Goal: Complete application form: Complete application form

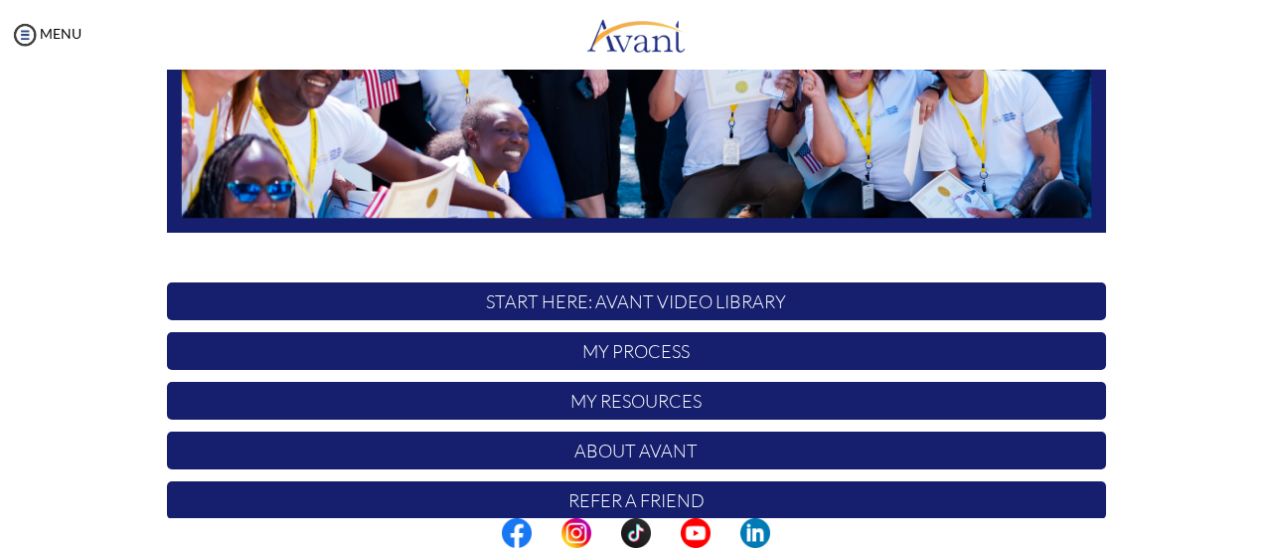
scroll to position [475, 0]
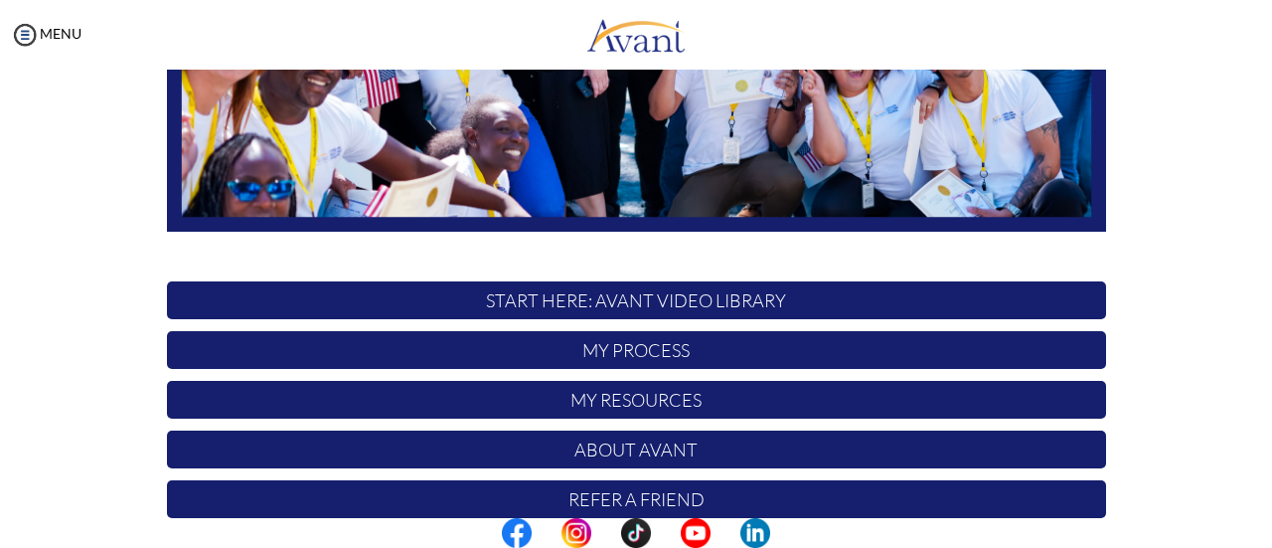
click at [461, 301] on p "START HERE: Avant Video Library" at bounding box center [636, 300] width 939 height 38
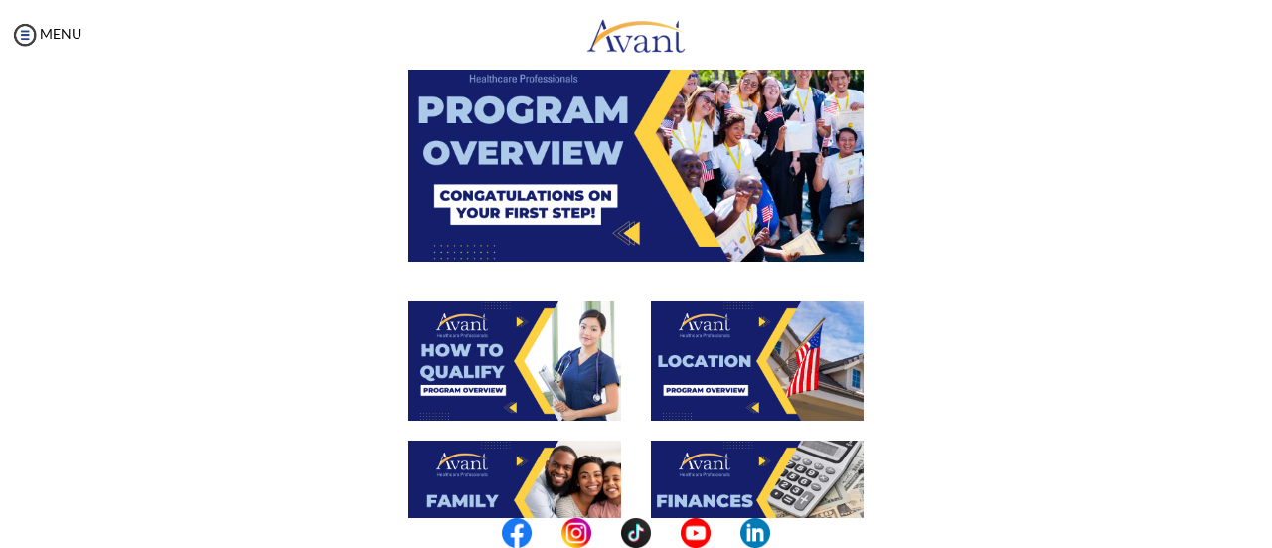
scroll to position [0, 0]
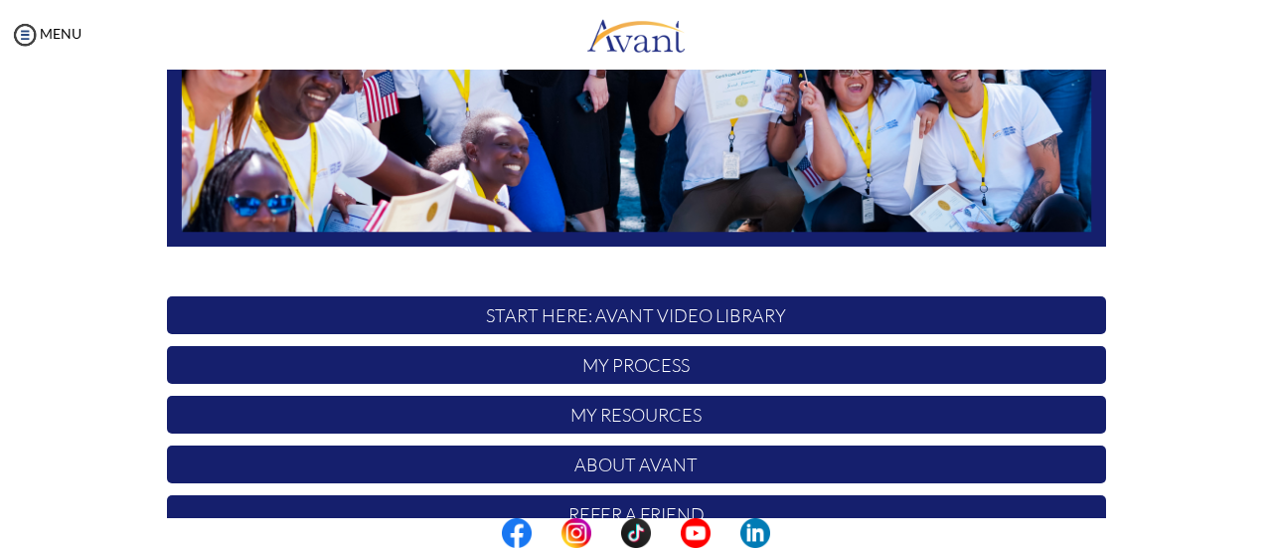
scroll to position [557, 0]
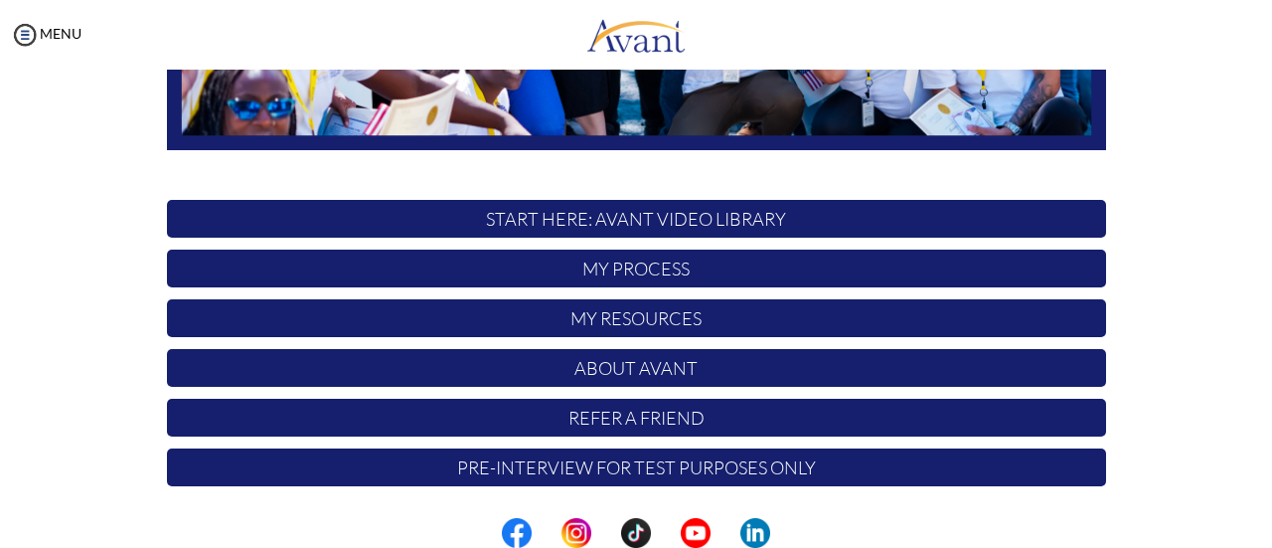
click at [542, 265] on p "My Process" at bounding box center [636, 268] width 939 height 38
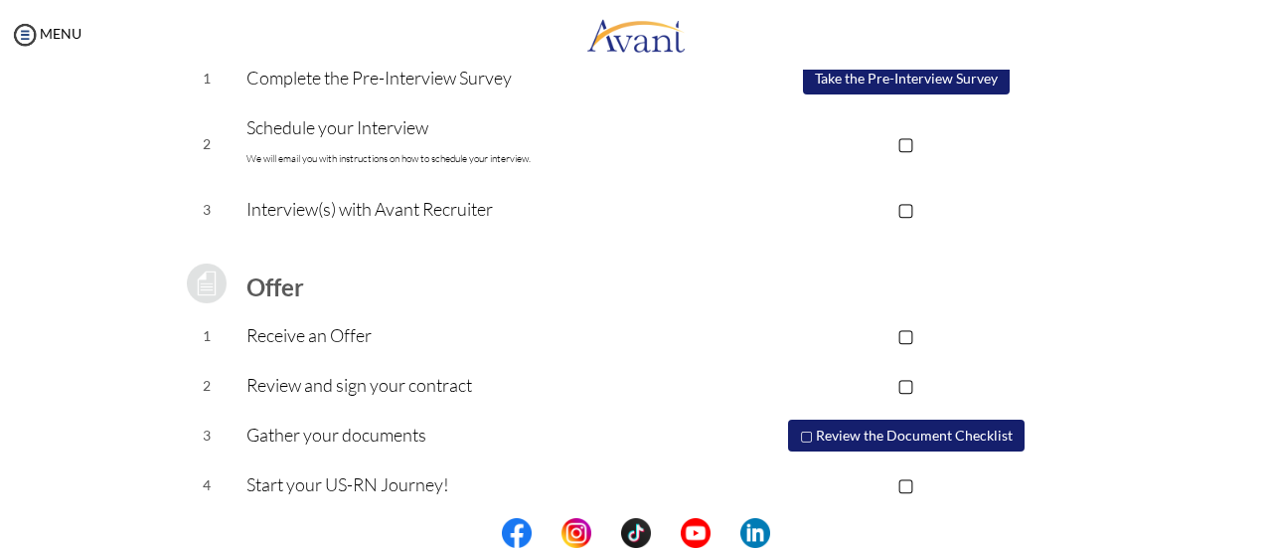
scroll to position [356, 0]
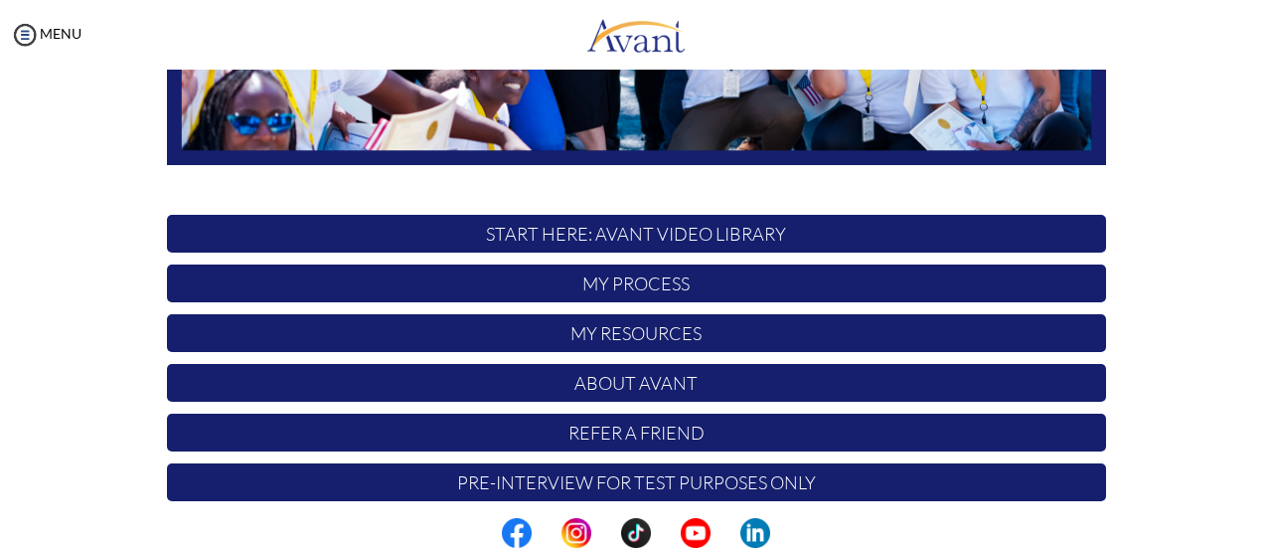
scroll to position [545, 0]
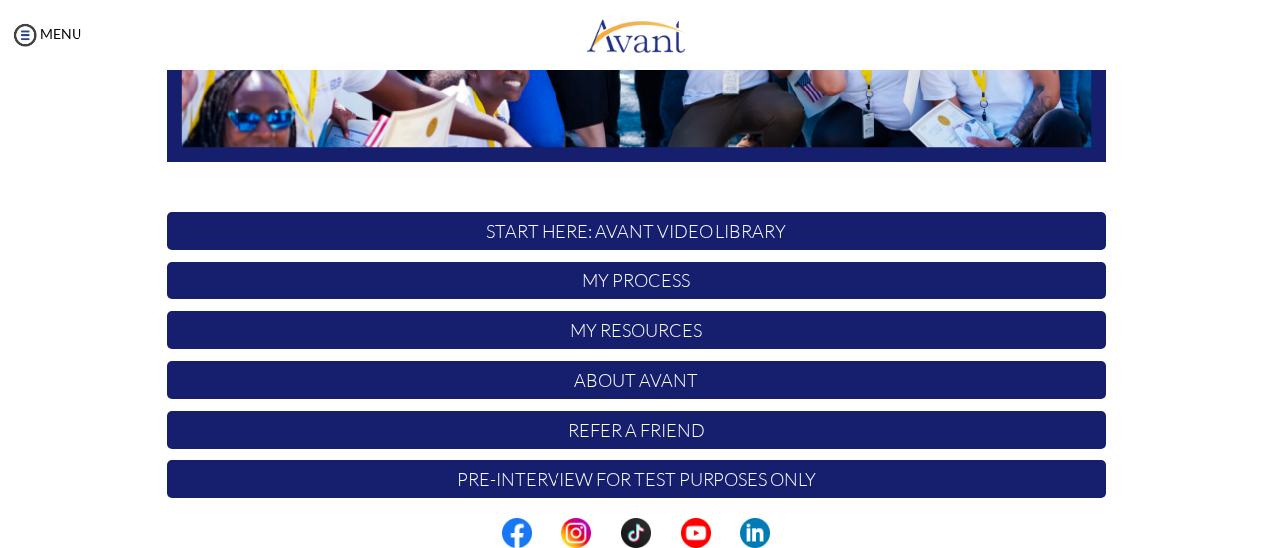
click at [484, 490] on p "Pre-Interview for test purposes only" at bounding box center [636, 479] width 939 height 38
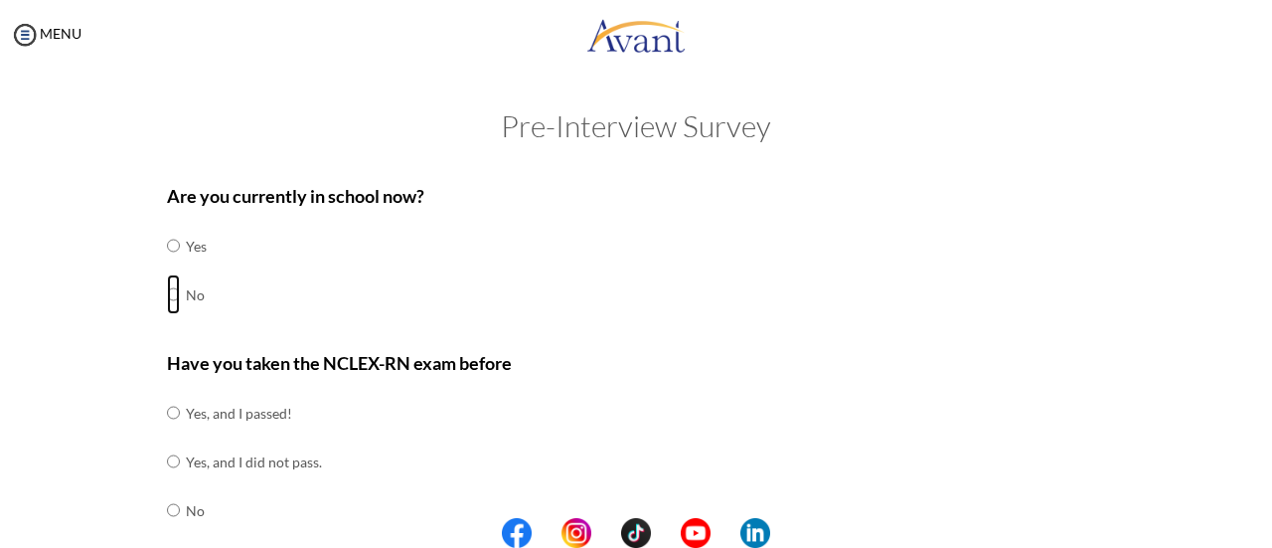
click at [167, 265] on input "radio" at bounding box center [173, 246] width 13 height 40
radio input "true"
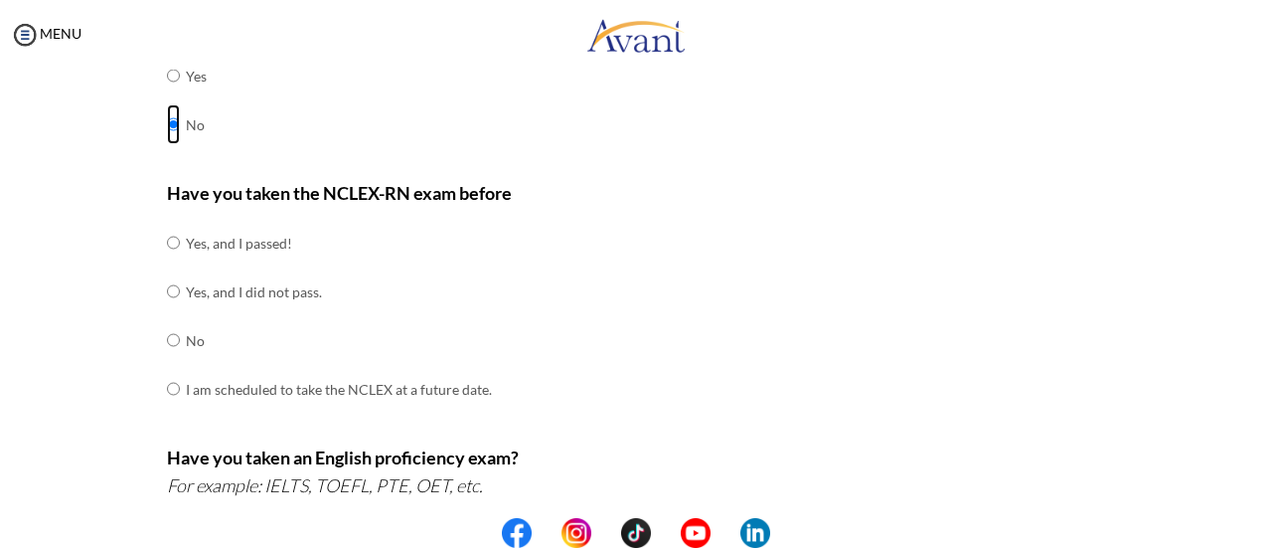
scroll to position [200, 0]
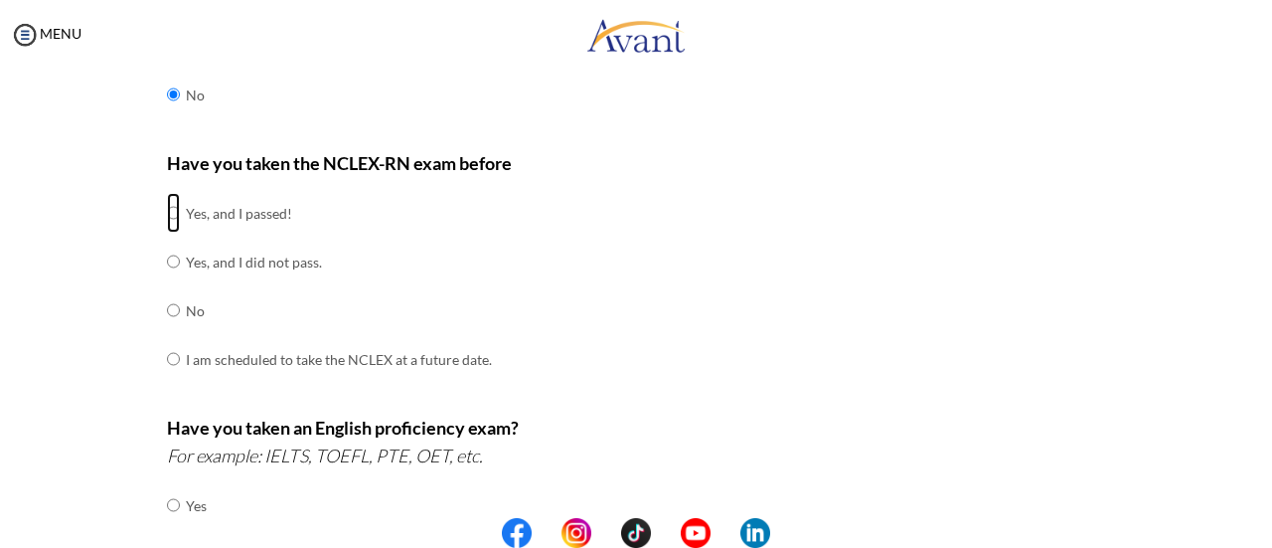
click at [167, 209] on input "radio" at bounding box center [173, 213] width 13 height 40
radio input "true"
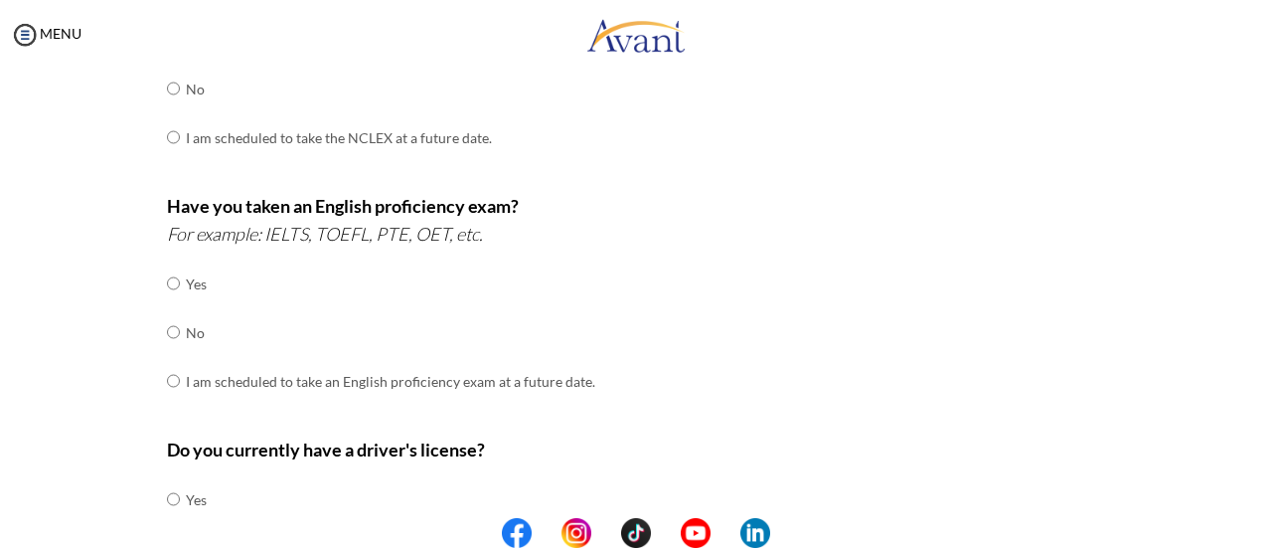
scroll to position [422, 0]
click at [167, 302] on input "radio" at bounding box center [173, 282] width 13 height 40
radio input "true"
click at [167, 302] on input "radio" at bounding box center [173, 282] width 13 height 40
radio input "true"
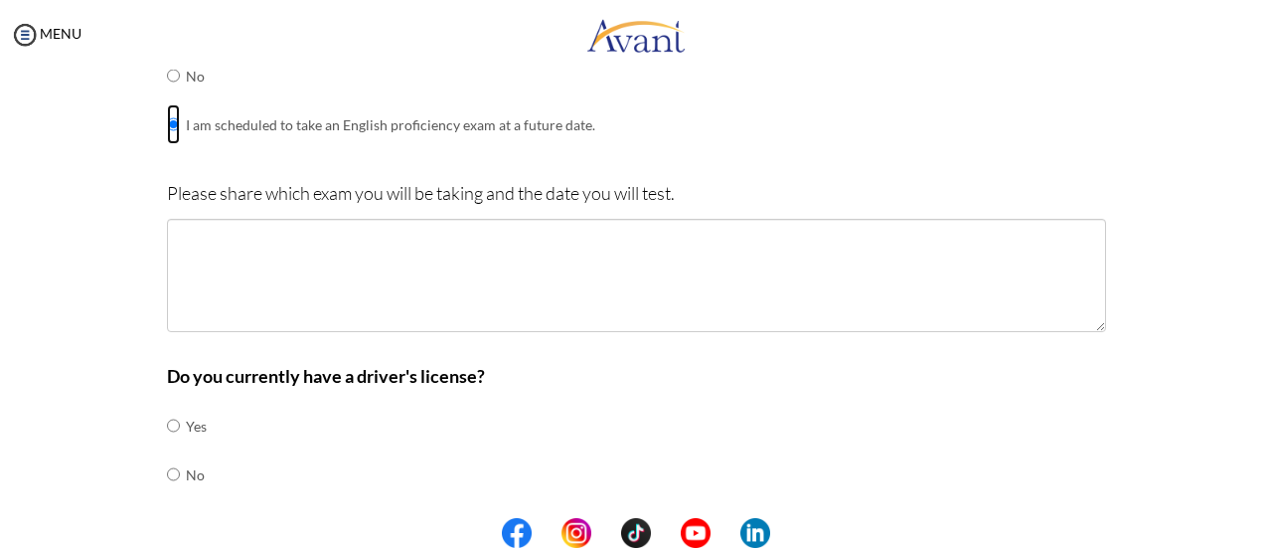
scroll to position [681, 0]
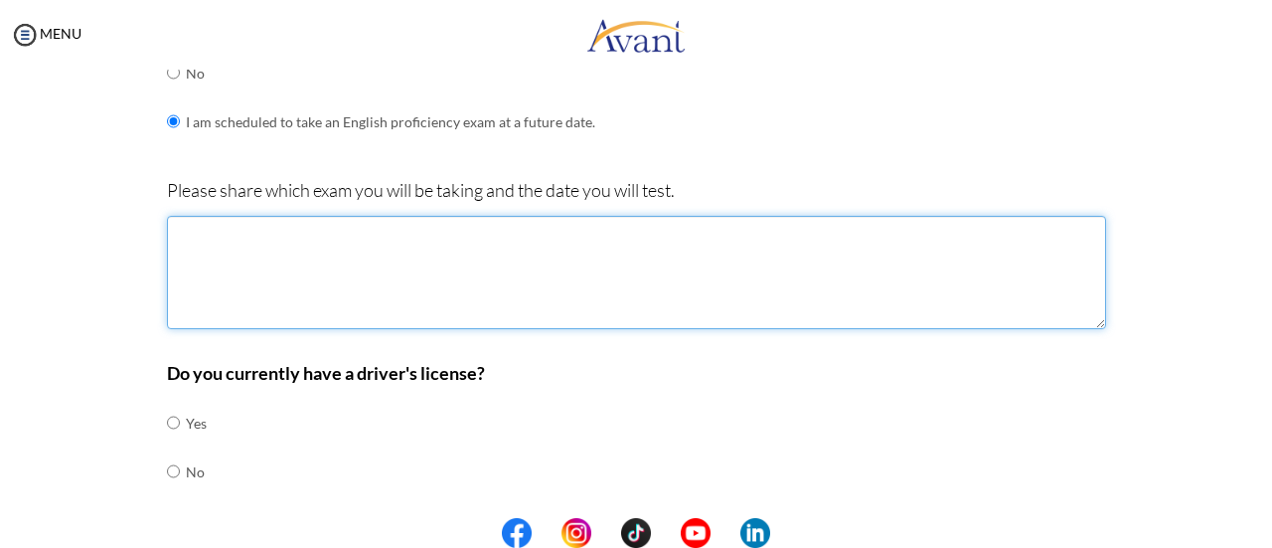
click at [202, 236] on textarea at bounding box center [636, 272] width 939 height 113
click at [209, 231] on textarea "I will tke my IELTS" at bounding box center [636, 272] width 939 height 113
click at [229, 230] on textarea "I will take my IELTS" at bounding box center [636, 272] width 939 height 113
click at [364, 228] on textarea "I have scheduled my IELTS" at bounding box center [636, 272] width 939 height 113
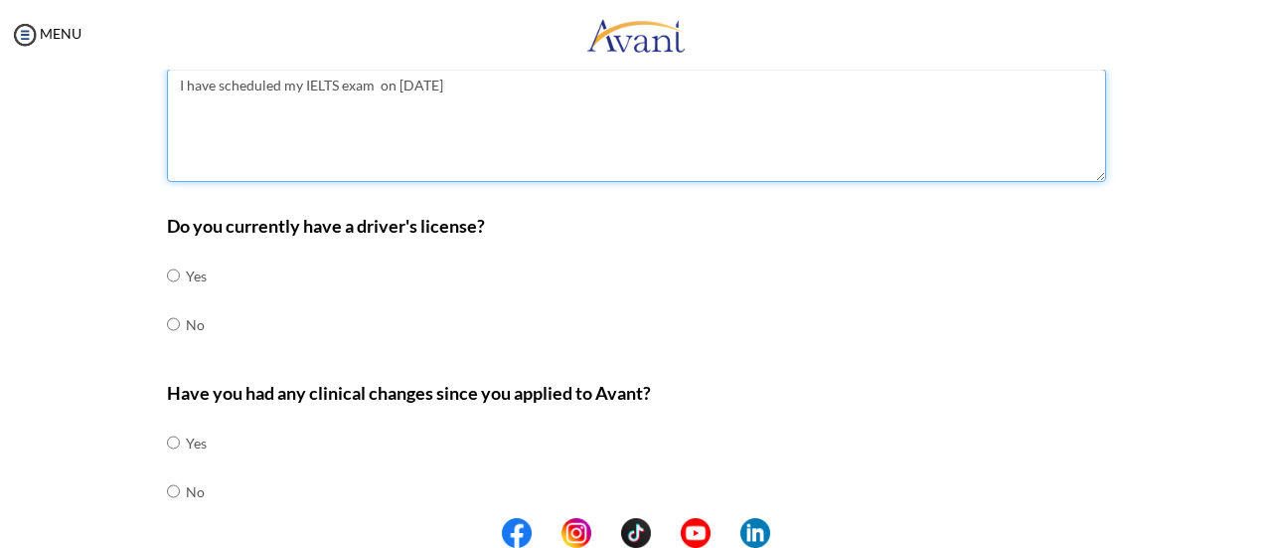
scroll to position [832, 0]
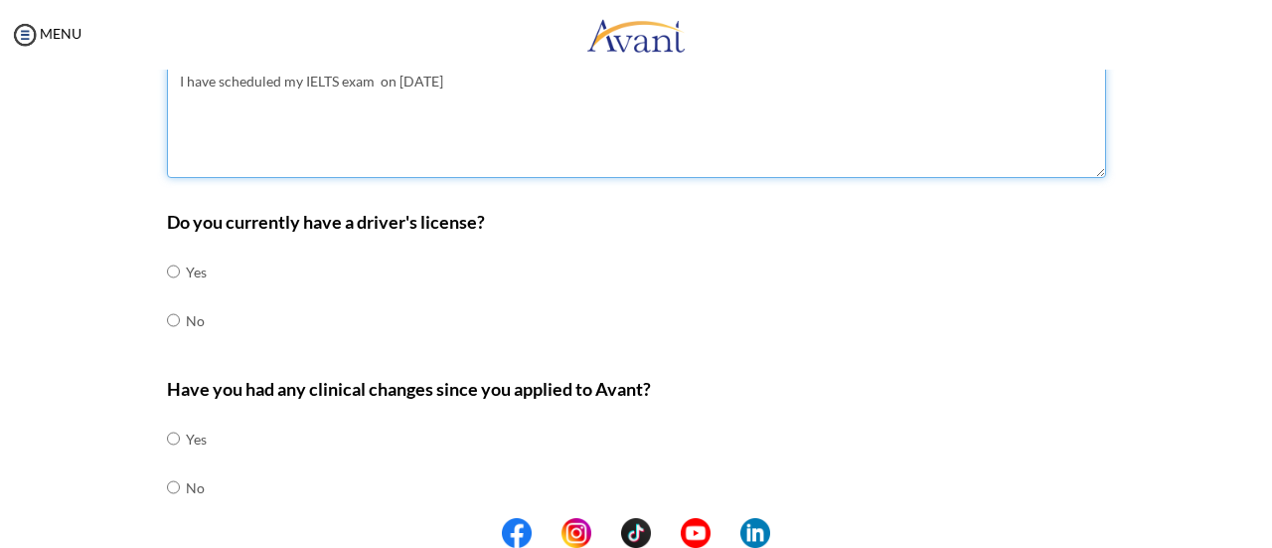
type textarea "I have scheduled my IELTS exam on 13th September 2025"
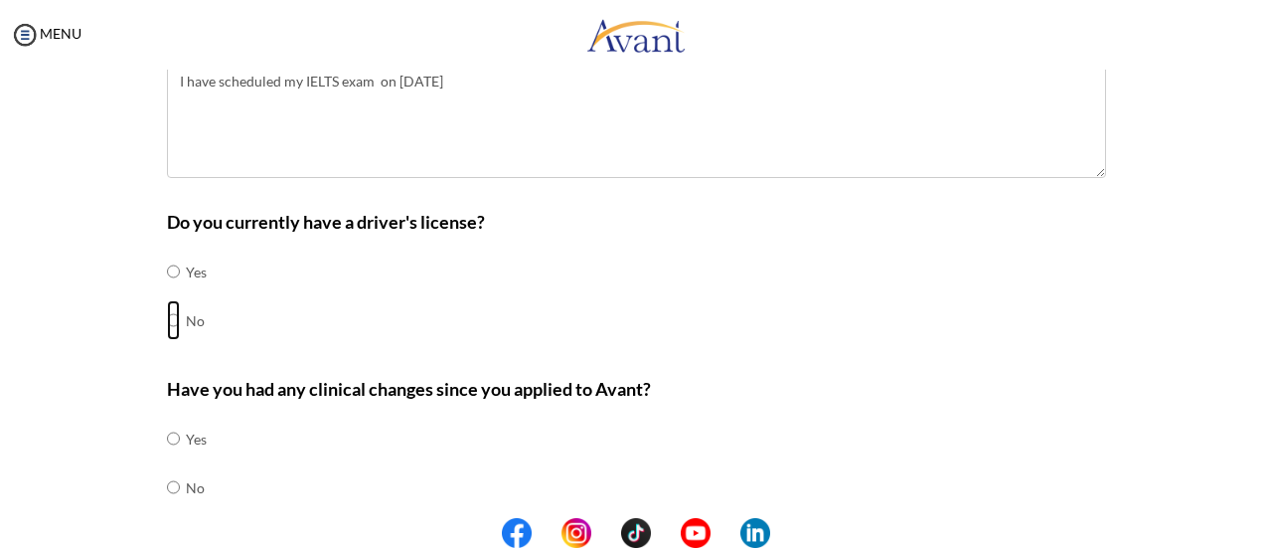
click at [167, 291] on input "radio" at bounding box center [173, 271] width 13 height 40
radio input "true"
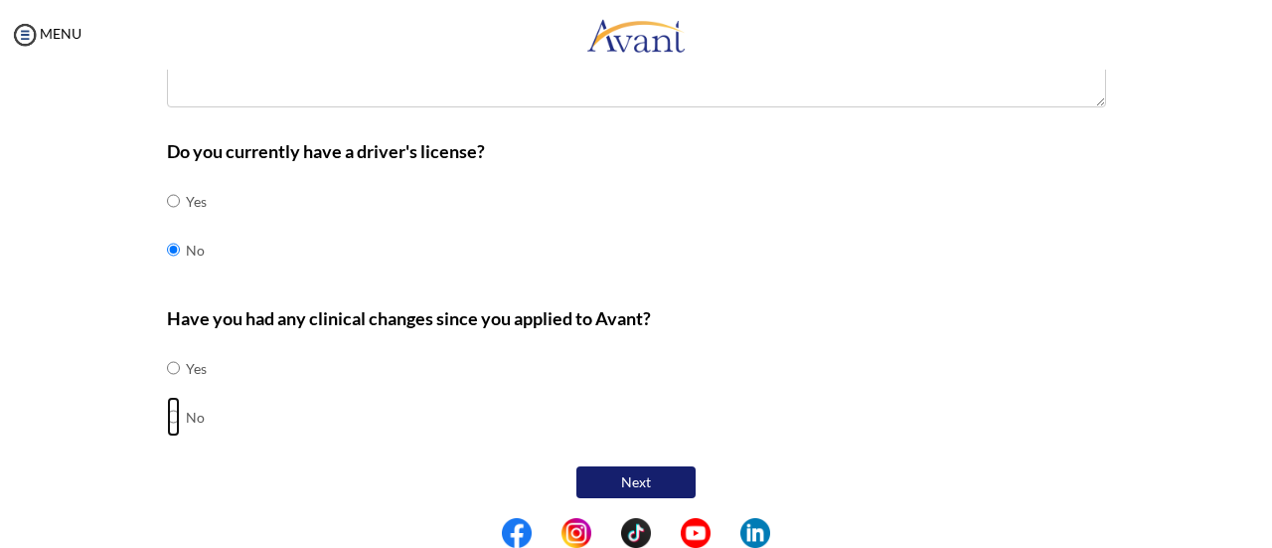
click at [167, 388] on input "radio" at bounding box center [173, 368] width 13 height 40
radio input "true"
click at [599, 479] on button "Next" at bounding box center [635, 482] width 119 height 32
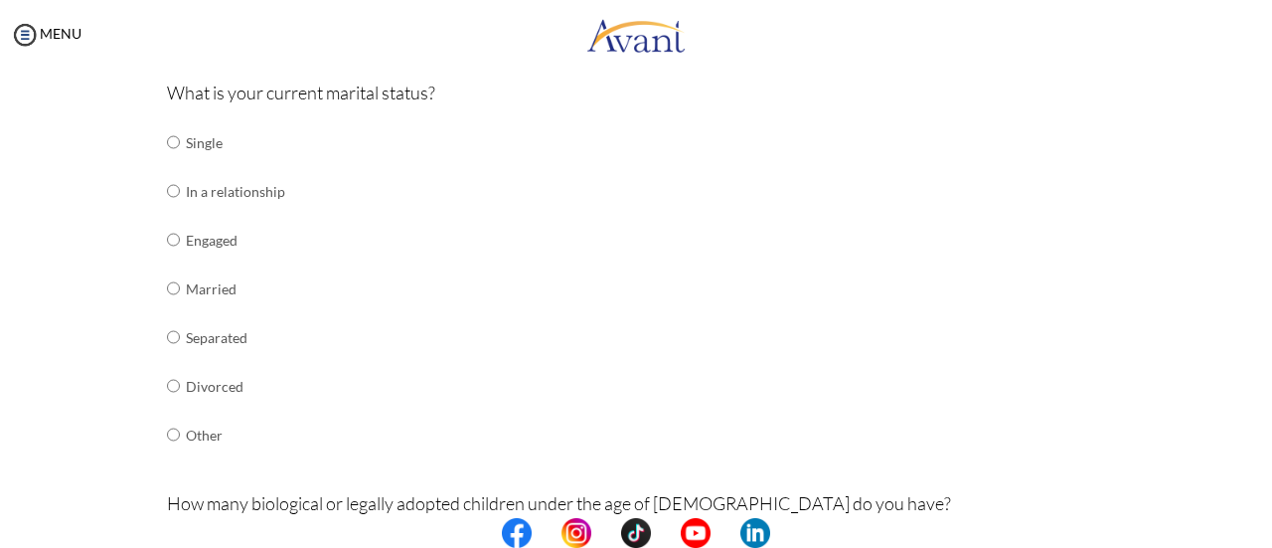
scroll to position [247, 0]
click at [167, 161] on input "radio" at bounding box center [173, 141] width 13 height 40
radio input "true"
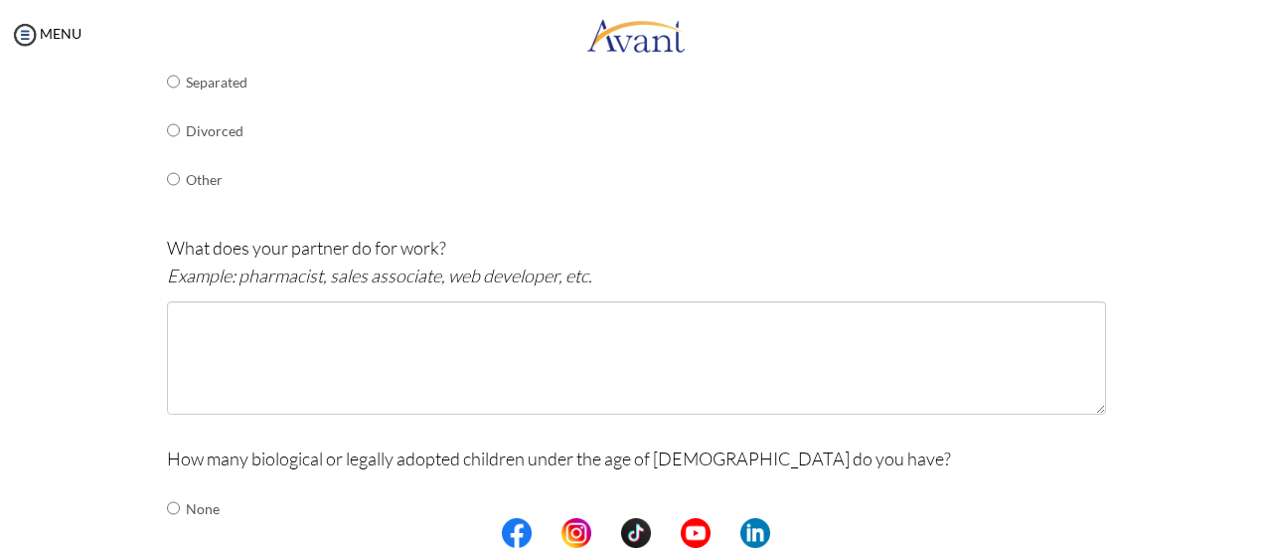
scroll to position [509, 0]
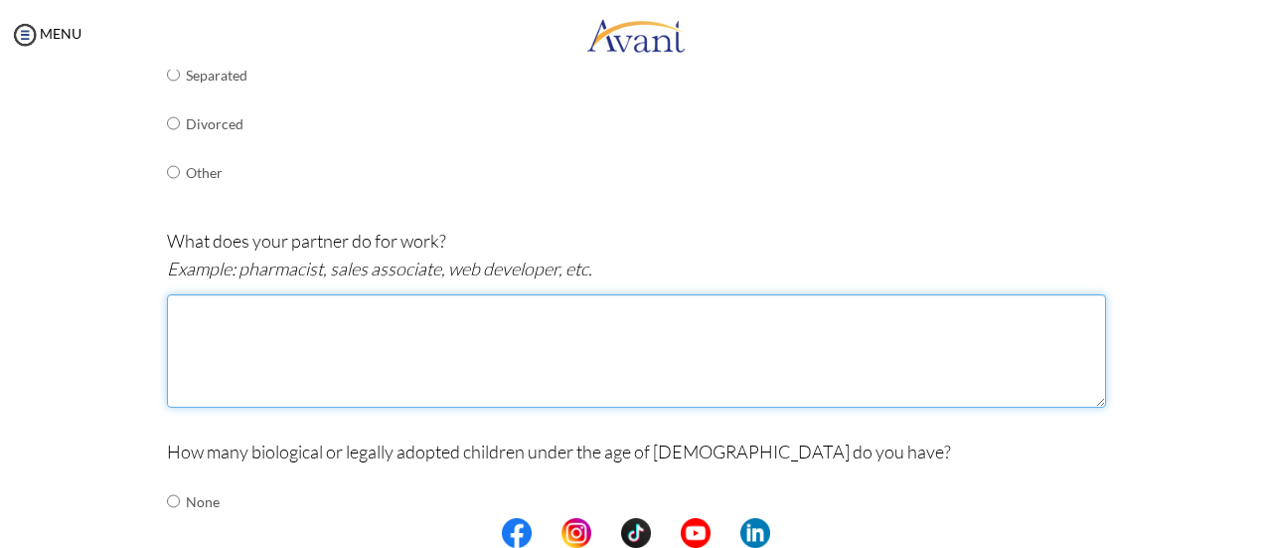
click at [212, 319] on textarea at bounding box center [636, 350] width 939 height 113
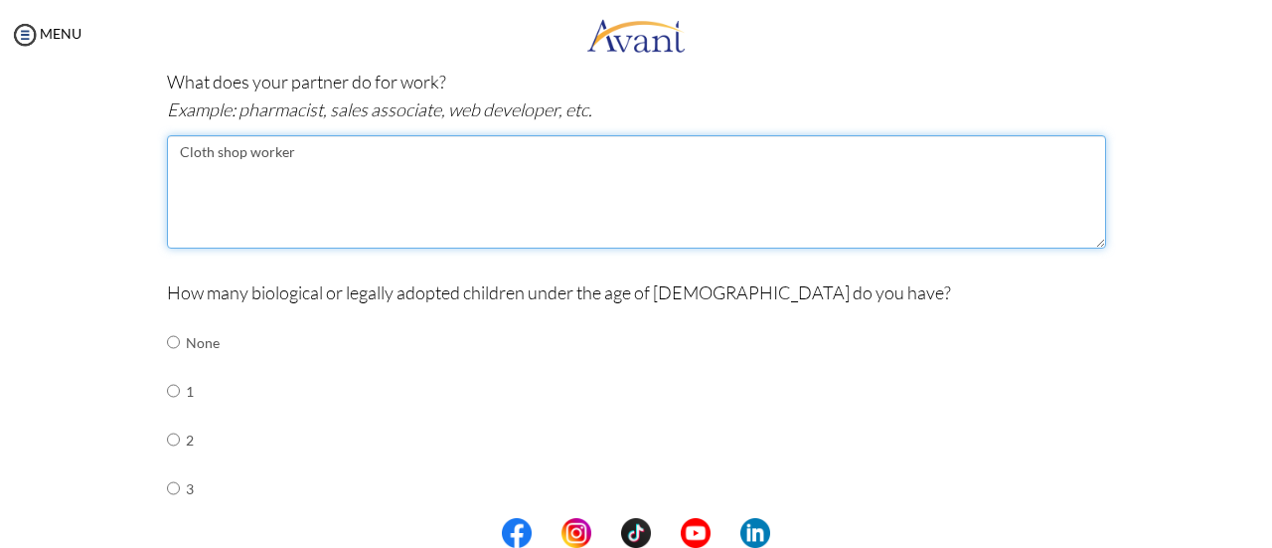
scroll to position [670, 0]
type textarea "Cloth shop worker"
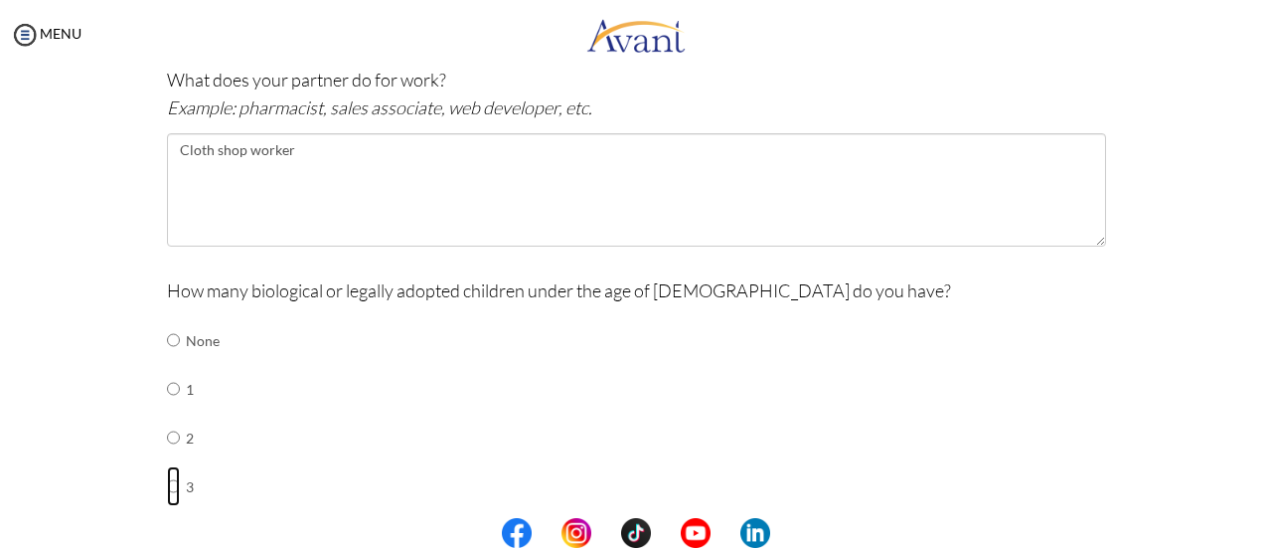
click at [167, 360] on input "radio" at bounding box center [173, 340] width 13 height 40
radio input "true"
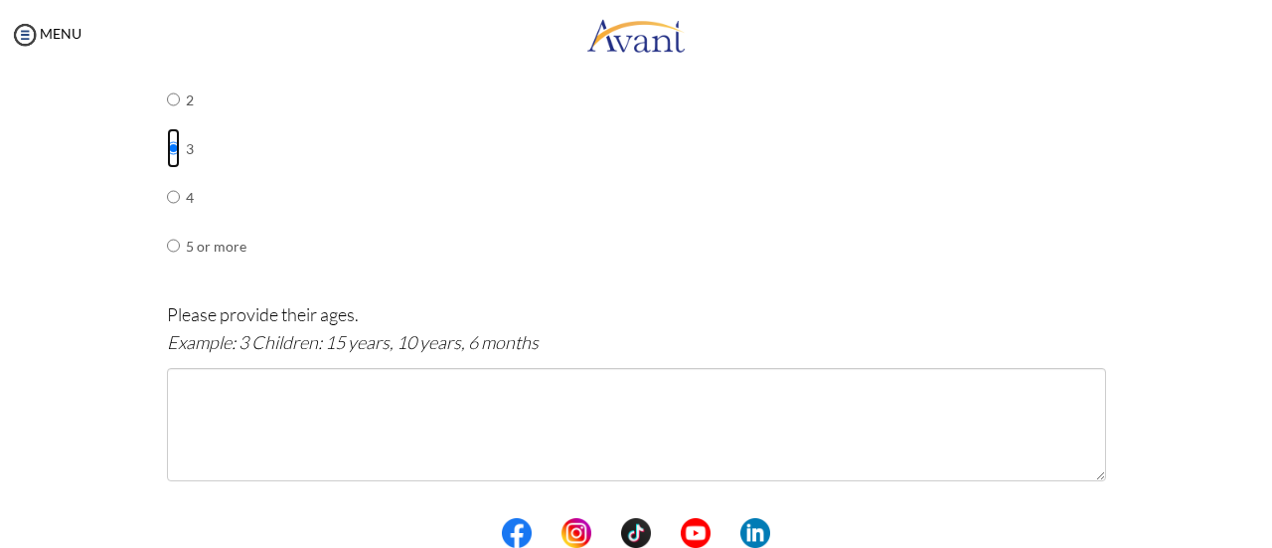
scroll to position [1009, 0]
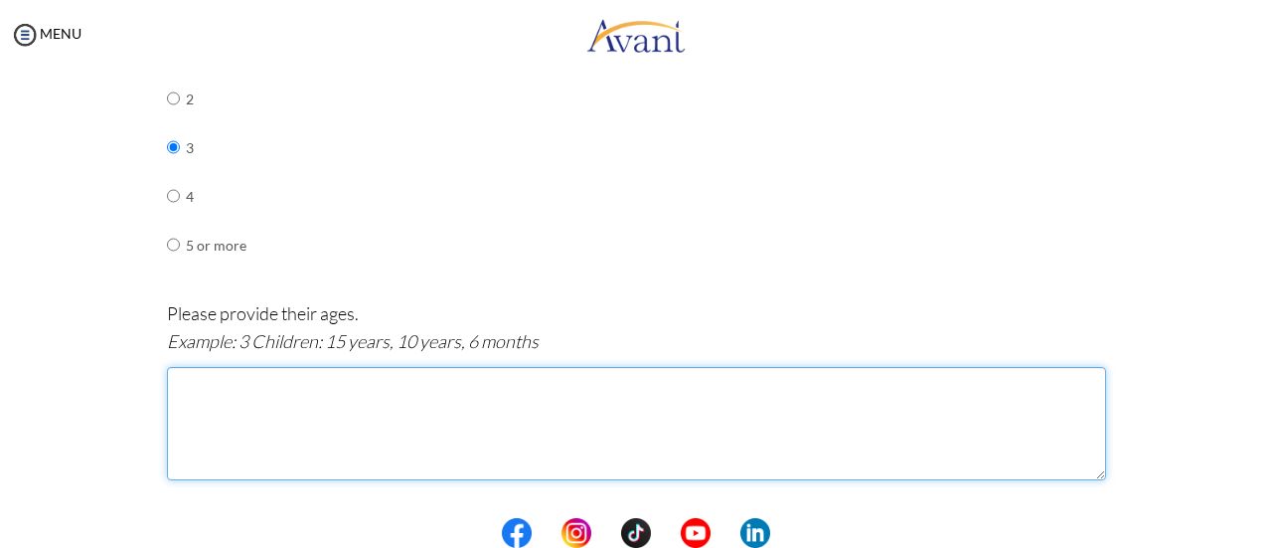
click at [224, 383] on textarea at bounding box center [636, 423] width 939 height 113
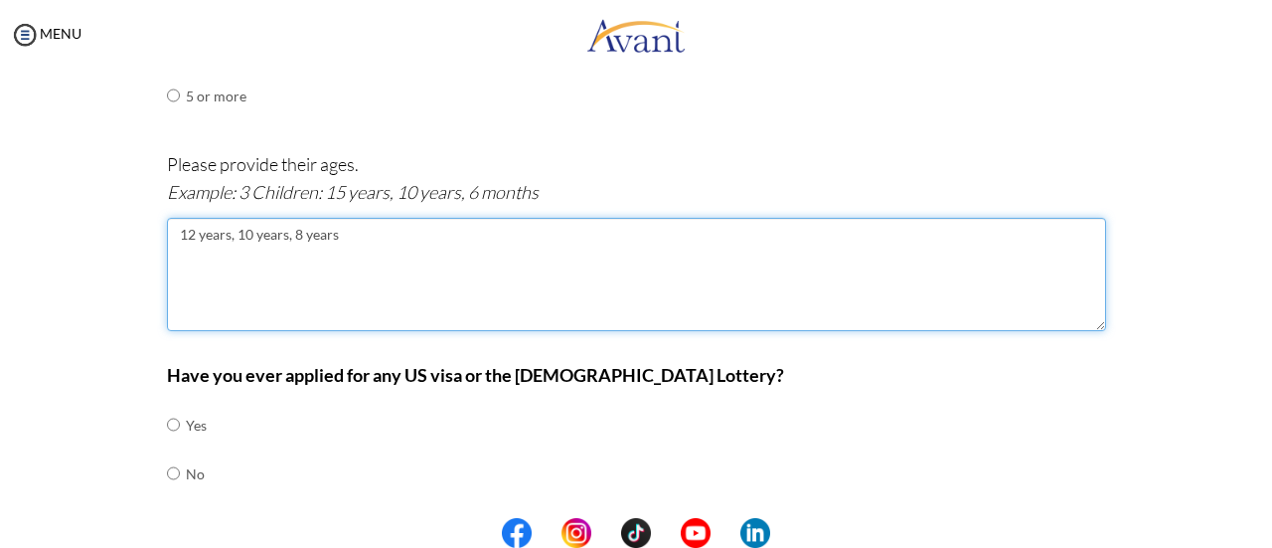
scroll to position [1213, 0]
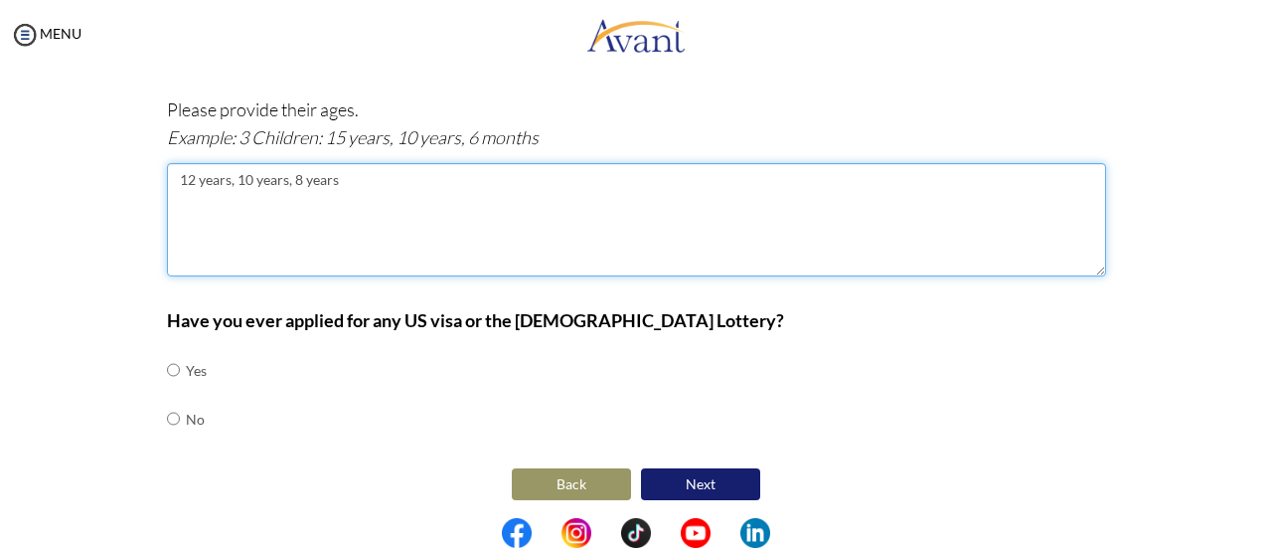
type textarea "12 years, 10 years, 8 years"
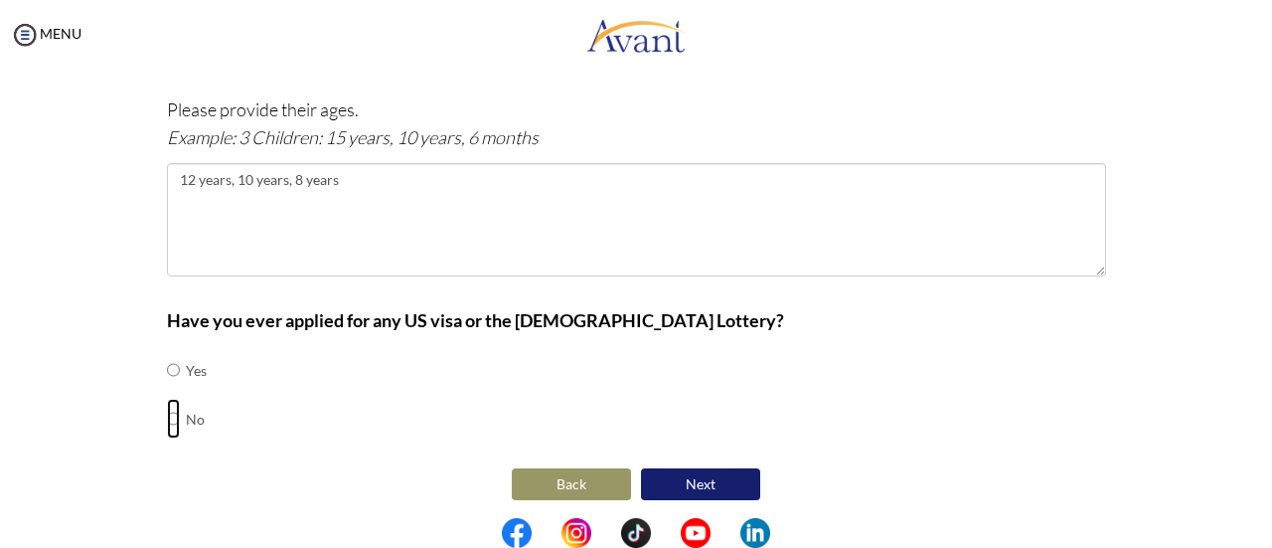
click at [167, 390] on input "radio" at bounding box center [173, 370] width 13 height 40
radio input "true"
click at [674, 477] on button "Next" at bounding box center [700, 484] width 119 height 32
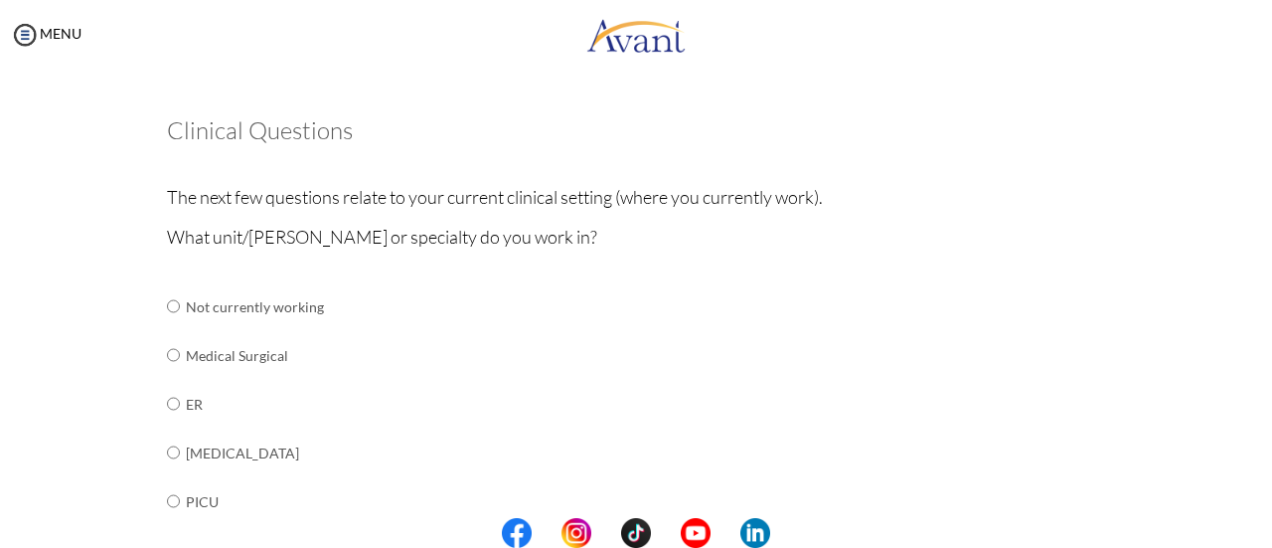
scroll to position [73, 0]
click at [167, 328] on input "radio" at bounding box center [173, 308] width 13 height 40
radio input "true"
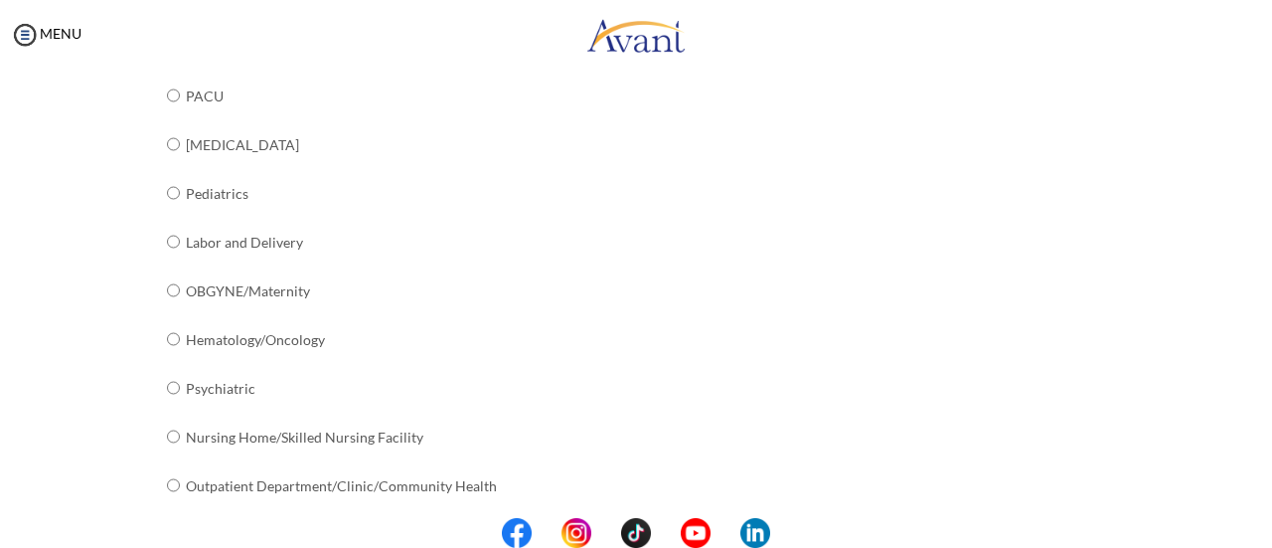
scroll to position [888, 0]
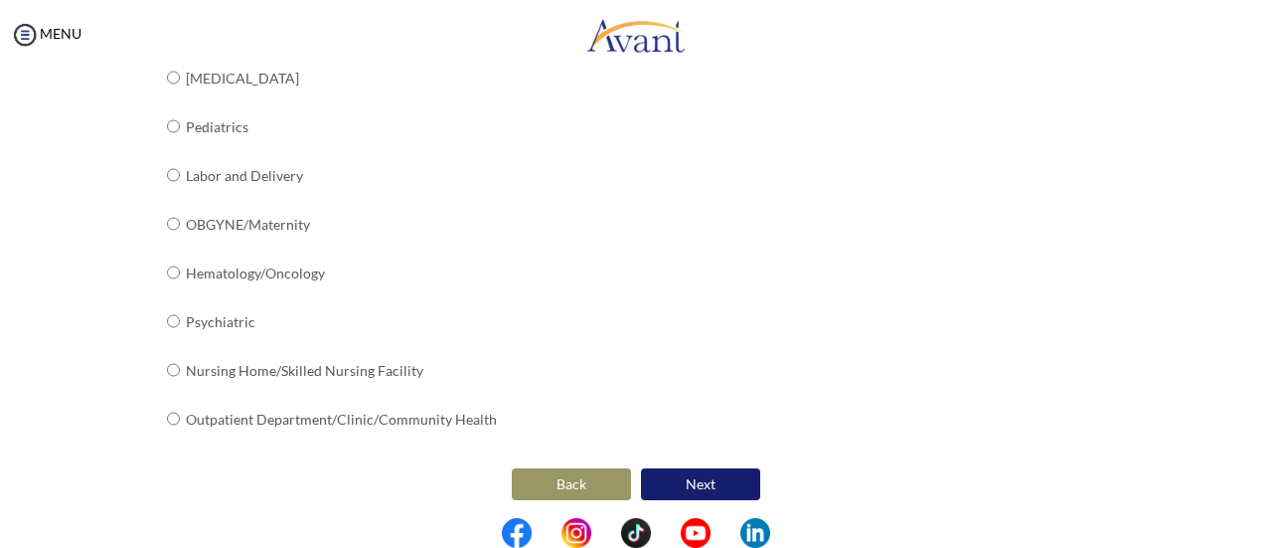
click at [703, 468] on button "Next" at bounding box center [700, 484] width 119 height 32
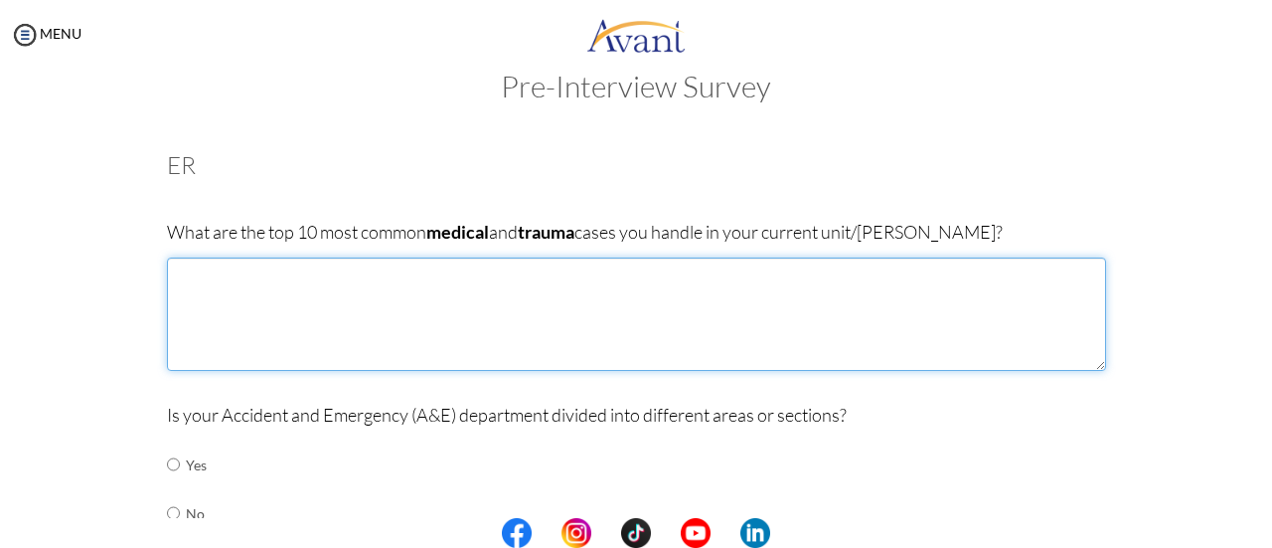
click at [256, 282] on textarea at bounding box center [636, 313] width 939 height 113
click at [244, 287] on textarea "Road" at bounding box center [636, 313] width 939 height 113
click at [183, 313] on textarea "Road traffic accident Fracture myocardial infarction" at bounding box center [636, 313] width 939 height 113
click at [246, 313] on textarea "Road traffic accident Fracture Myocardial infarction" at bounding box center [636, 313] width 939 height 113
click at [314, 315] on textarea "Road traffic accident Fracture Myocardial Infarction" at bounding box center [636, 313] width 939 height 113
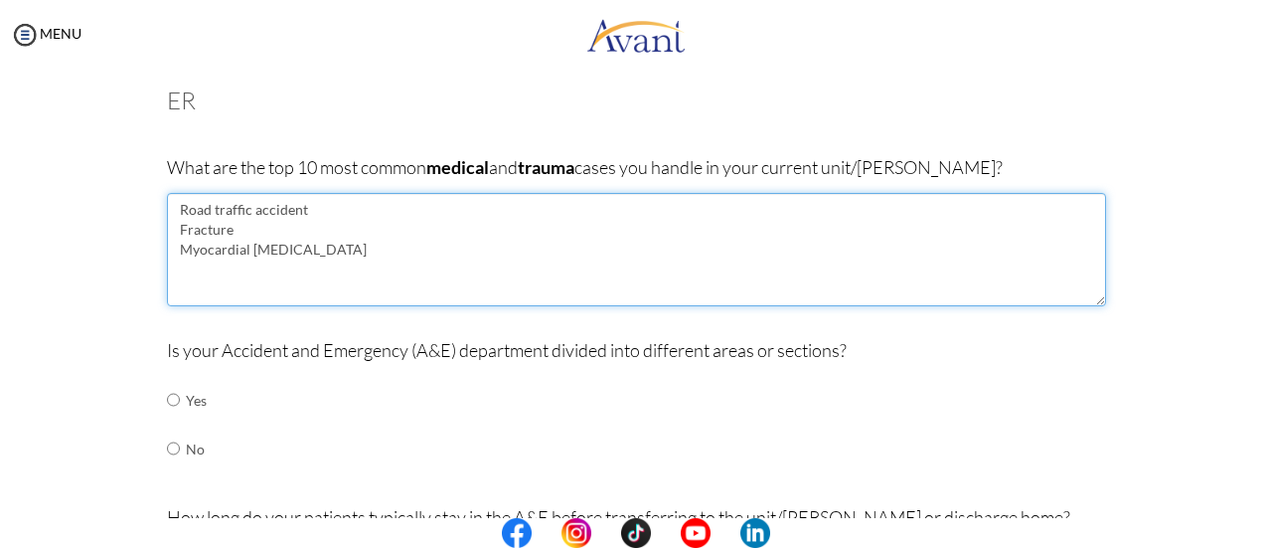
scroll to position [125, 0]
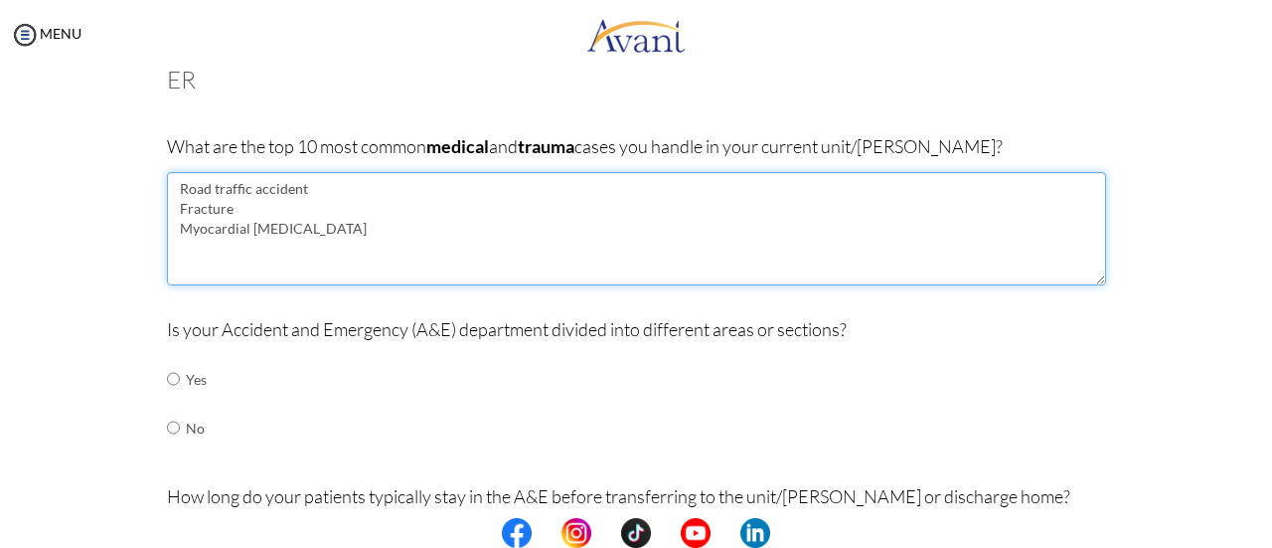
type textarea "Road traffic accident Fracture Myocardial Infarction"
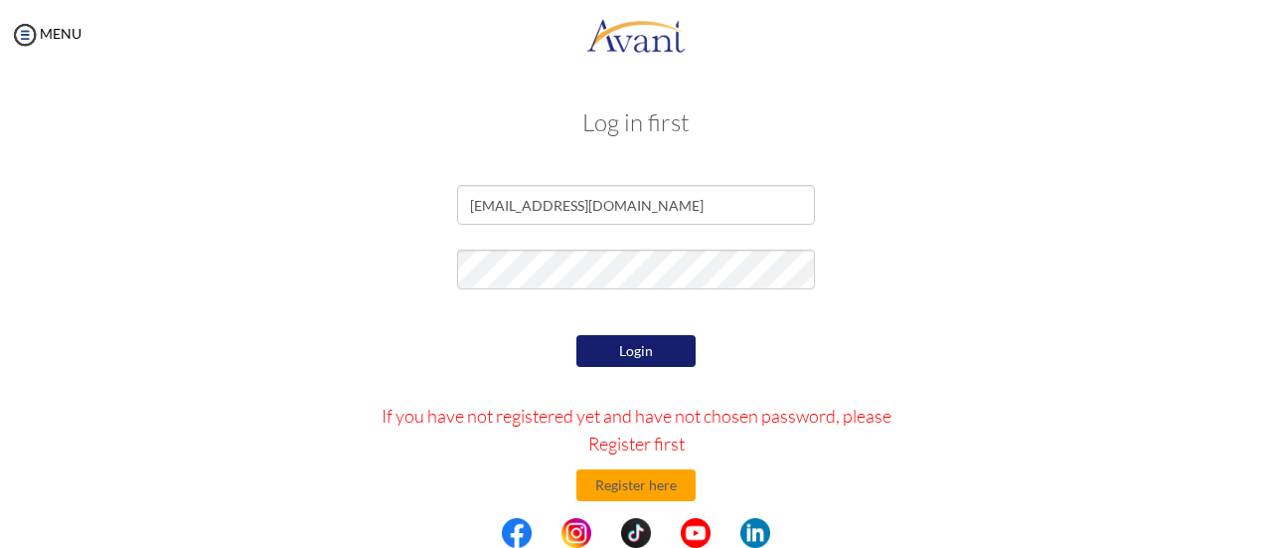
click at [650, 357] on button "Login" at bounding box center [635, 351] width 119 height 32
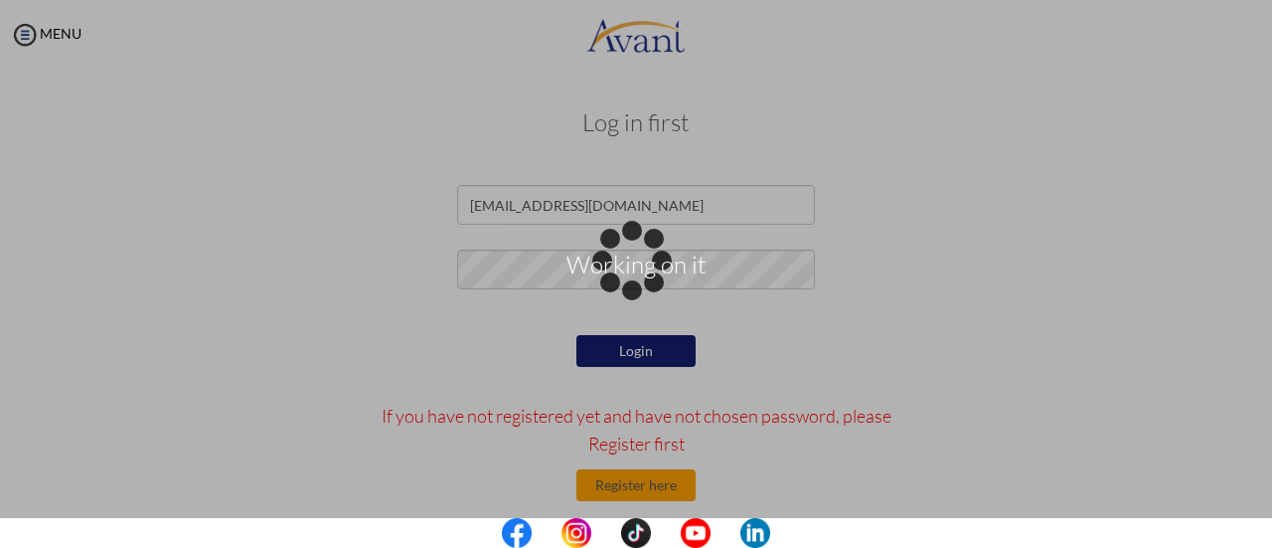
click at [622, 288] on div "Working on it" at bounding box center [636, 274] width 28 height 28
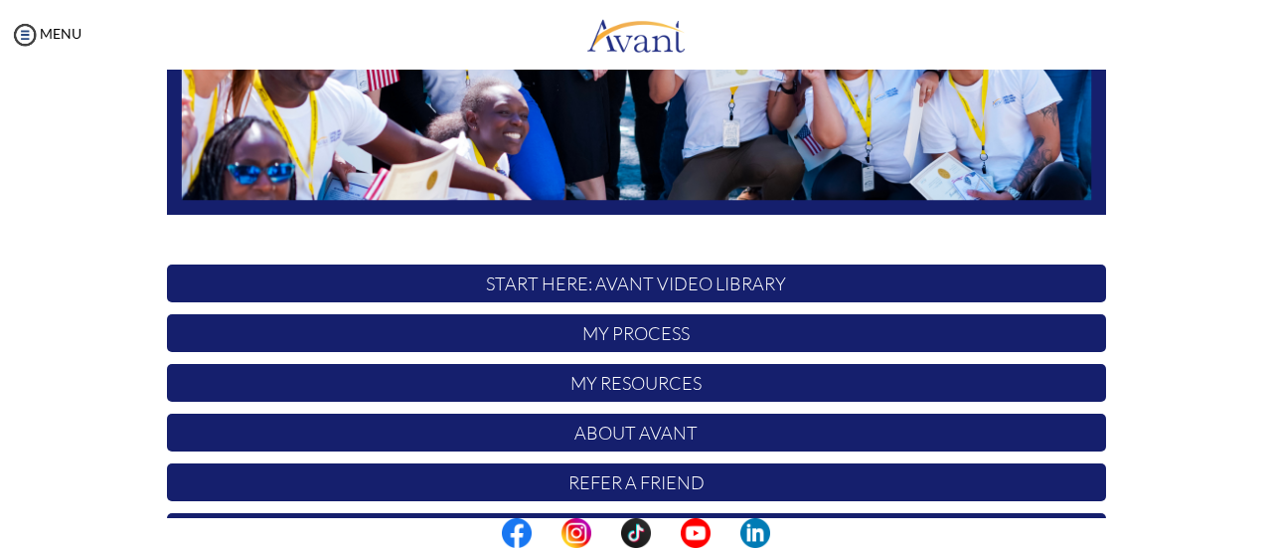
scroll to position [557, 0]
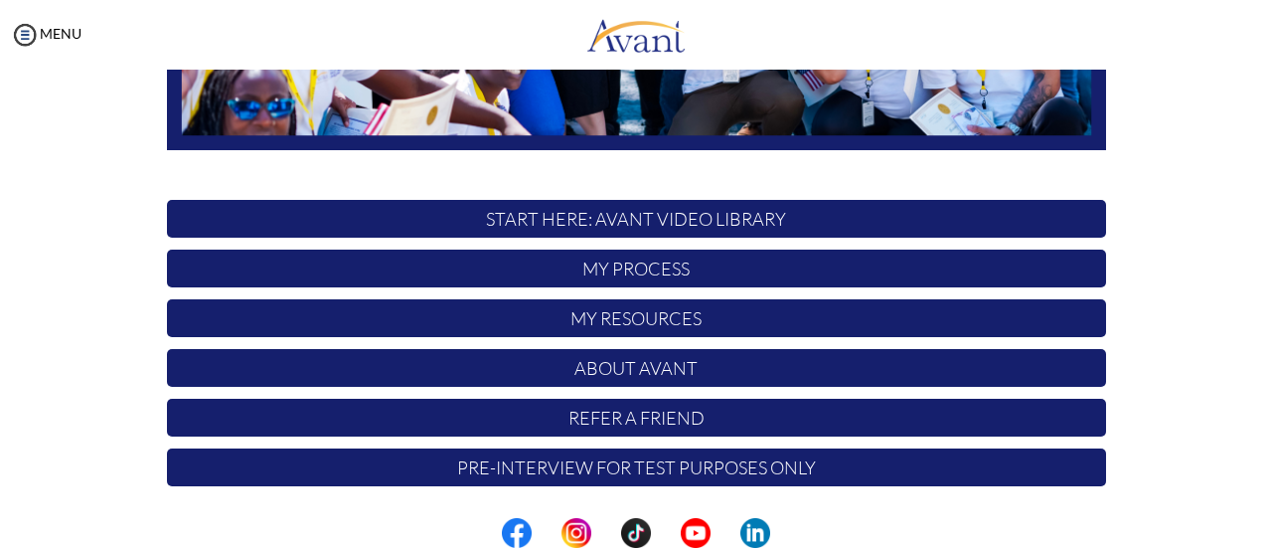
click at [460, 478] on p "Pre-Interview for test purposes only" at bounding box center [636, 467] width 939 height 38
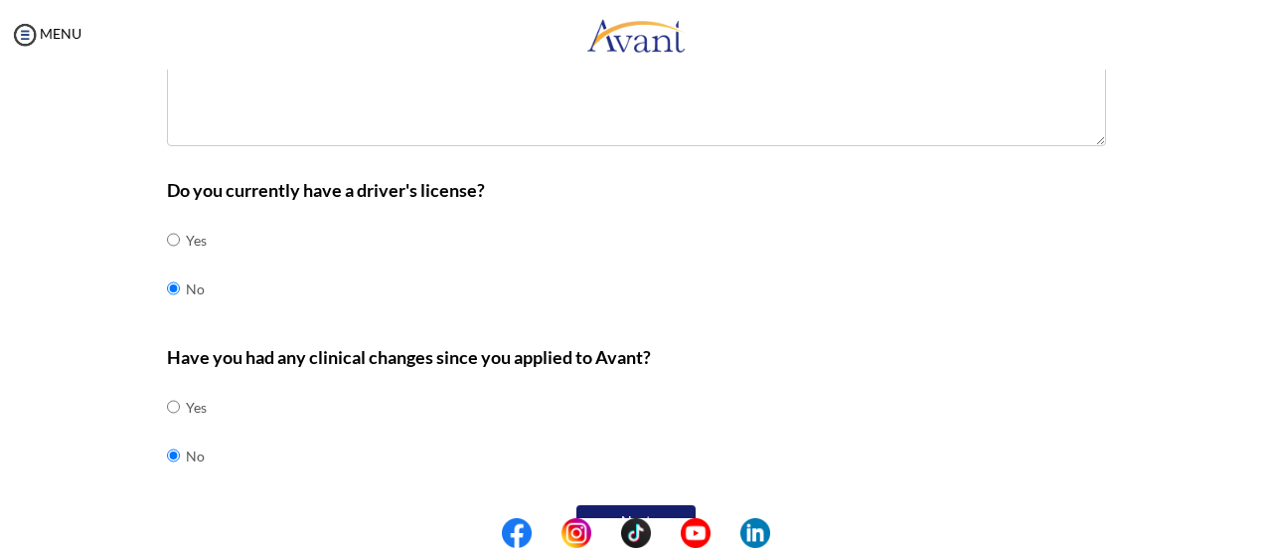
scroll to position [902, 0]
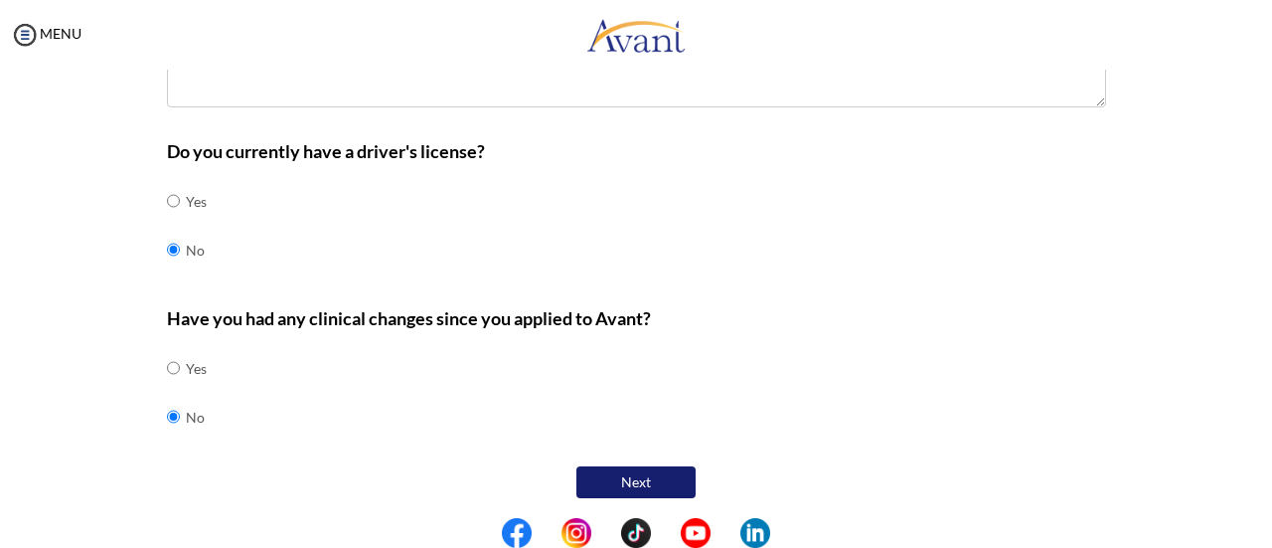
click at [601, 478] on button "Next" at bounding box center [635, 482] width 119 height 32
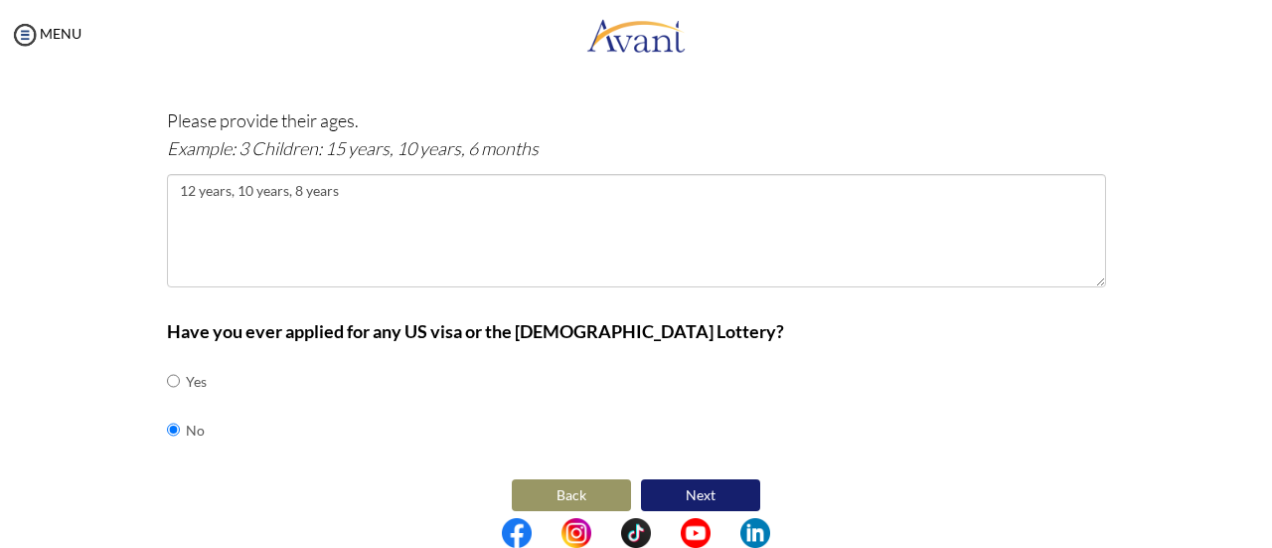
scroll to position [1213, 0]
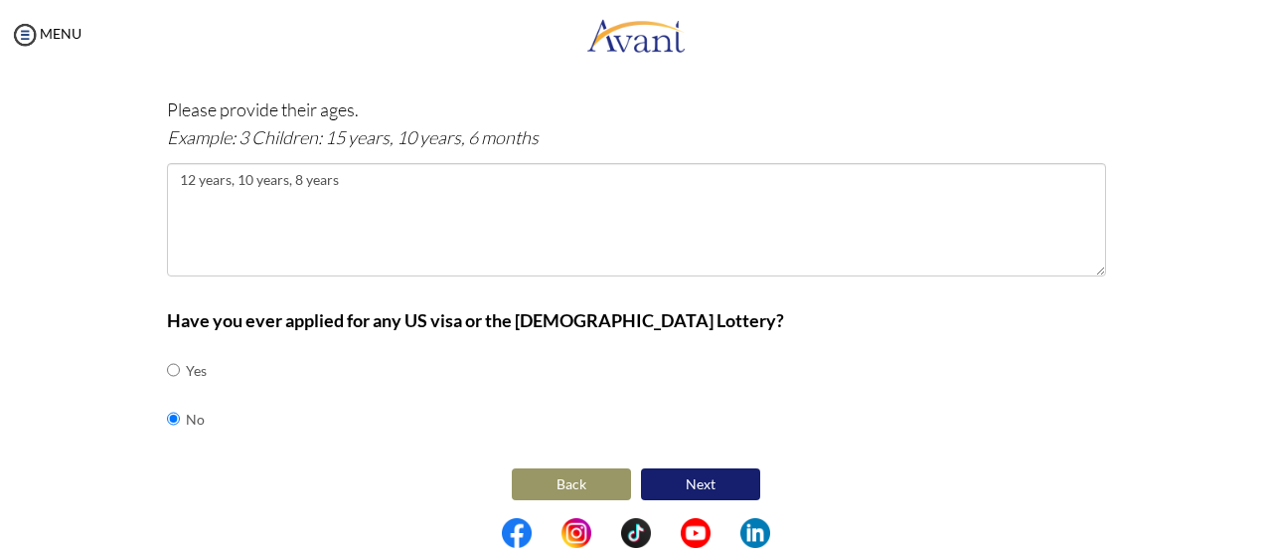
click at [674, 481] on button "Next" at bounding box center [700, 484] width 119 height 32
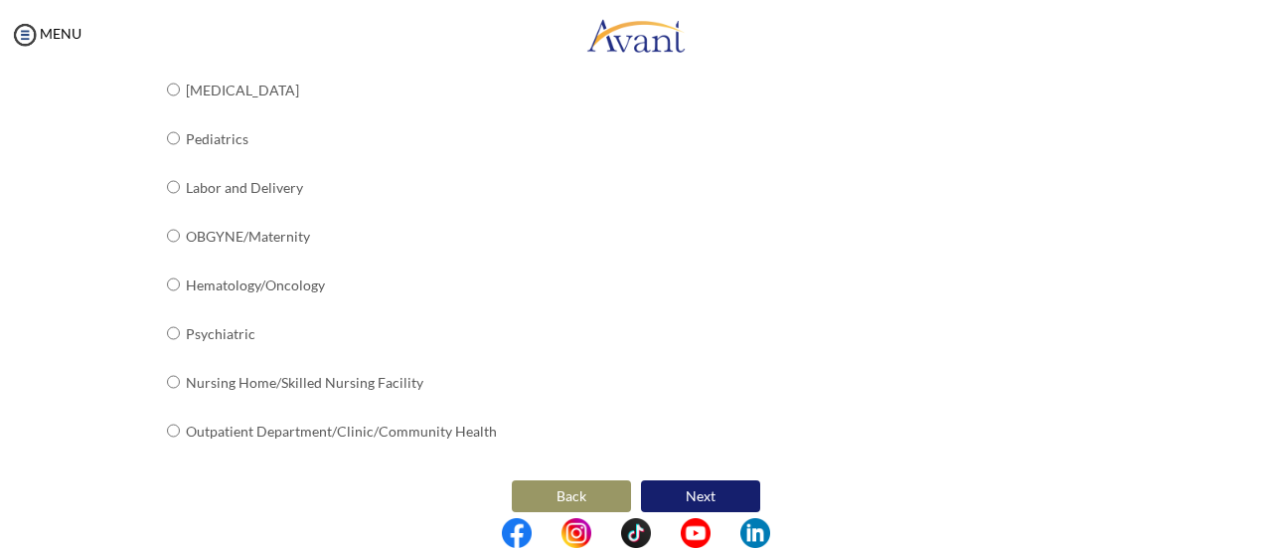
scroll to position [888, 0]
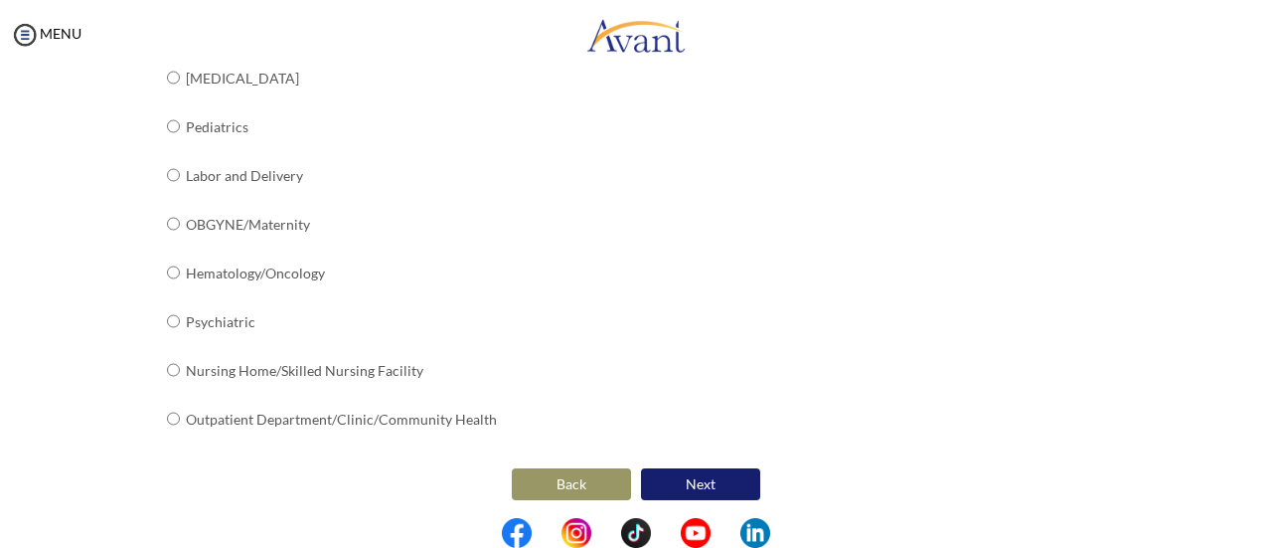
click at [696, 482] on button "Next" at bounding box center [700, 484] width 119 height 32
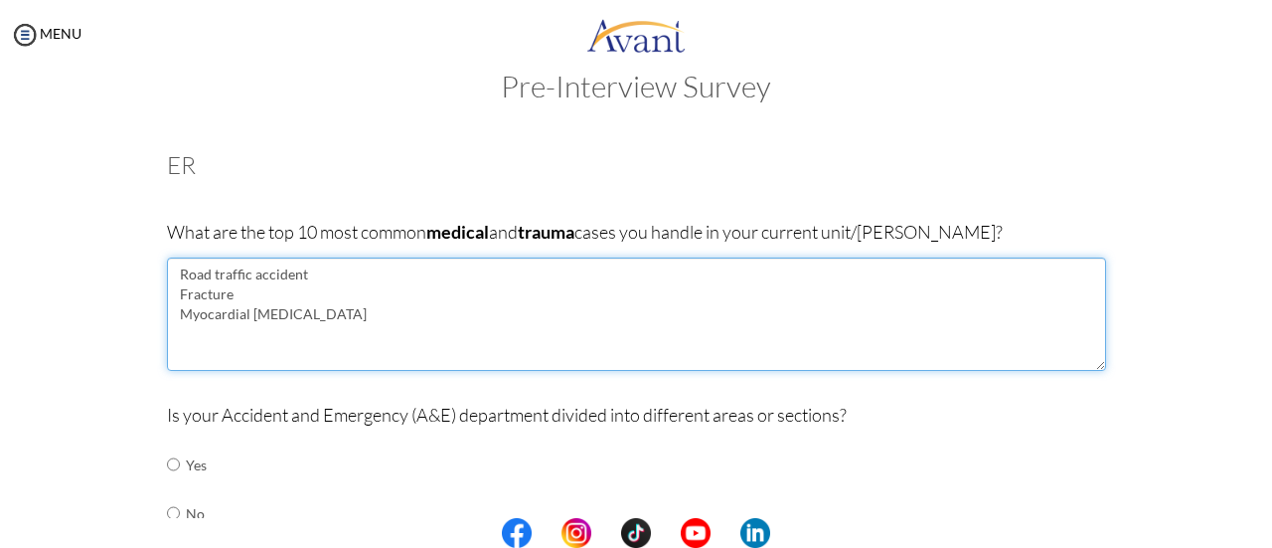
click at [227, 341] on textarea "Road traffic accident Fracture Myocardial Infarction" at bounding box center [636, 313] width 939 height 113
click at [178, 341] on textarea "Road traffic accident Fracture Myocardial Infarction" at bounding box center [636, 313] width 939 height 113
click at [246, 332] on textarea "Road traffic accident Fracture Myocardial Infarction Cardiac dysrhyth" at bounding box center [636, 313] width 939 height 113
click at [290, 334] on textarea "Road traffic accident Fracture Myocardial Infarction Cardiac dysrrhyth" at bounding box center [636, 313] width 939 height 113
click at [227, 336] on textarea "Road traffic accident Fracture Myocardial Infarction Cardiac dysrrhythmias" at bounding box center [636, 313] width 939 height 113
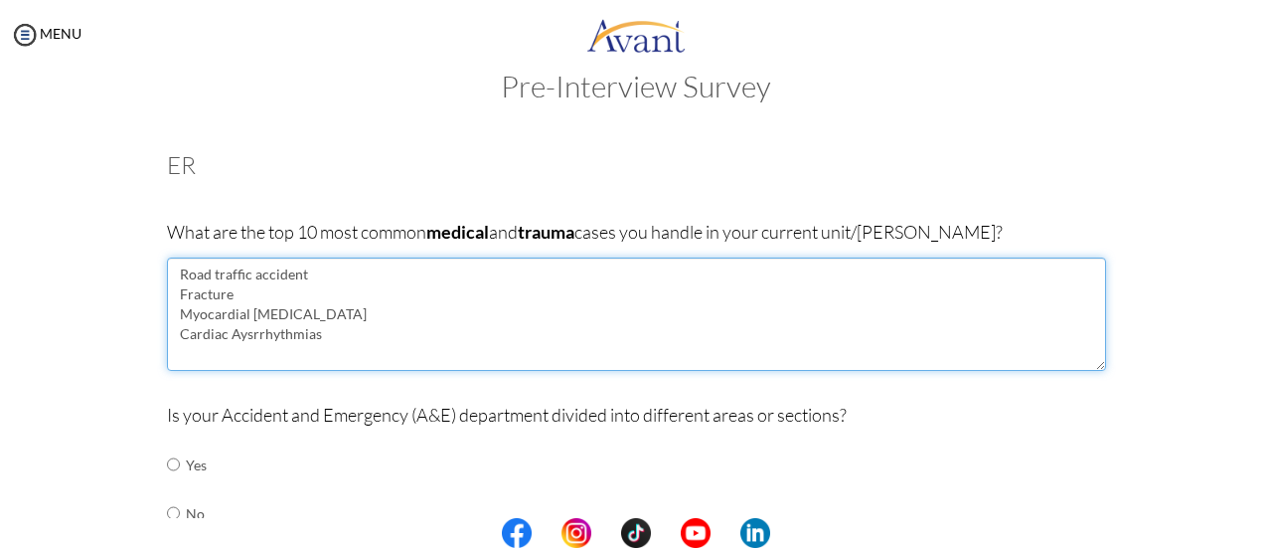
click at [318, 333] on textarea "Road traffic accident Fracture Myocardial Infarction Cardiac Aysrrhythmias" at bounding box center [636, 313] width 939 height 113
click at [241, 336] on textarea "Road traffic accident Fracture Myocardial Infarction Cardiac Aysrrhythmias" at bounding box center [636, 313] width 939 height 113
click at [305, 345] on textarea "Road traffic accident Fracture Myocardial Infarction Cardiac Arrhythmias" at bounding box center [636, 313] width 939 height 113
click at [177, 350] on textarea "Road traffic accident Fracture Myocardial Infarction Cardiac Arrhythmias" at bounding box center [636, 313] width 939 height 113
click at [255, 353] on textarea "Road traffic accident Fracture Myocardial Infarction Cardiac Arrhythmias Hypert…" at bounding box center [636, 313] width 939 height 113
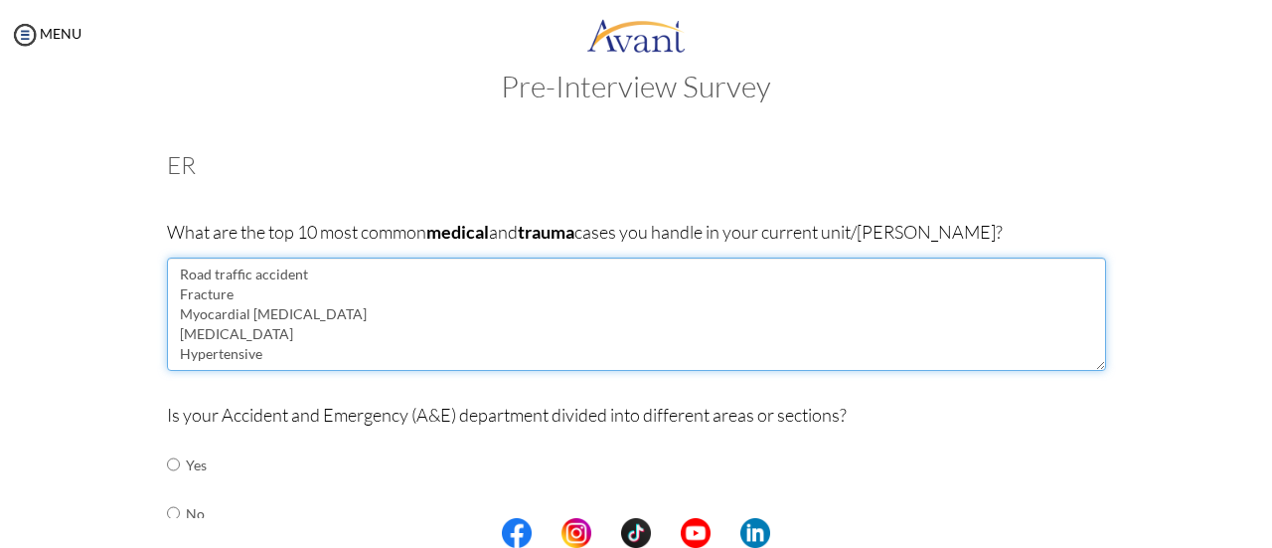
click at [258, 353] on textarea "Road traffic accident Fracture Myocardial Infarction Cardiac Arrhythmias Hypert…" at bounding box center [636, 313] width 939 height 113
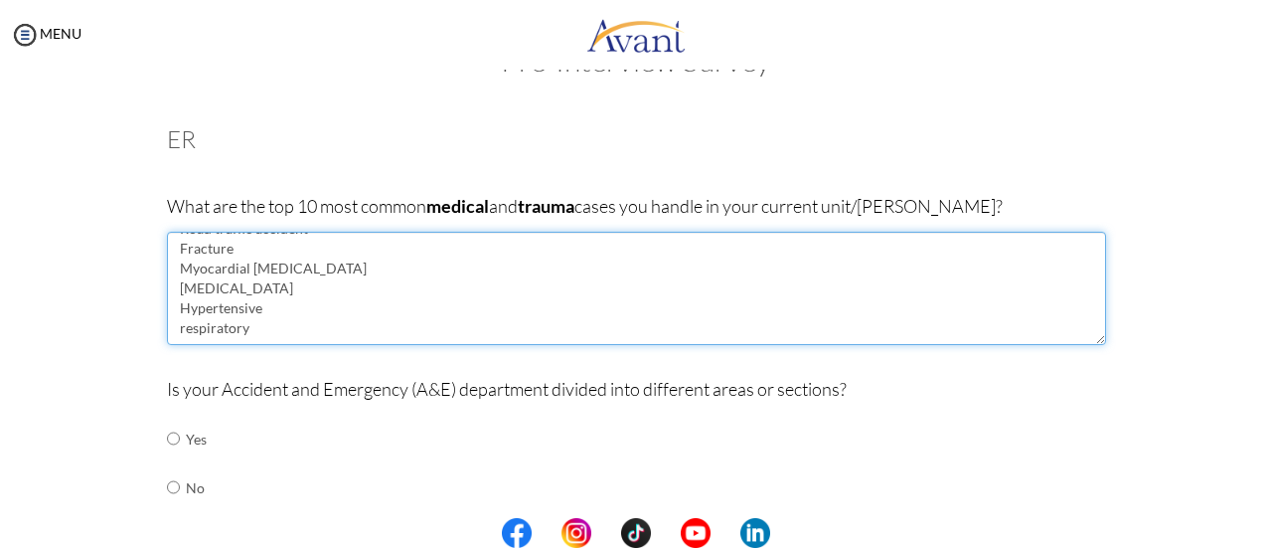
scroll to position [68, 0]
click at [177, 326] on textarea "Road traffic accident Fracture Myocardial Infarction Cardiac Arrhythmias Hypert…" at bounding box center [636, 286] width 939 height 113
click at [256, 317] on textarea "Road traffic accident Fracture Myocardial Infarction Cardiac Arrhythmias Hypert…" at bounding box center [636, 286] width 939 height 113
click at [264, 311] on textarea "Road traffic accident Fracture Myocardial Infarction Cardiac Arrhythmias Hypert…" at bounding box center [636, 286] width 939 height 113
click at [246, 327] on textarea "Road traffic accident Fracture Myocardial Infarction Cardiac Arrhythmias Hypert…" at bounding box center [636, 286] width 939 height 113
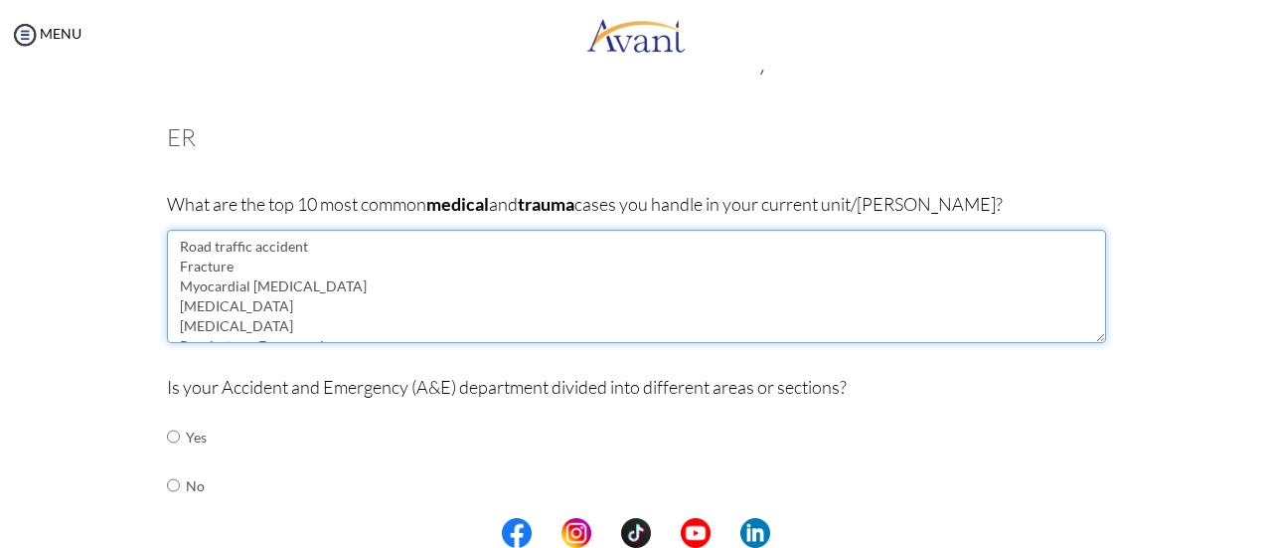
scroll to position [40, 0]
click at [185, 327] on textarea "Road traffic accident Fracture Myocardial Infarction Cardiac Arrhythmias Hypert…" at bounding box center [636, 286] width 939 height 113
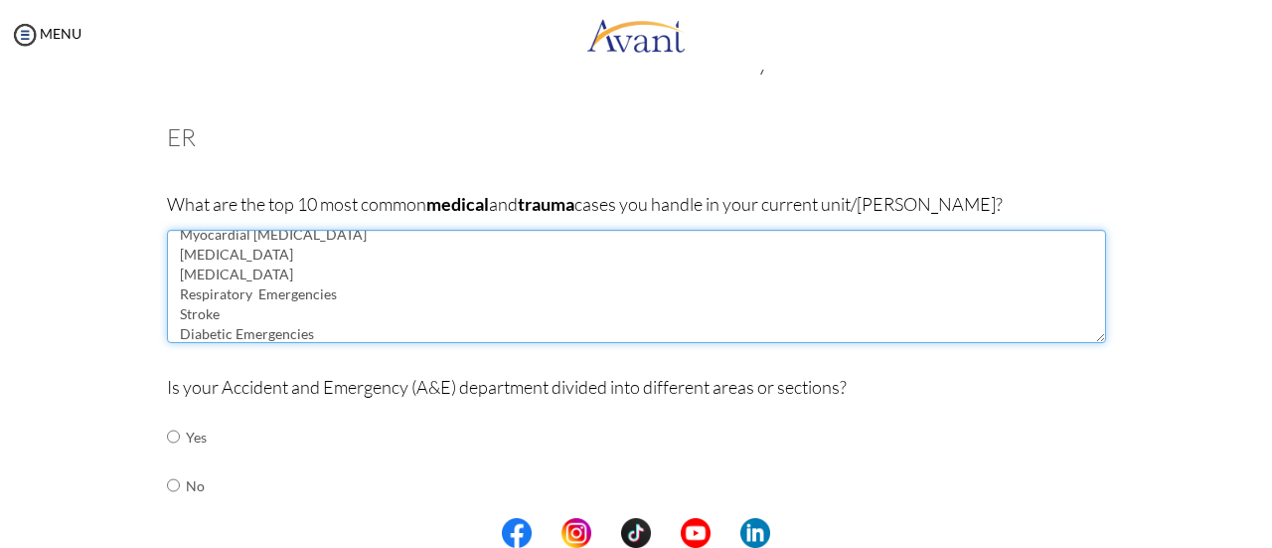
scroll to position [72, 0]
click at [221, 331] on textarea "Road traffic accident Fracture Myocardial Infarction Cardiac Arrhythmias Hypert…" at bounding box center [636, 286] width 939 height 113
click at [267, 333] on textarea "Road traffic accident Fracture Myocardial Infarction Cardiac Arrhythmias Hypert…" at bounding box center [636, 286] width 939 height 113
click at [178, 333] on textarea "Road traffic accident Fracture Myocardial Infarction Cardiac Arrhythmias Hypert…" at bounding box center [636, 286] width 939 height 113
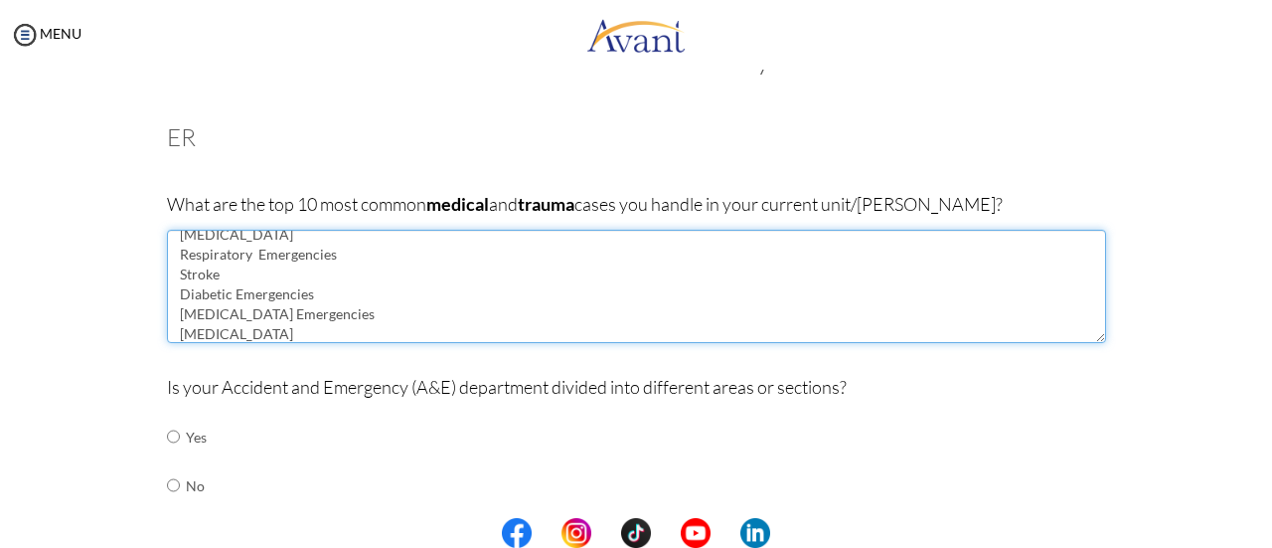
click at [277, 331] on textarea "Road traffic accident Fracture Myocardial Infarction Cardiac Arrhythmias Hypert…" at bounding box center [636, 286] width 939 height 113
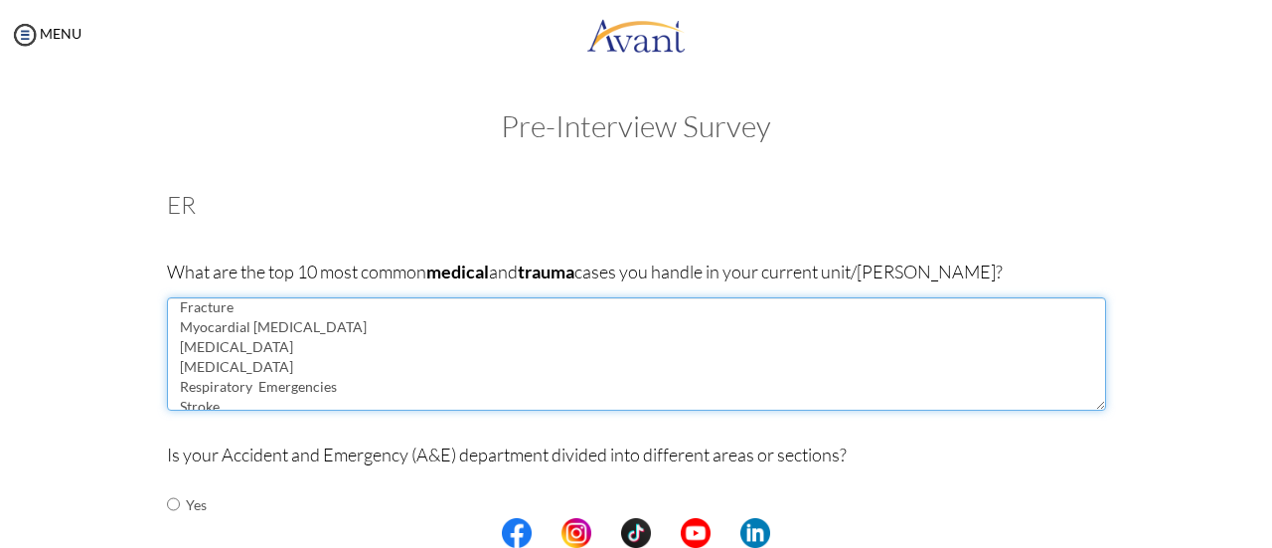
scroll to position [0, 0]
click at [248, 314] on textarea "Road traffic accident Fracture Myocardial Infarction Cardiac Arrhythmias Hypert…" at bounding box center [636, 353] width 939 height 113
click at [209, 312] on textarea "Road traffic Accident Fracture Myocardial Infarction Cardiac Arrhythmias Hypert…" at bounding box center [636, 353] width 939 height 113
click at [217, 308] on textarea "Road Araffic Accident Fracture Myocardial Infarction Cardiac Arrhythmias Hypert…" at bounding box center [636, 353] width 939 height 113
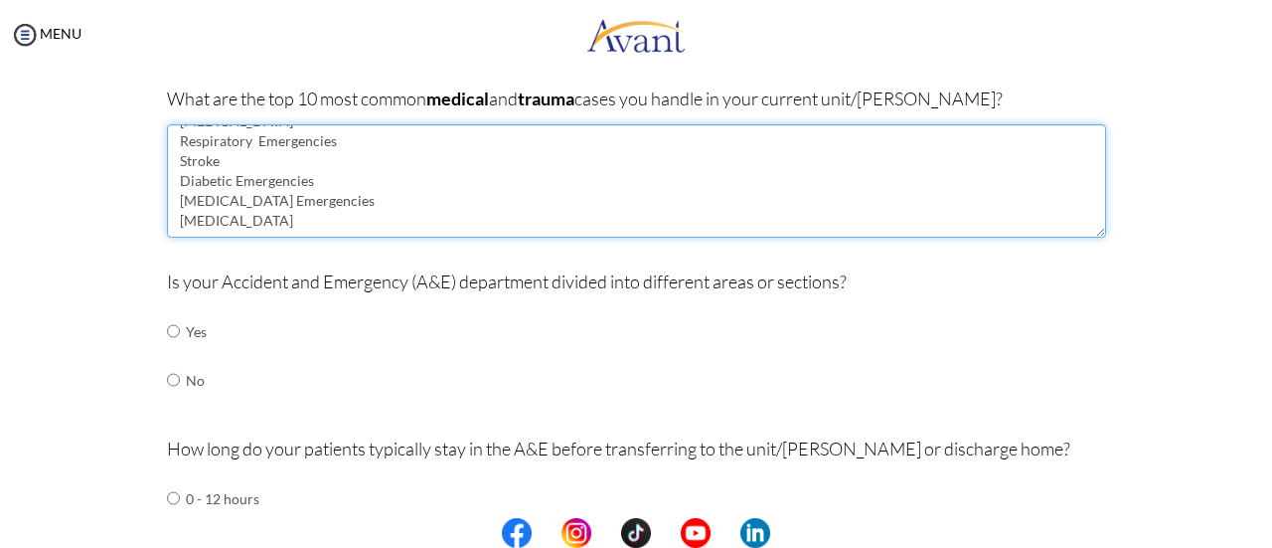
scroll to position [207, 0]
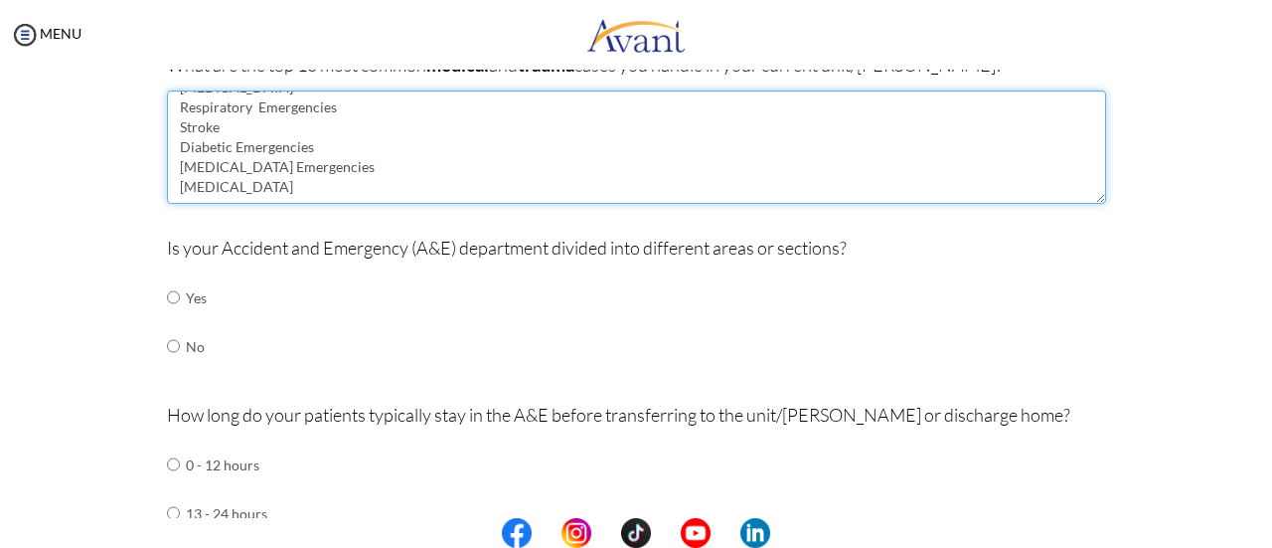
type textarea "Road Traffic Accident Fracture Myocardial Infarction Cardiac Arrhythmias Hypert…"
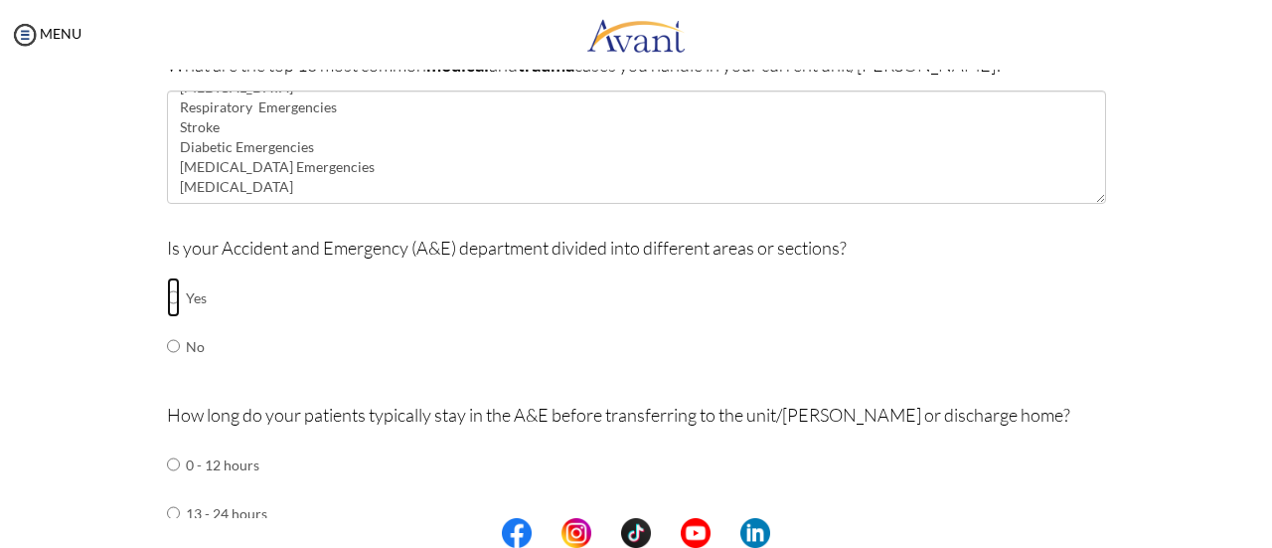
click at [167, 302] on input "radio" at bounding box center [173, 297] width 13 height 40
radio input "true"
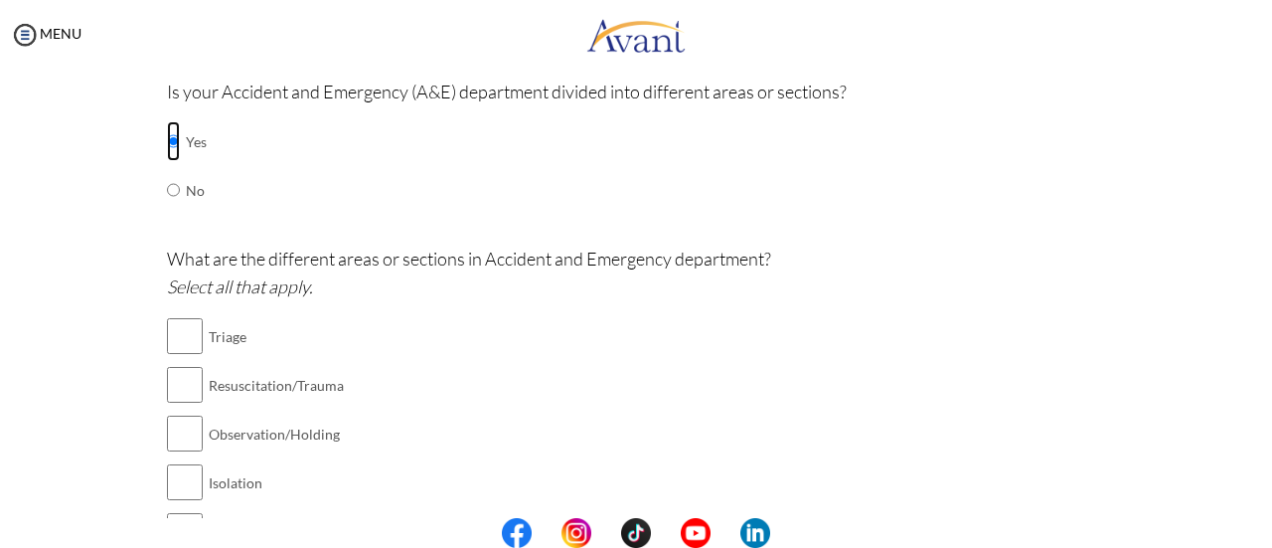
scroll to position [364, 0]
click at [177, 326] on input "checkbox" at bounding box center [185, 335] width 36 height 40
checkbox input "true"
click at [178, 383] on input "checkbox" at bounding box center [185, 384] width 36 height 40
checkbox input "true"
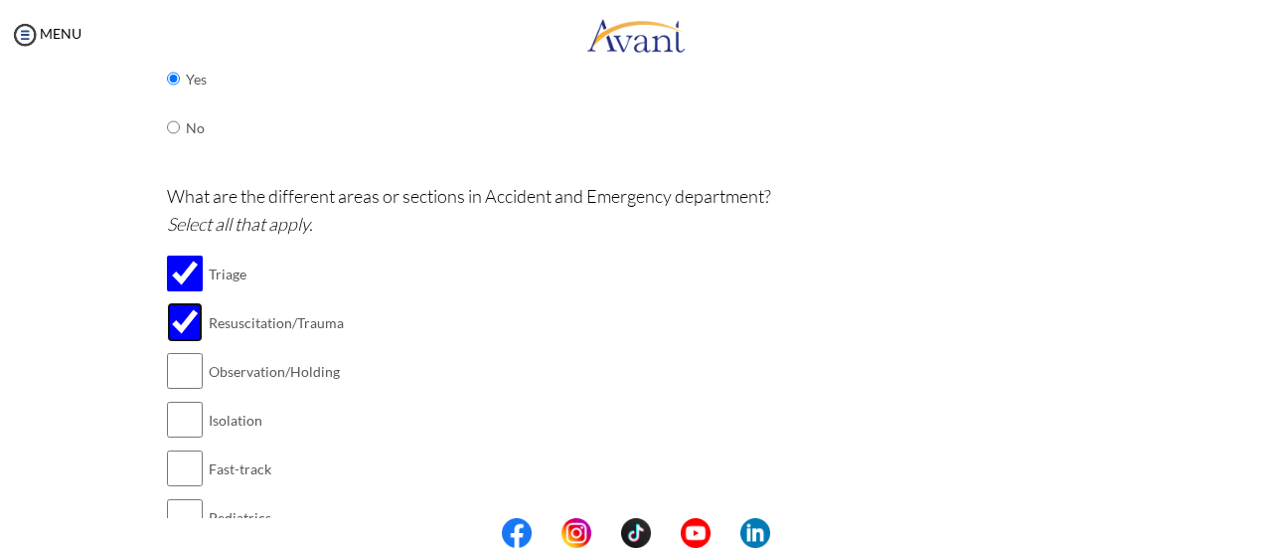
scroll to position [427, 0]
click at [171, 371] on input "checkbox" at bounding box center [185, 369] width 36 height 40
checkbox input "true"
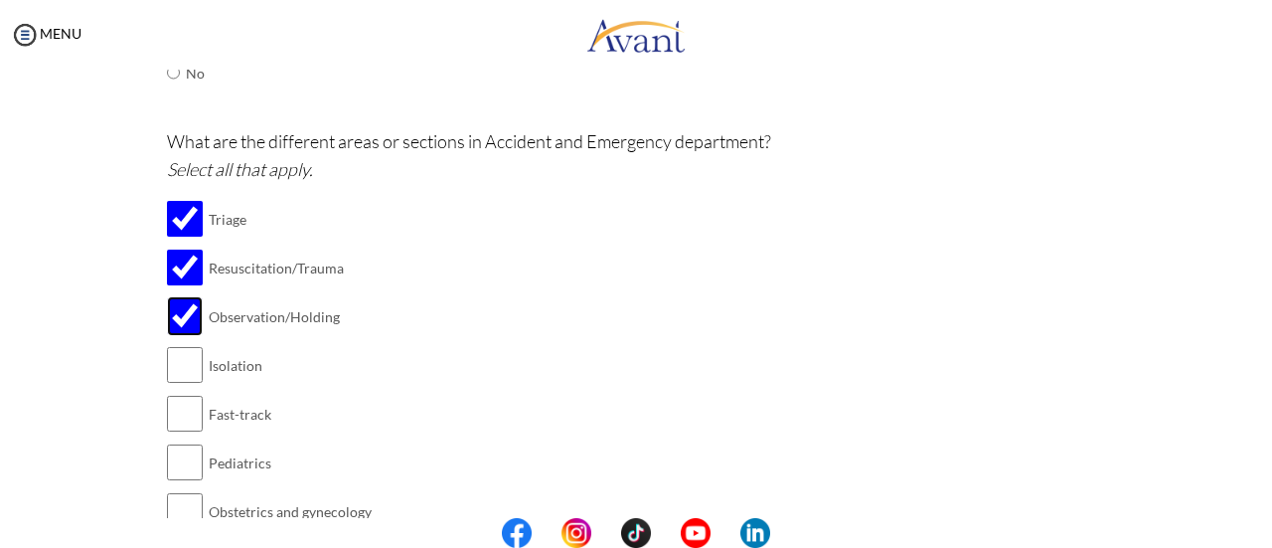
scroll to position [481, 0]
click at [169, 410] on input "checkbox" at bounding box center [185, 413] width 36 height 40
checkbox input "true"
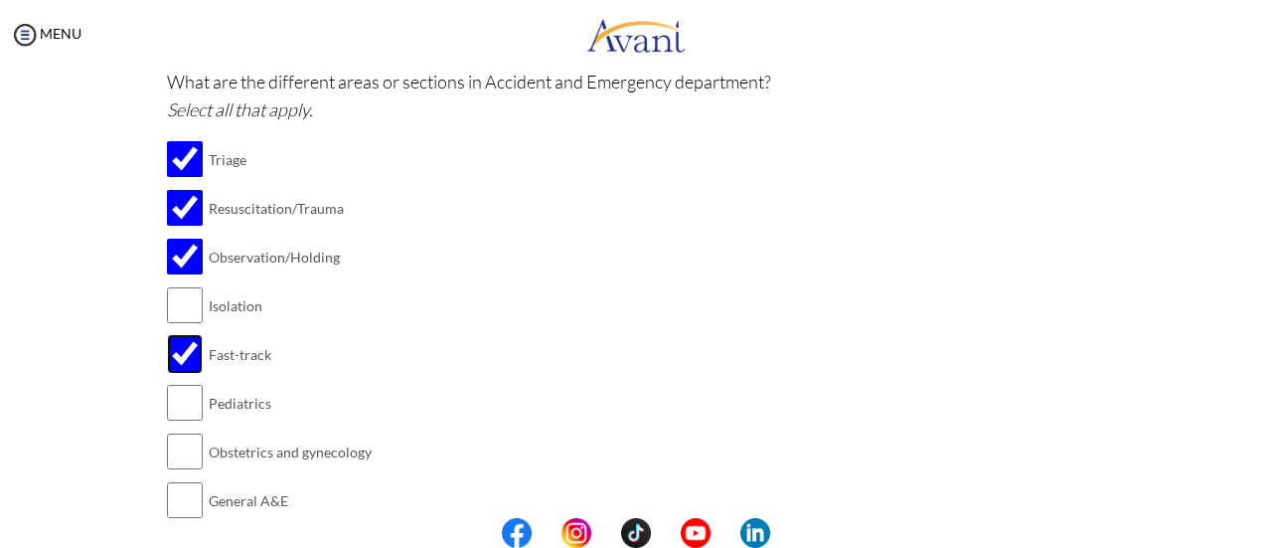
scroll to position [541, 0]
click at [180, 399] on input "checkbox" at bounding box center [185, 402] width 36 height 40
click at [178, 400] on input "checkbox" at bounding box center [185, 402] width 36 height 40
checkbox input "true"
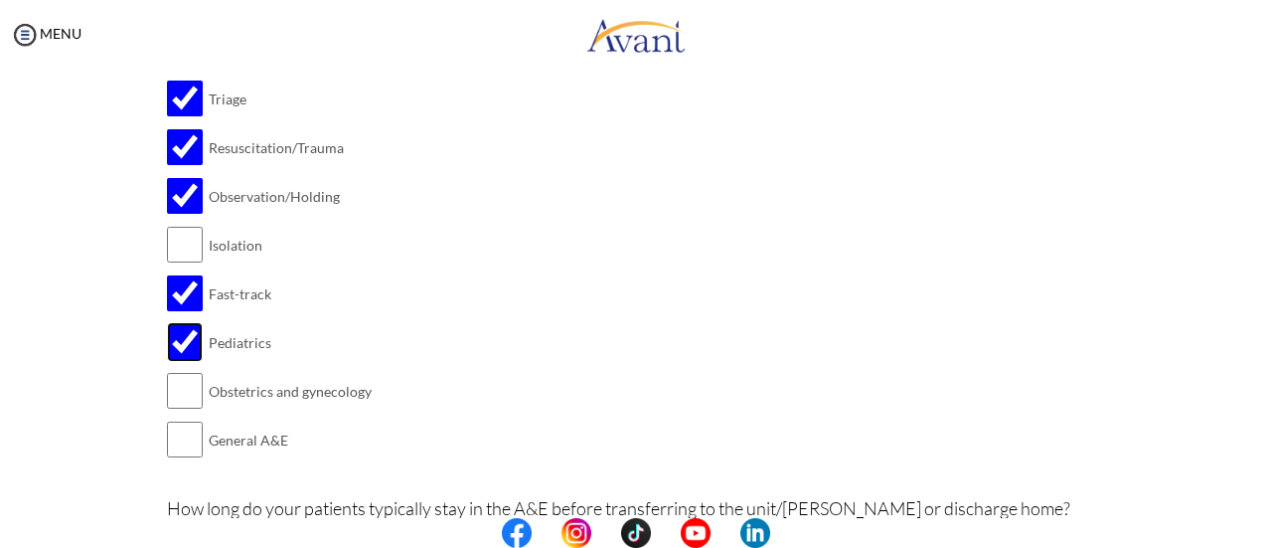
scroll to position [602, 0]
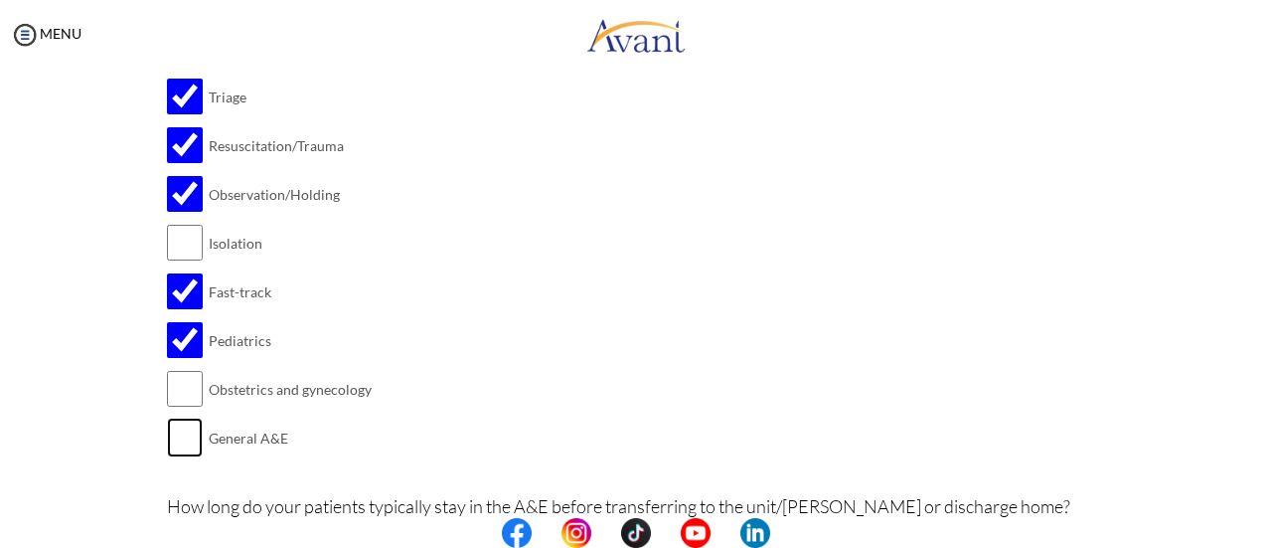
click at [177, 424] on input "checkbox" at bounding box center [185, 437] width 36 height 40
checkbox input "true"
click at [184, 340] on input "checkbox" at bounding box center [185, 340] width 36 height 40
checkbox input "false"
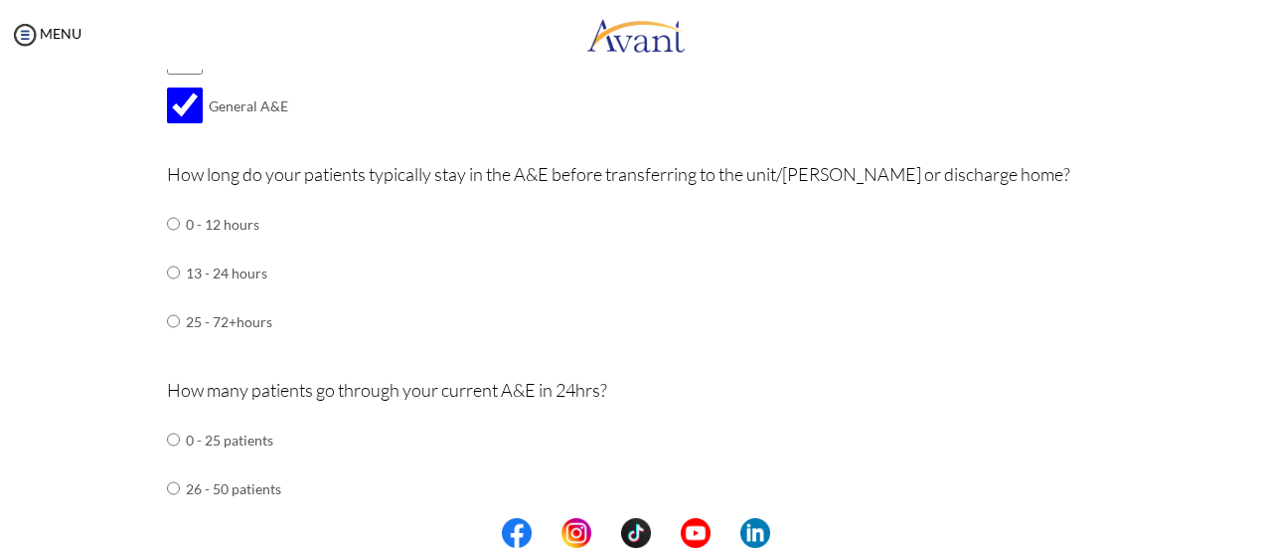
scroll to position [935, 0]
click at [168, 217] on input "radio" at bounding box center [173, 223] width 13 height 40
radio input "true"
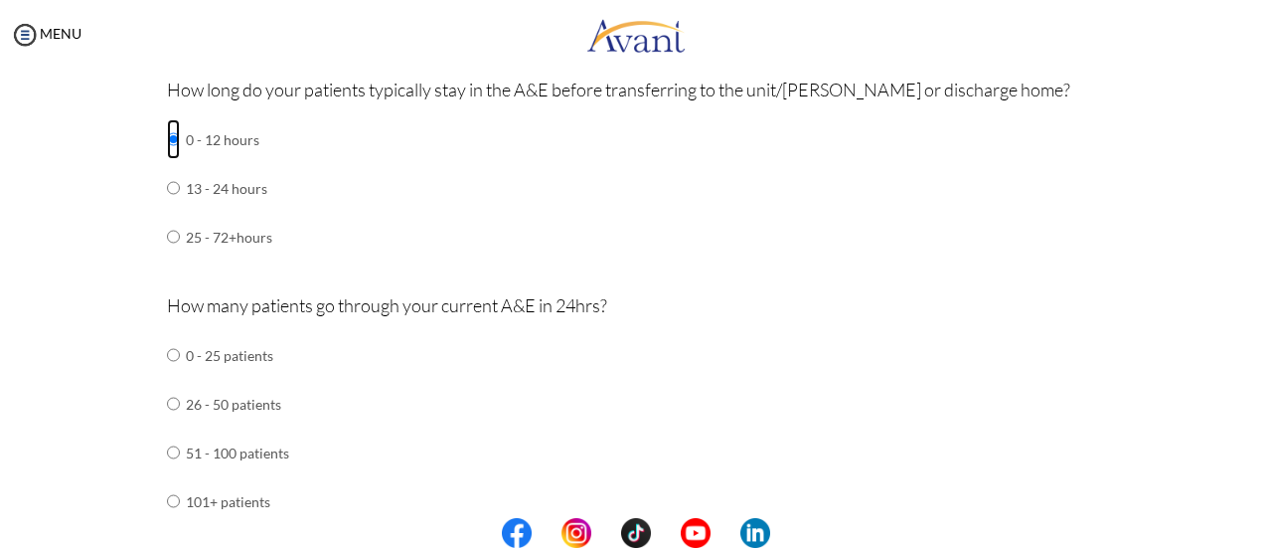
scroll to position [1036, 0]
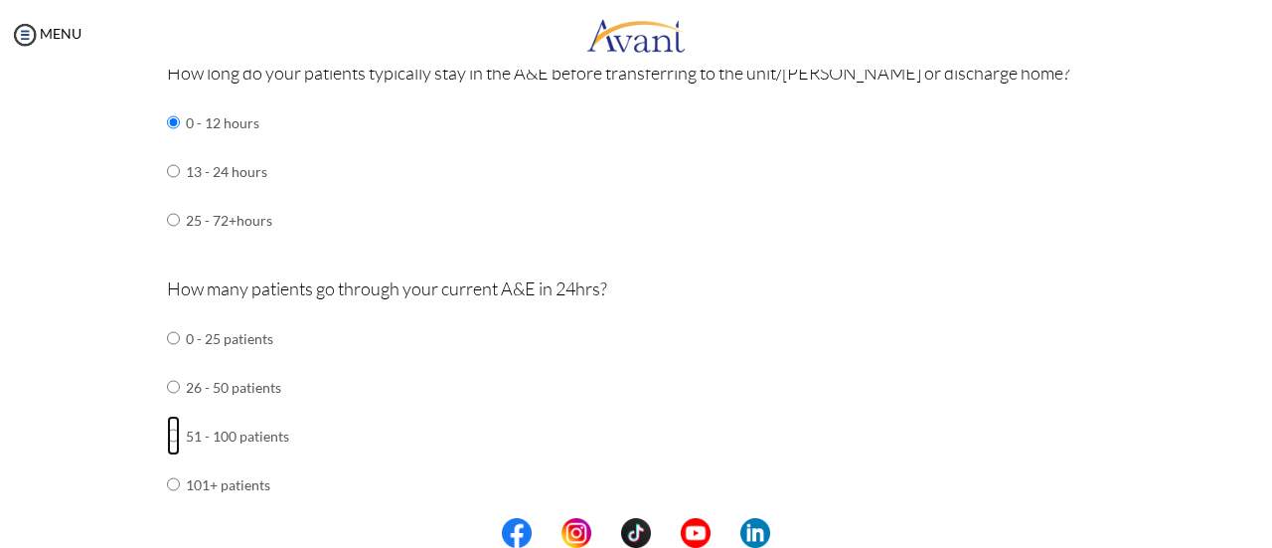
click at [167, 358] on input "radio" at bounding box center [173, 338] width 13 height 40
radio input "true"
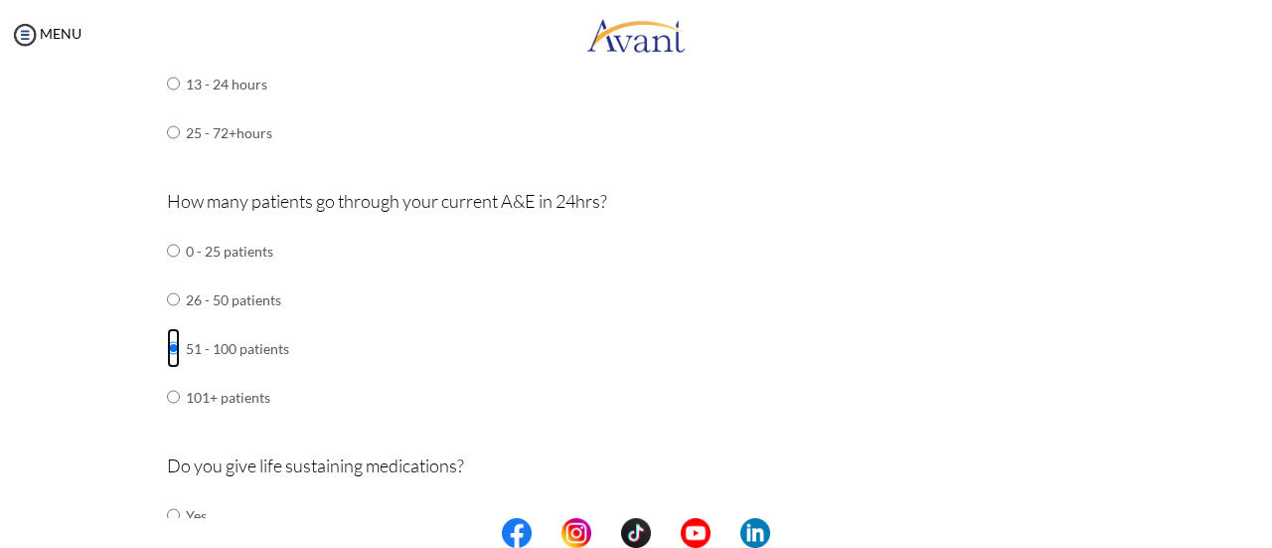
scroll to position [1126, 0]
click at [167, 267] on input "radio" at bounding box center [173, 248] width 13 height 40
radio input "true"
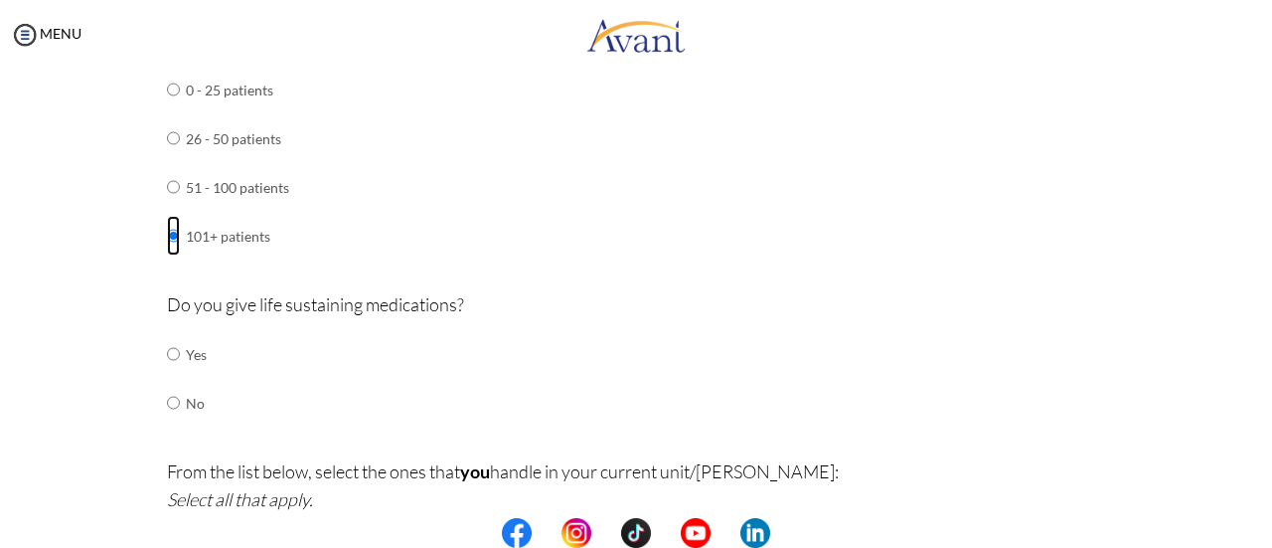
scroll to position [1285, 0]
click at [167, 343] on input "radio" at bounding box center [173, 353] width 13 height 40
radio input "true"
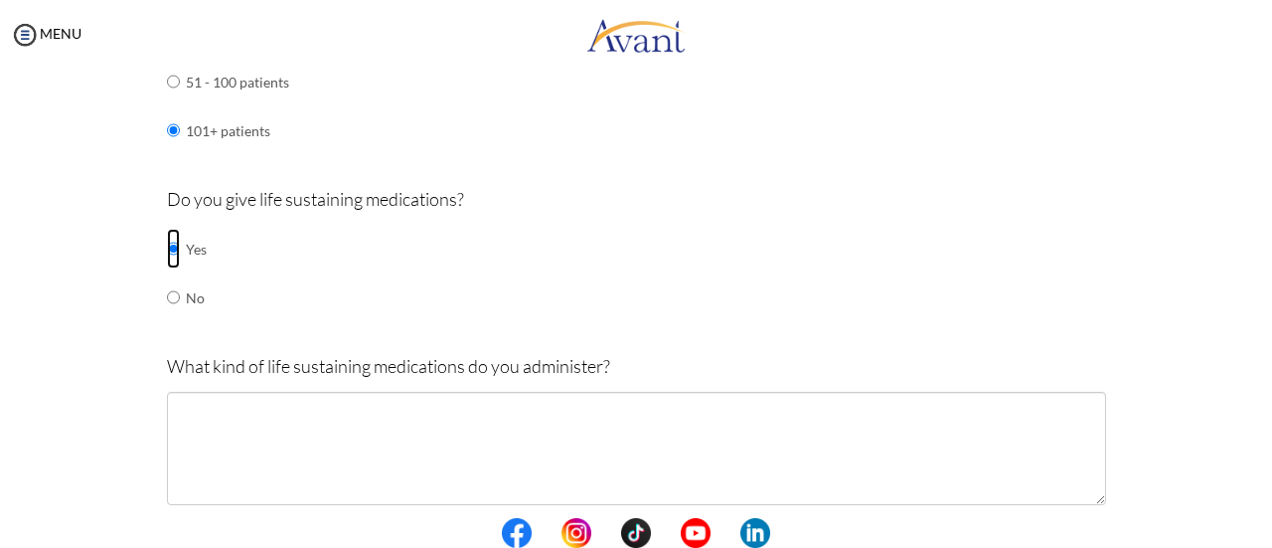
scroll to position [1391, 0]
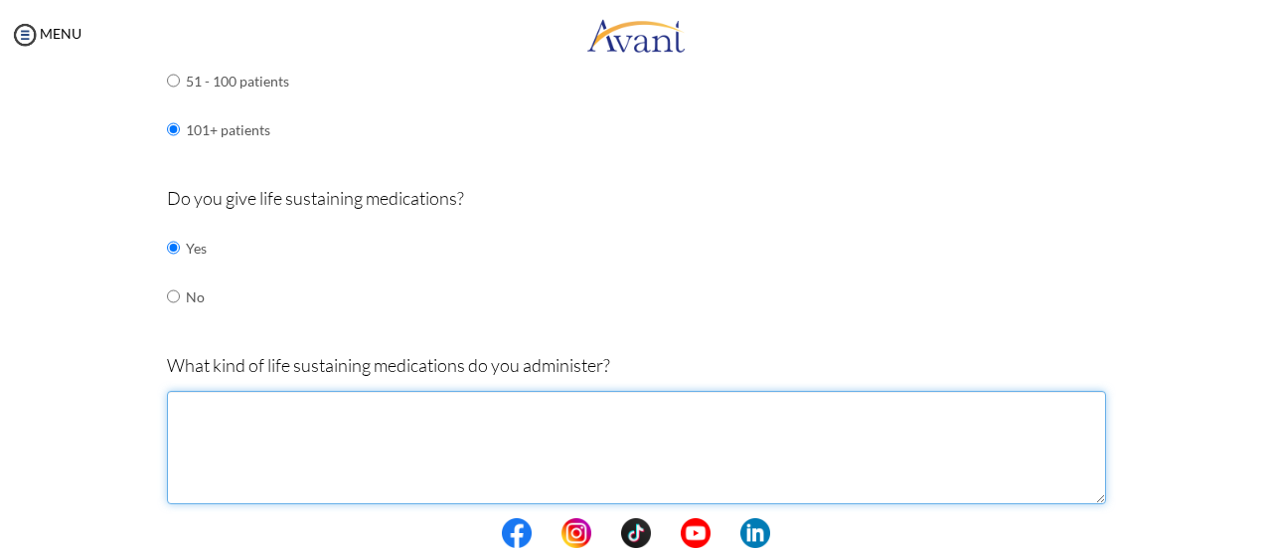
click at [207, 403] on textarea at bounding box center [636, 447] width 939 height 113
click at [196, 401] on textarea at bounding box center [636, 447] width 939 height 113
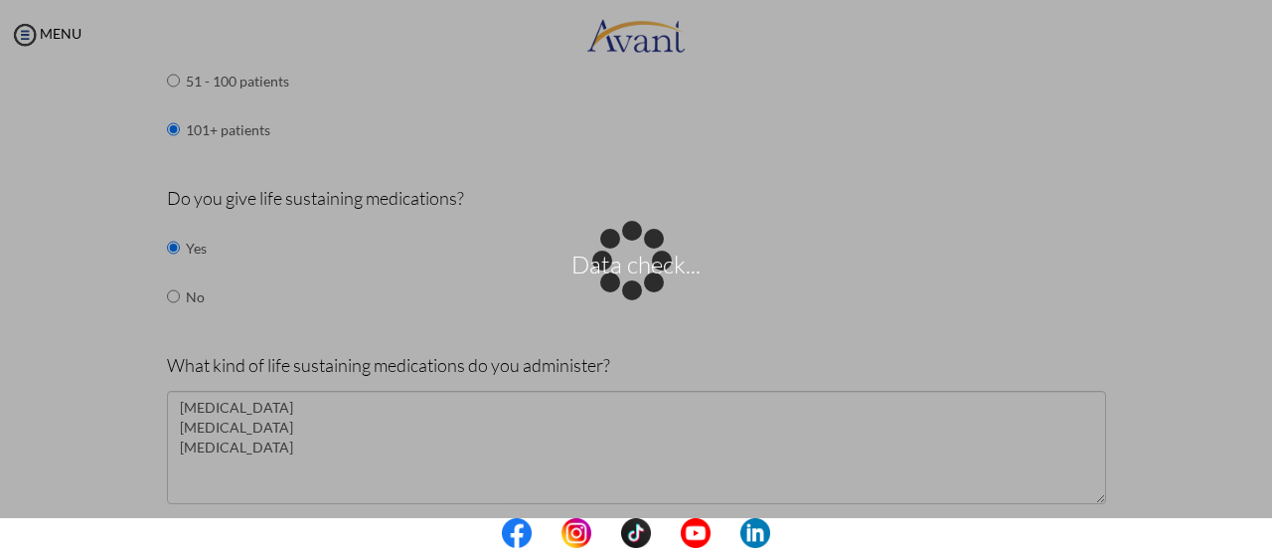
click at [622, 288] on div "Data check..." at bounding box center [636, 274] width 28 height 28
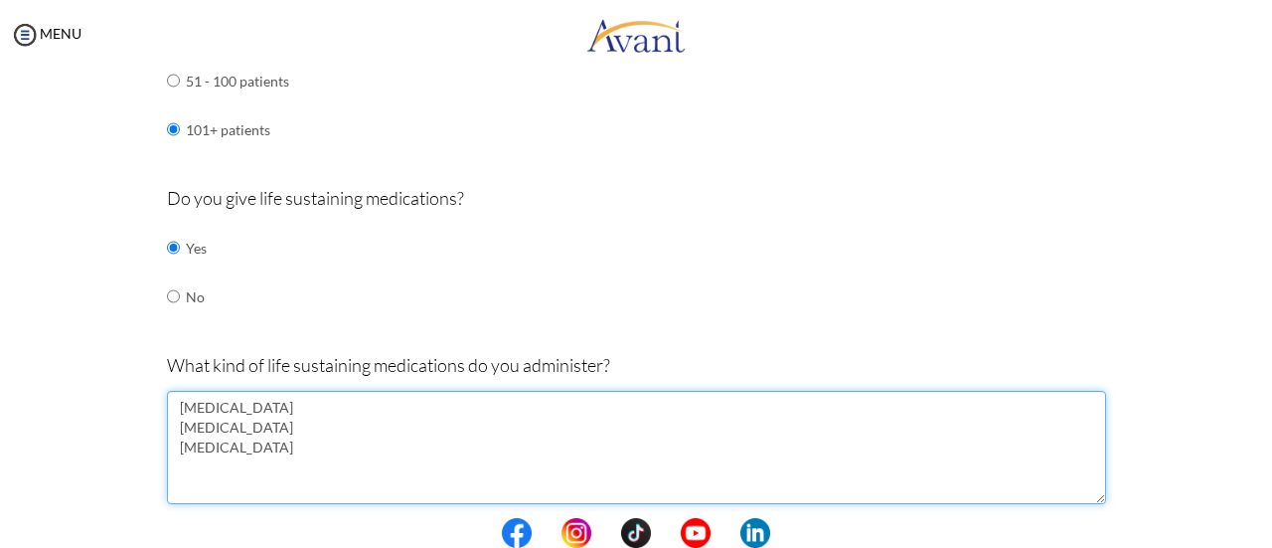
click at [230, 450] on textarea "Adrenaline Atropine Salbutamol" at bounding box center [636, 447] width 939 height 113
click at [210, 461] on textarea "Adrenaline Atropine Salbutamol Amiodron" at bounding box center [636, 447] width 939 height 113
click at [239, 461] on textarea "Adrenaline Atropine Salbutamol Amiodaron" at bounding box center [636, 447] width 939 height 113
click at [199, 485] on textarea "Adrenaline Atropine Salbutamol Amiodarone Adenosine Iv Fiuids" at bounding box center [636, 447] width 939 height 113
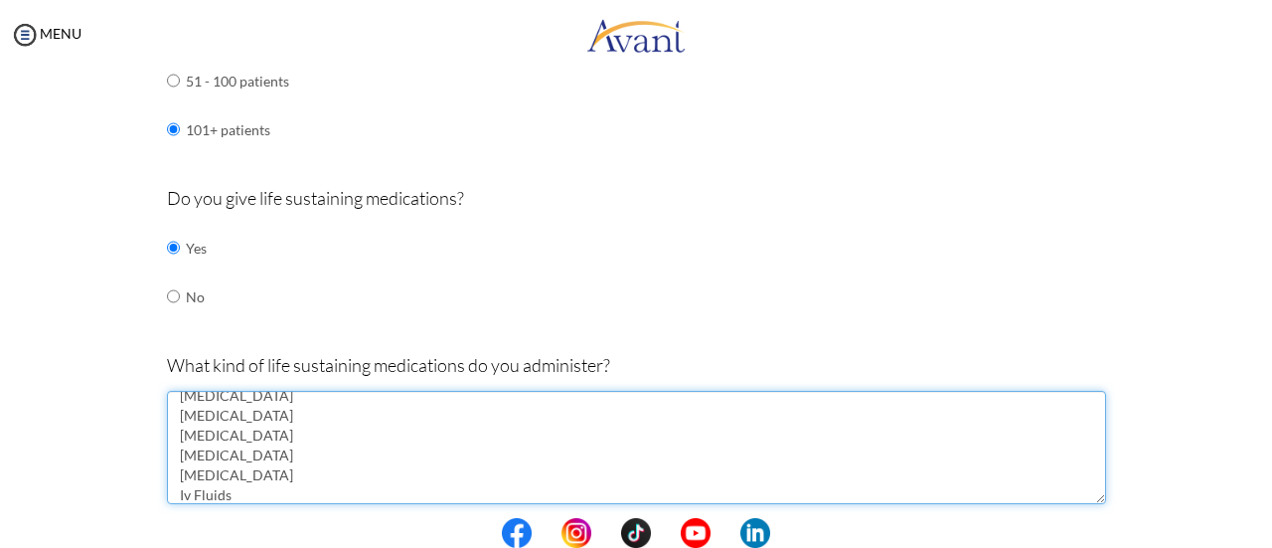
click at [242, 485] on textarea "Adrenaline Atropine Salbutamol Amiodarone Adenosine Iv Fluids" at bounding box center [636, 447] width 939 height 113
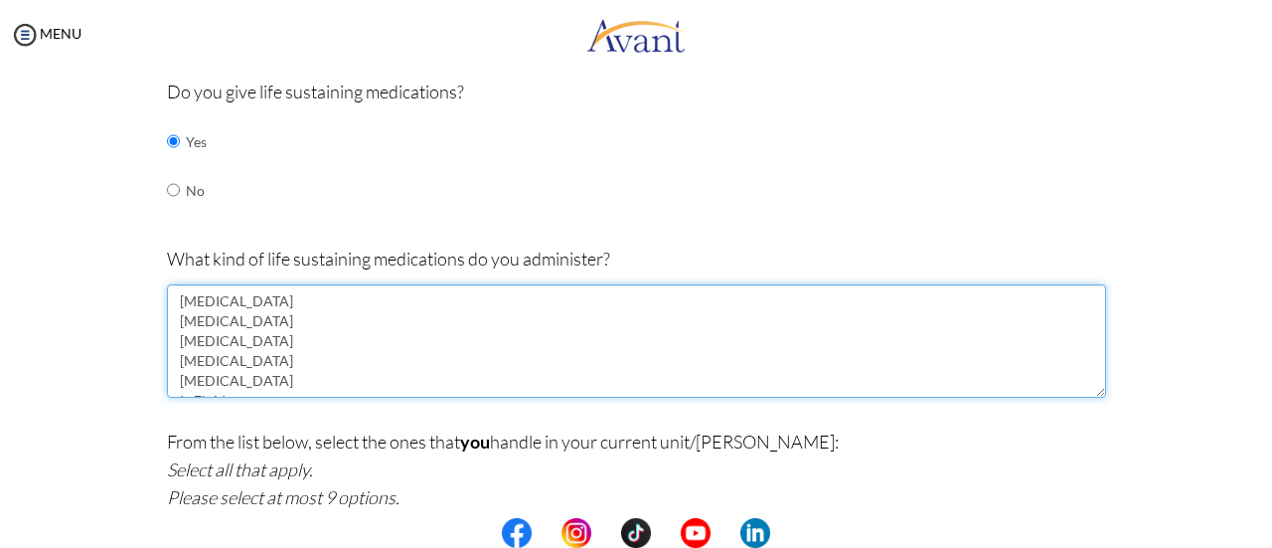
scroll to position [60, 0]
click at [183, 371] on textarea "Adrenaline Atropine Salbutamol Amiodarone Adenosine Iv Fluids Hydrocortisone" at bounding box center [636, 340] width 939 height 113
click at [178, 375] on textarea "Adrenaline Atropine Salbutamol Amiodarone Adenosine Iv Fluids Hydrocortisone an…" at bounding box center [636, 340] width 939 height 113
click at [325, 361] on textarea "Adrenaline Atropine Salbutamol Amiodarone Adenosine Iv Fluids Hydrocortisone An…" at bounding box center [636, 340] width 939 height 113
click at [296, 377] on textarea "Adrenaline Atropine Salbutamol Amiodarone Adenosine Iv Fluids Hydrocortisone An…" at bounding box center [636, 340] width 939 height 113
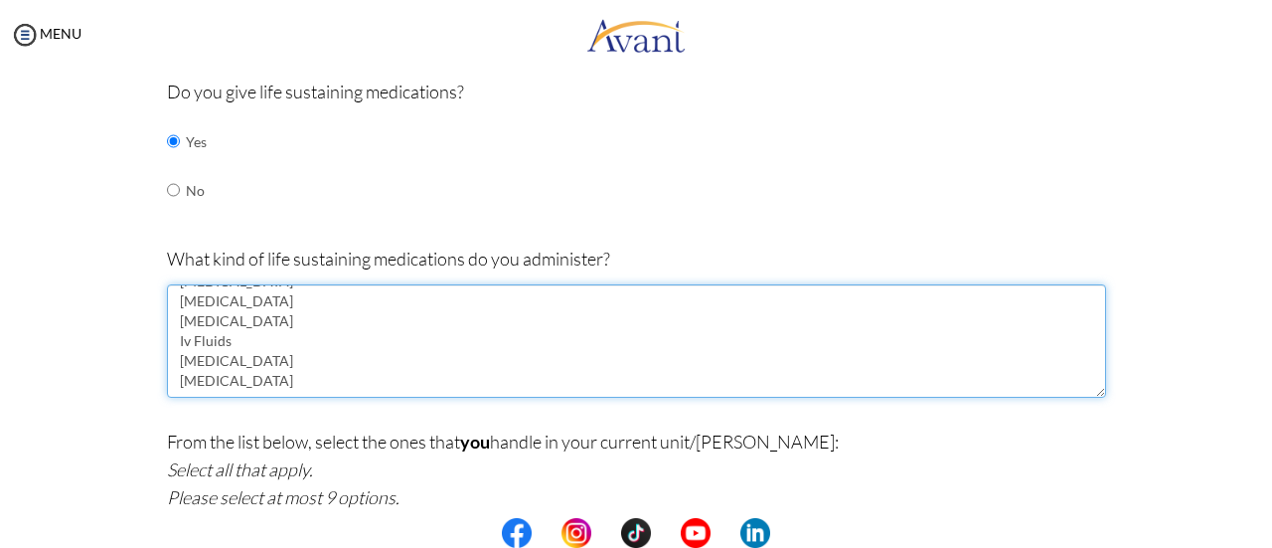
scroll to position [72, 0]
click at [343, 365] on textarea "Adrenaline Atropine Salbutamol Amiodarone Adenosine Iv Fluids Hydrocortisone An…" at bounding box center [636, 340] width 939 height 113
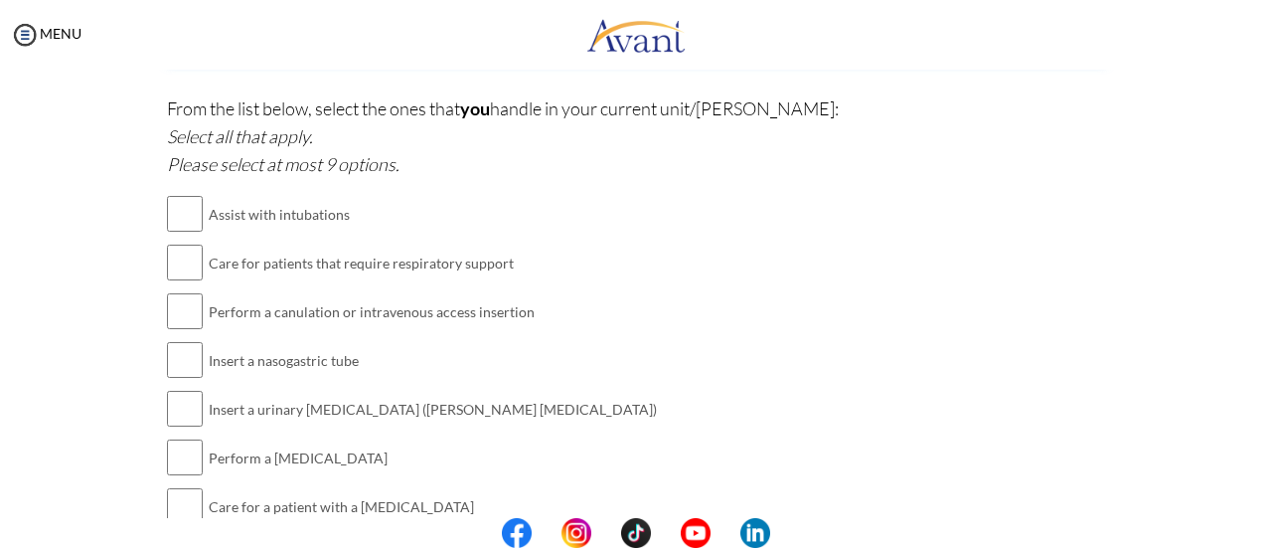
scroll to position [1834, 0]
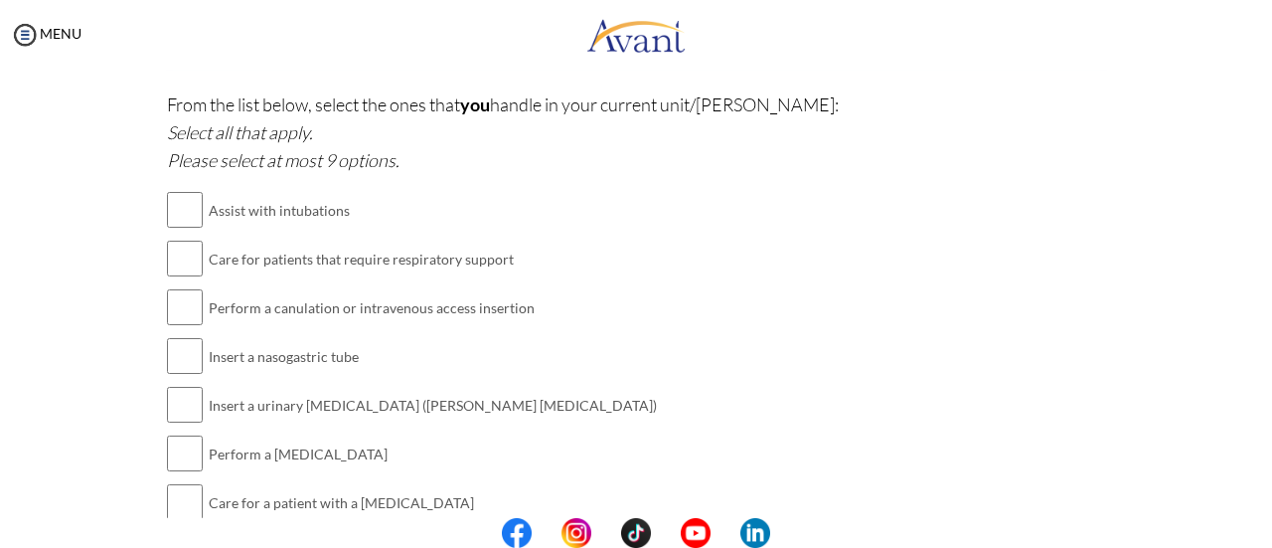
type textarea "Adrenaline Atropine Salbutamol Amiodarone Adenosine Iv Fluids Hydrocortisone An…"
click at [180, 200] on input "checkbox" at bounding box center [185, 210] width 36 height 40
checkbox input "true"
click at [184, 257] on input "checkbox" at bounding box center [185, 259] width 36 height 40
checkbox input "true"
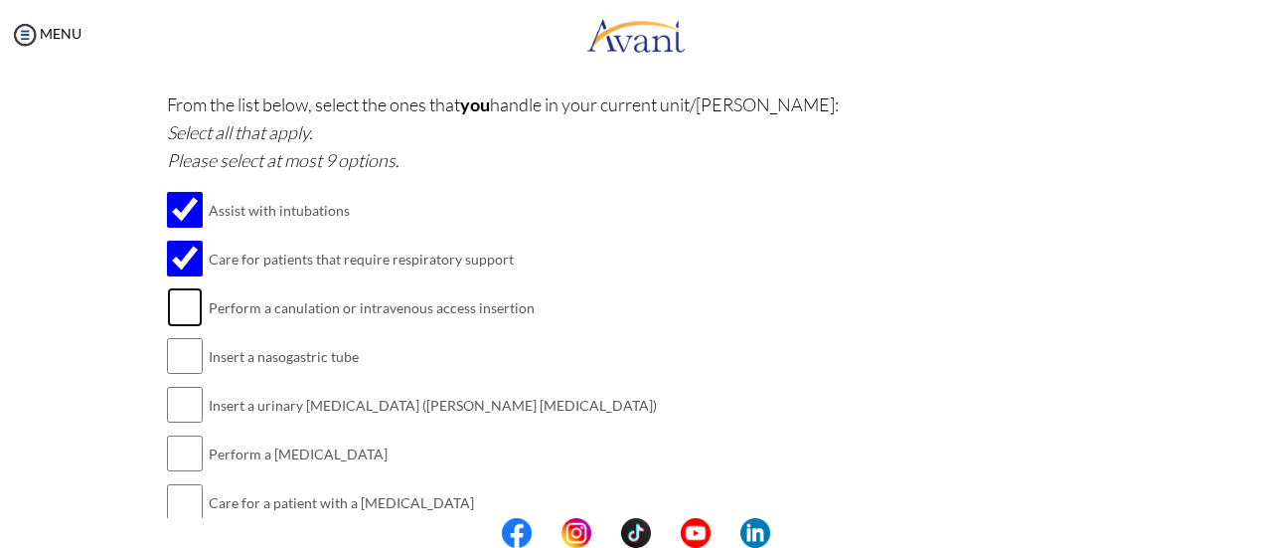
click at [183, 298] on input "checkbox" at bounding box center [185, 307] width 36 height 40
checkbox input "true"
click at [182, 363] on input "checkbox" at bounding box center [185, 356] width 36 height 40
checkbox input "true"
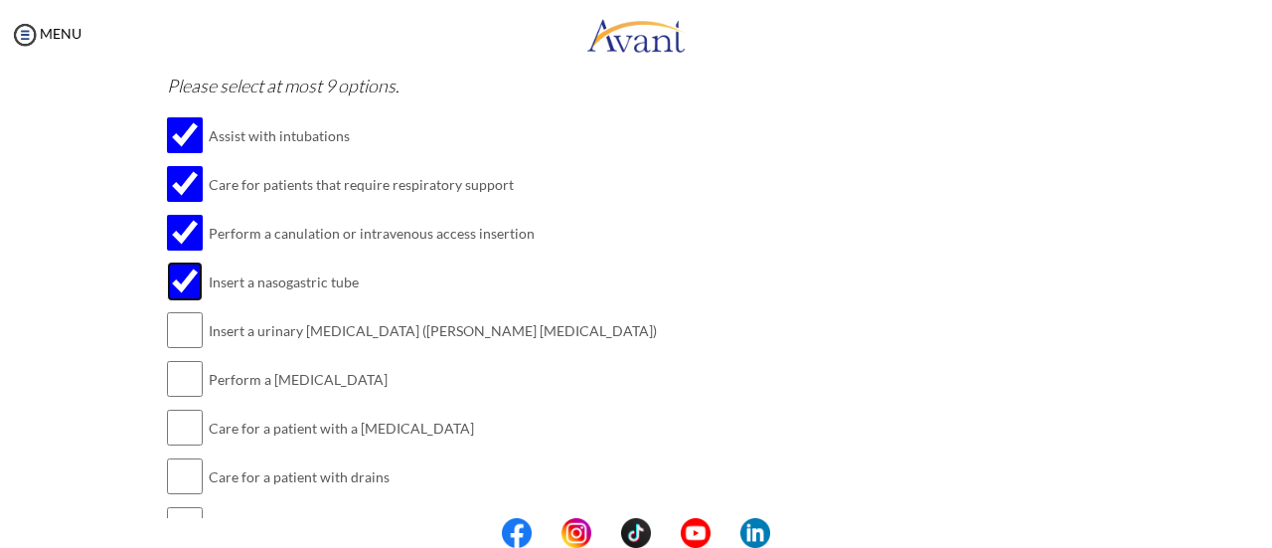
scroll to position [1914, 0]
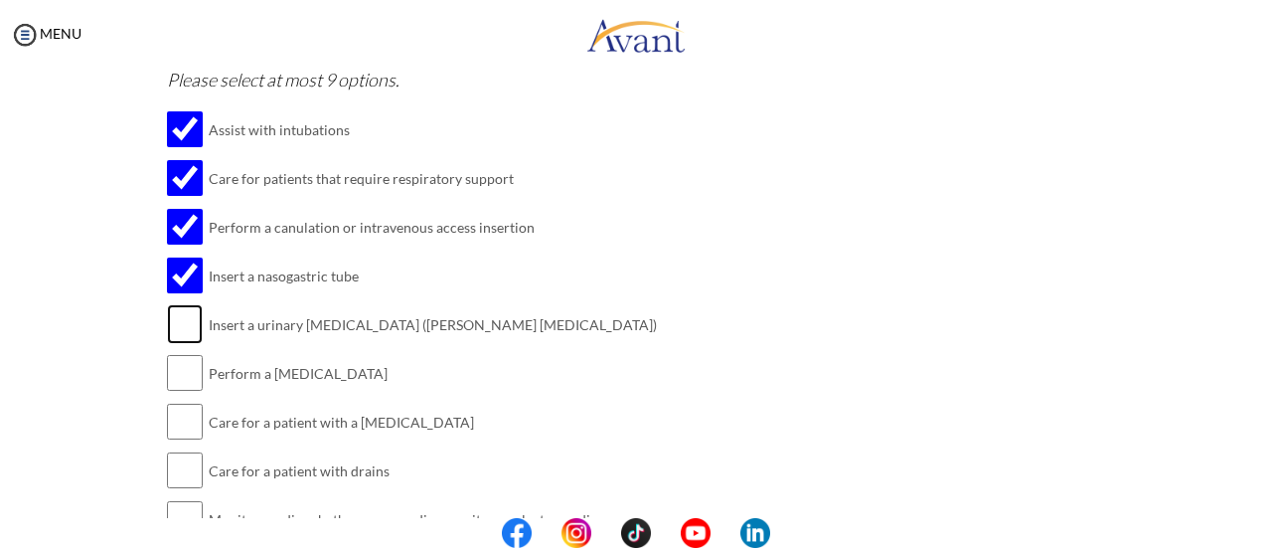
click at [184, 331] on input "checkbox" at bounding box center [185, 324] width 36 height 40
checkbox input "true"
click at [170, 361] on input "checkbox" at bounding box center [185, 373] width 36 height 40
checkbox input "true"
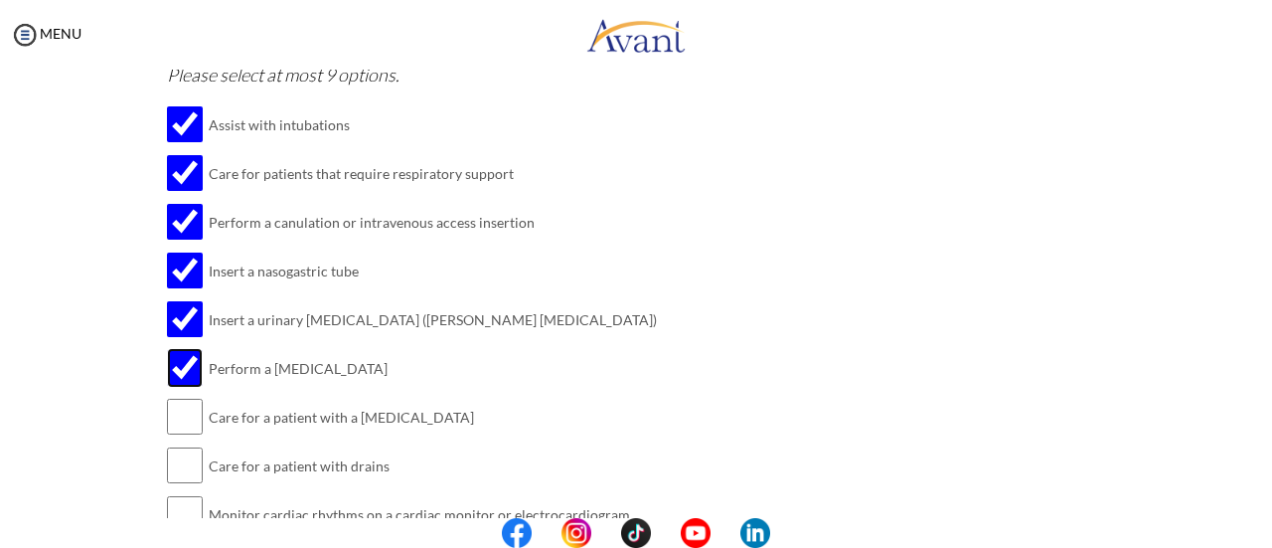
scroll to position [1915, 0]
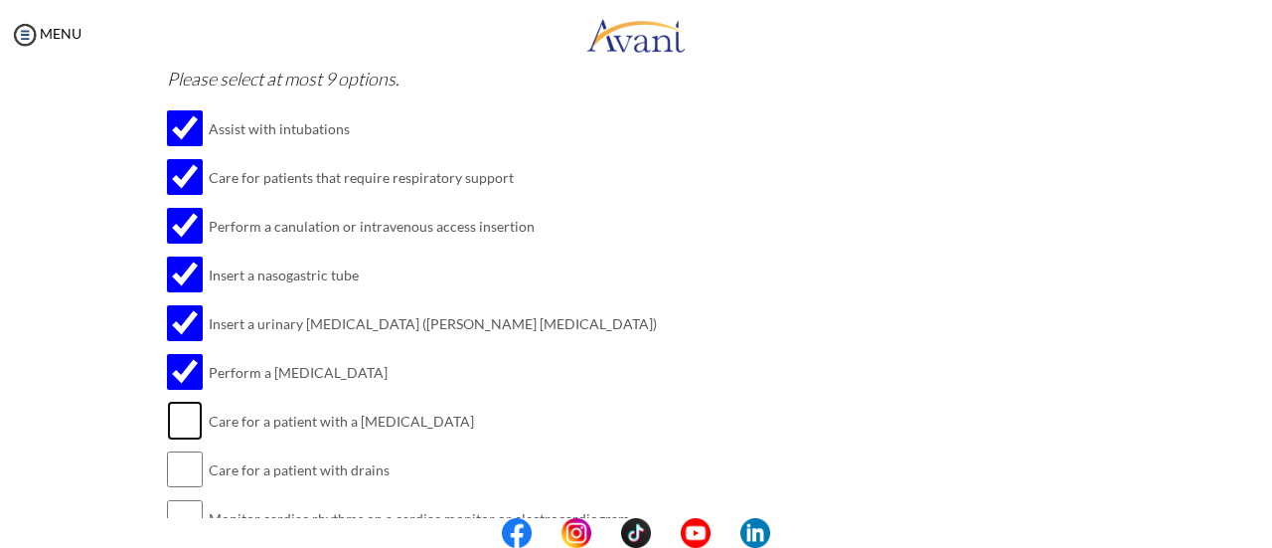
click at [191, 411] on input "checkbox" at bounding box center [185, 421] width 36 height 40
checkbox input "false"
click at [179, 458] on input "checkbox" at bounding box center [185, 469] width 36 height 40
checkbox input "true"
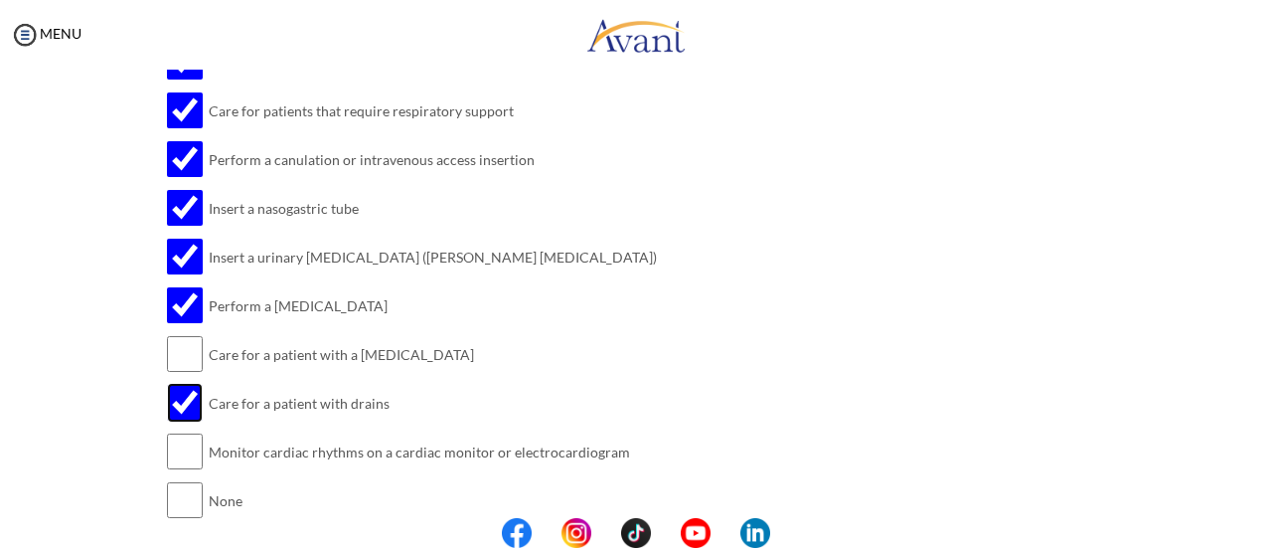
scroll to position [1983, 0]
click at [181, 445] on input "checkbox" at bounding box center [185, 450] width 36 height 40
checkbox input "true"
click at [189, 484] on input "checkbox" at bounding box center [185, 499] width 36 height 40
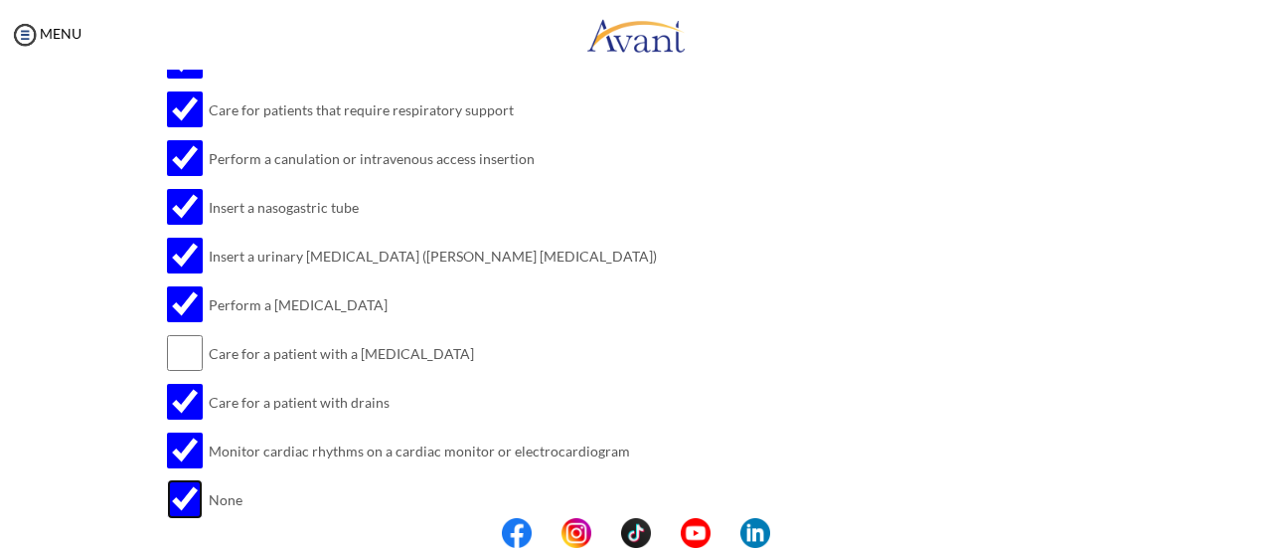
checkbox input "false"
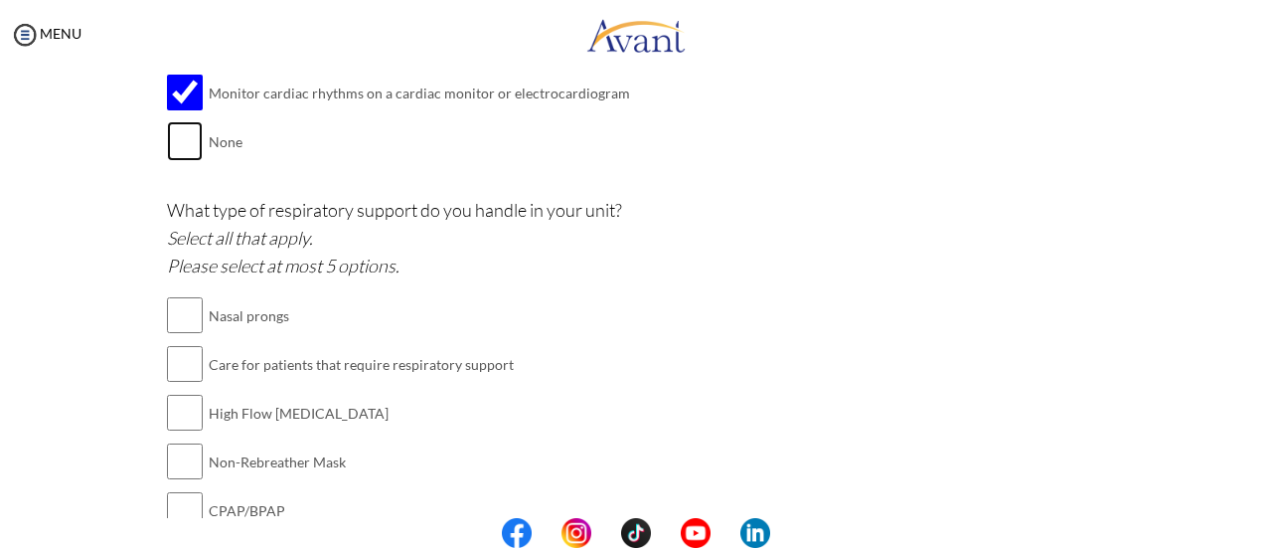
scroll to position [2356, 0]
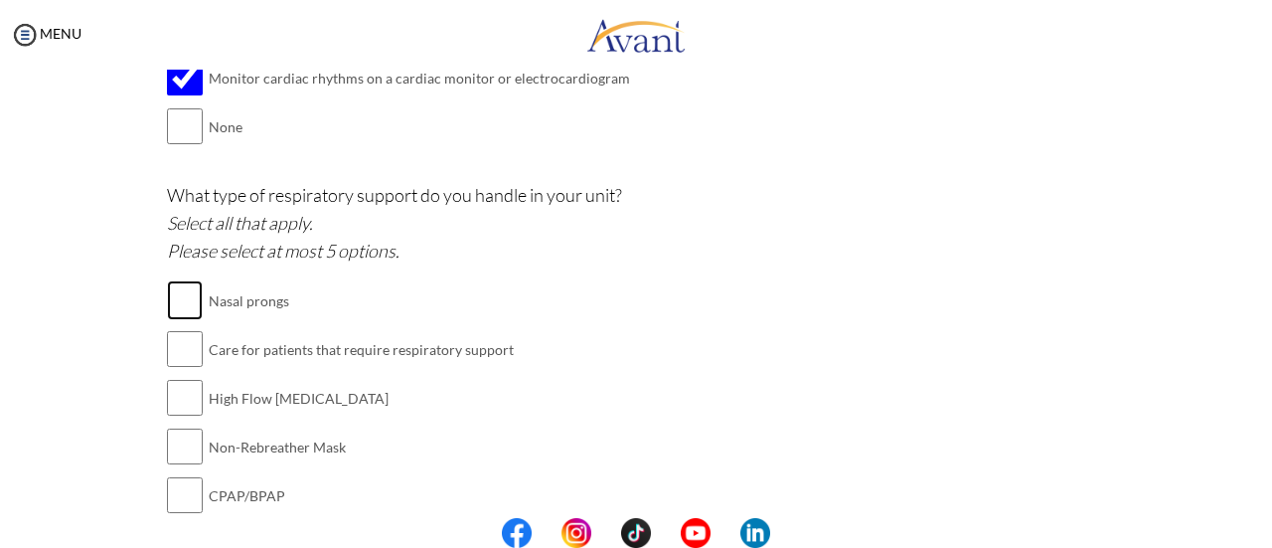
click at [178, 289] on input "checkbox" at bounding box center [185, 300] width 36 height 40
checkbox input "true"
click at [192, 348] on input "checkbox" at bounding box center [185, 349] width 36 height 40
checkbox input "true"
click at [179, 391] on input "checkbox" at bounding box center [185, 398] width 36 height 40
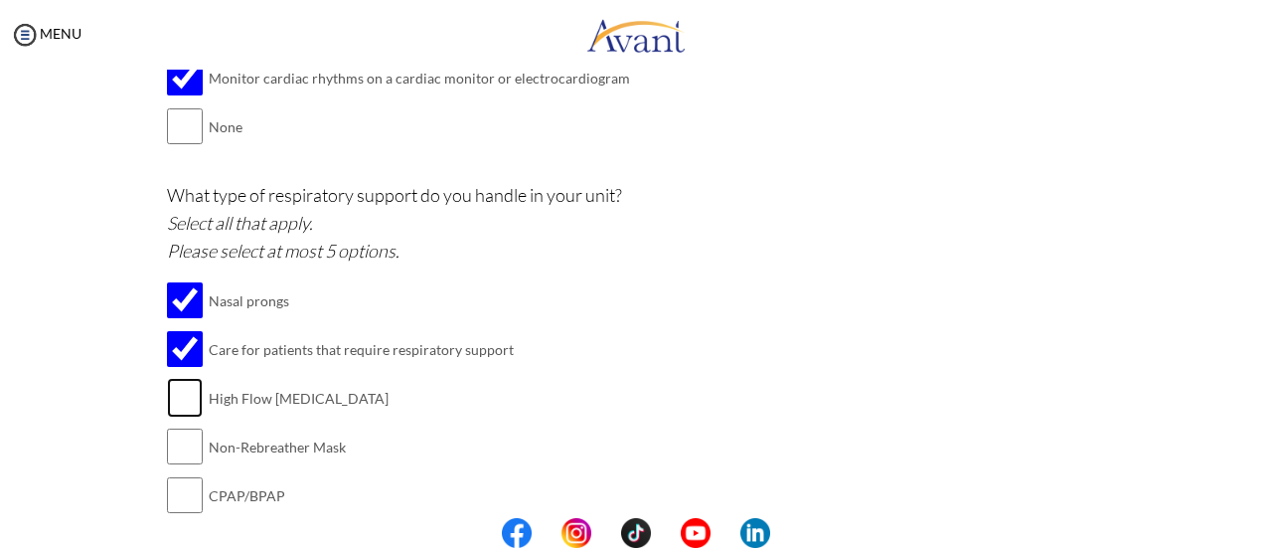
checkbox input "true"
click at [187, 452] on input "checkbox" at bounding box center [185, 446] width 36 height 40
checkbox input "true"
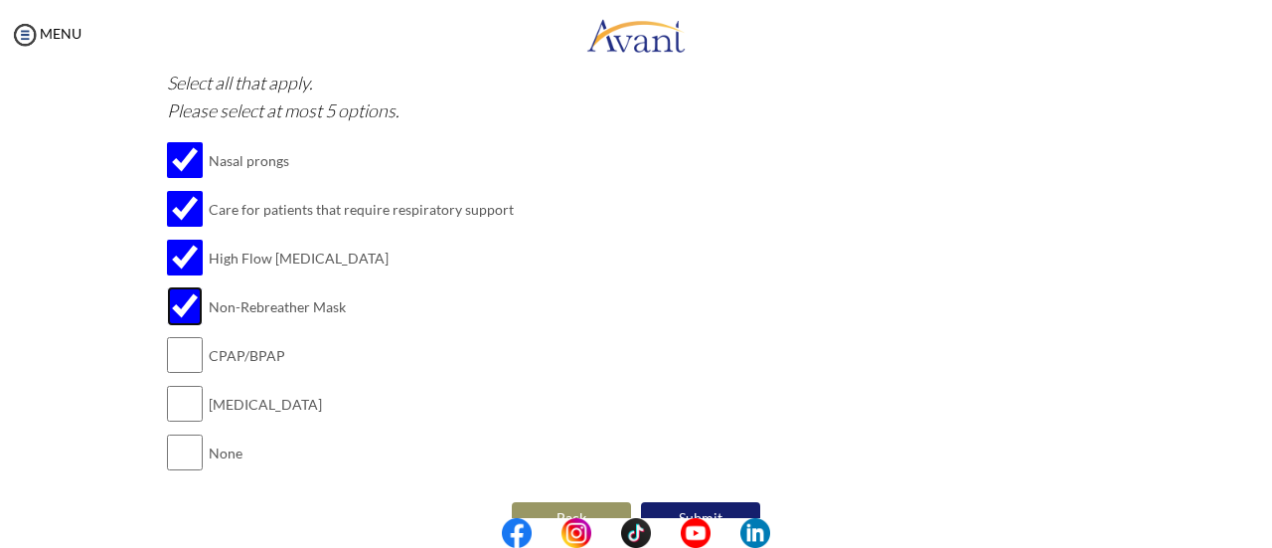
scroll to position [2497, 0]
click at [167, 346] on input "checkbox" at bounding box center [185, 354] width 36 height 40
checkbox input "true"
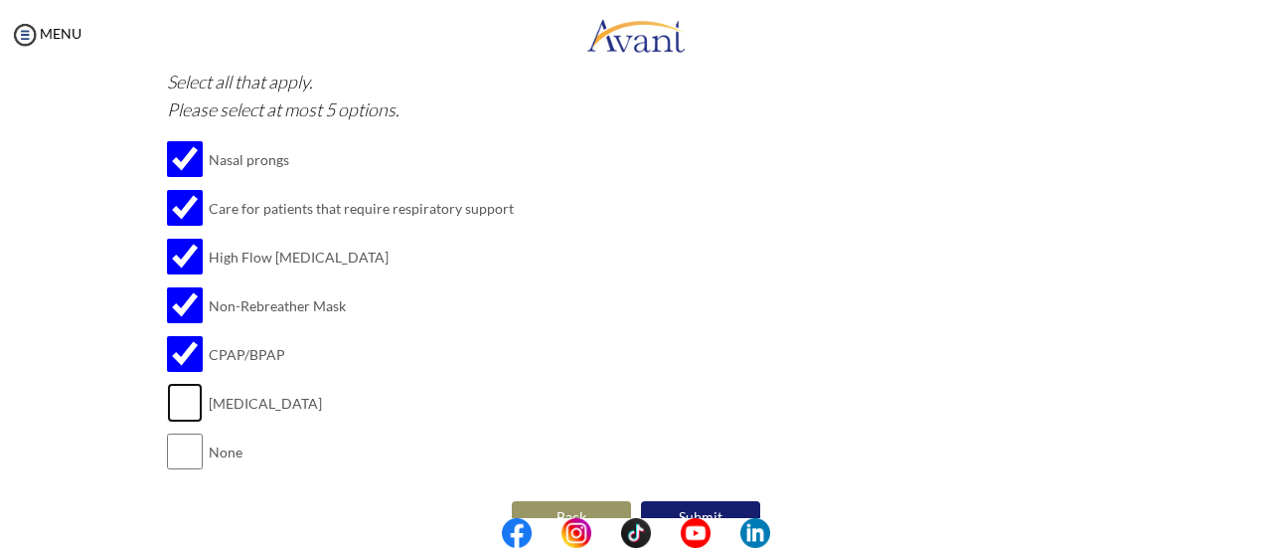
click at [177, 399] on input "checkbox" at bounding box center [185, 403] width 36 height 40
click at [184, 385] on input "checkbox" at bounding box center [185, 403] width 36 height 40
click at [181, 389] on input "checkbox" at bounding box center [185, 403] width 36 height 40
checkbox input "true"
click at [245, 351] on td "CPAP/BPAP" at bounding box center [361, 354] width 305 height 49
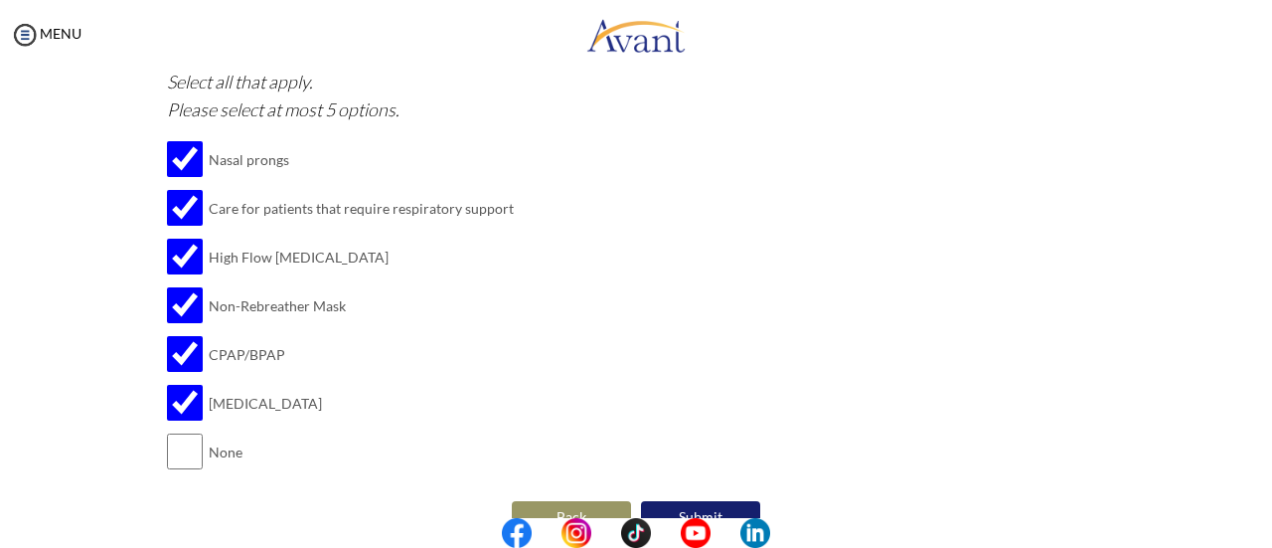
scroll to position [2523, 0]
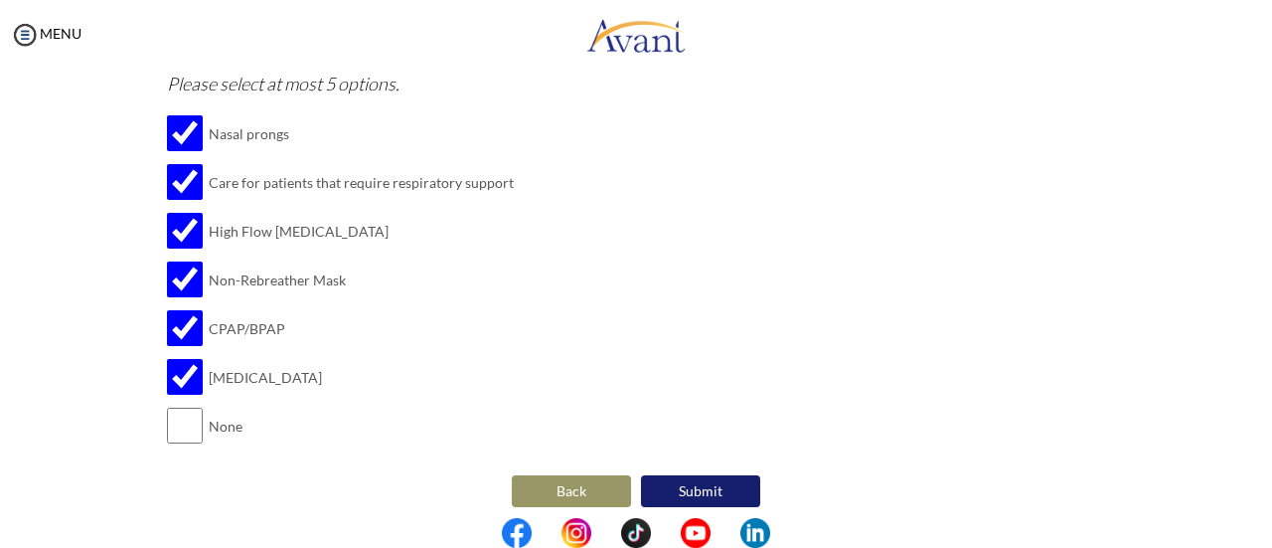
click at [692, 478] on button "Submit" at bounding box center [700, 491] width 119 height 32
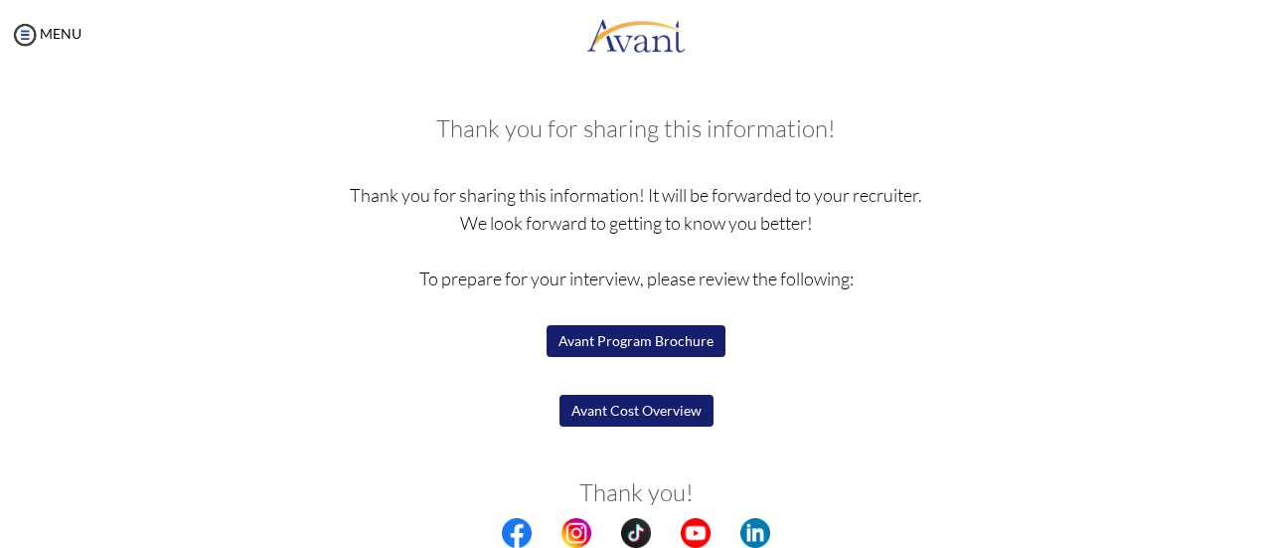
scroll to position [78, 0]
click at [603, 414] on button "Avant Cost Overview" at bounding box center [637, 410] width 154 height 32
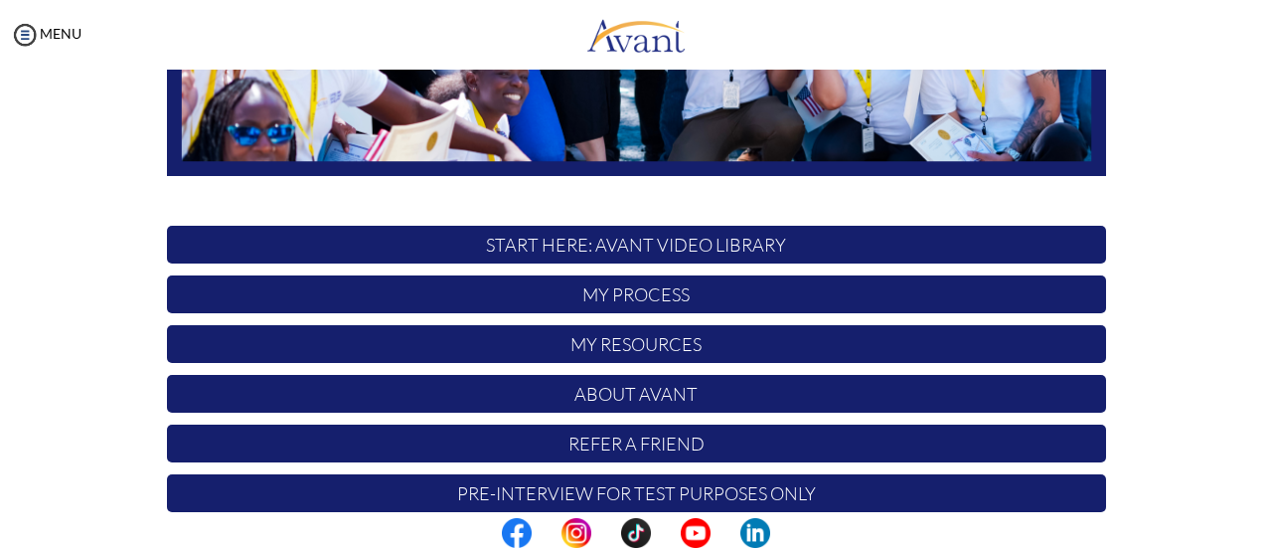
scroll to position [557, 0]
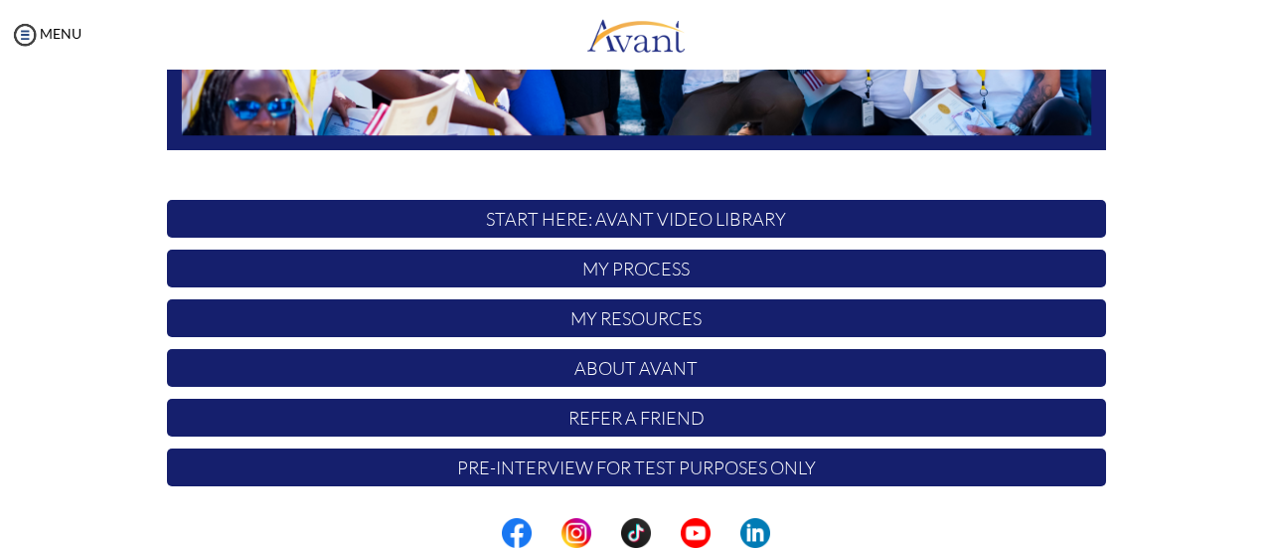
click at [678, 369] on p "About Avant" at bounding box center [636, 368] width 939 height 38
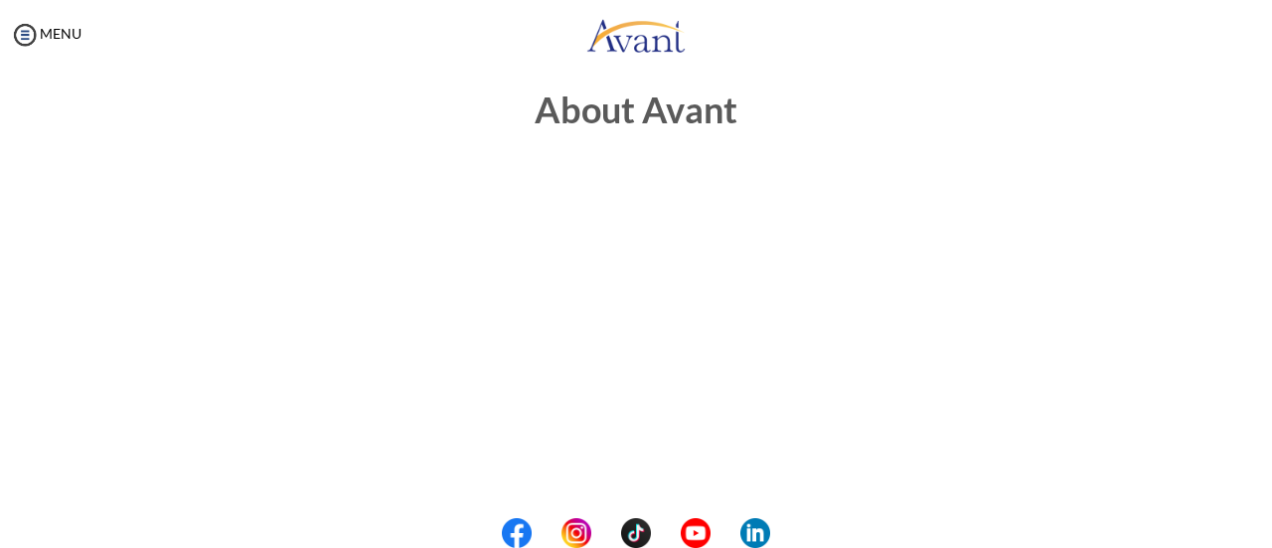
scroll to position [20, 0]
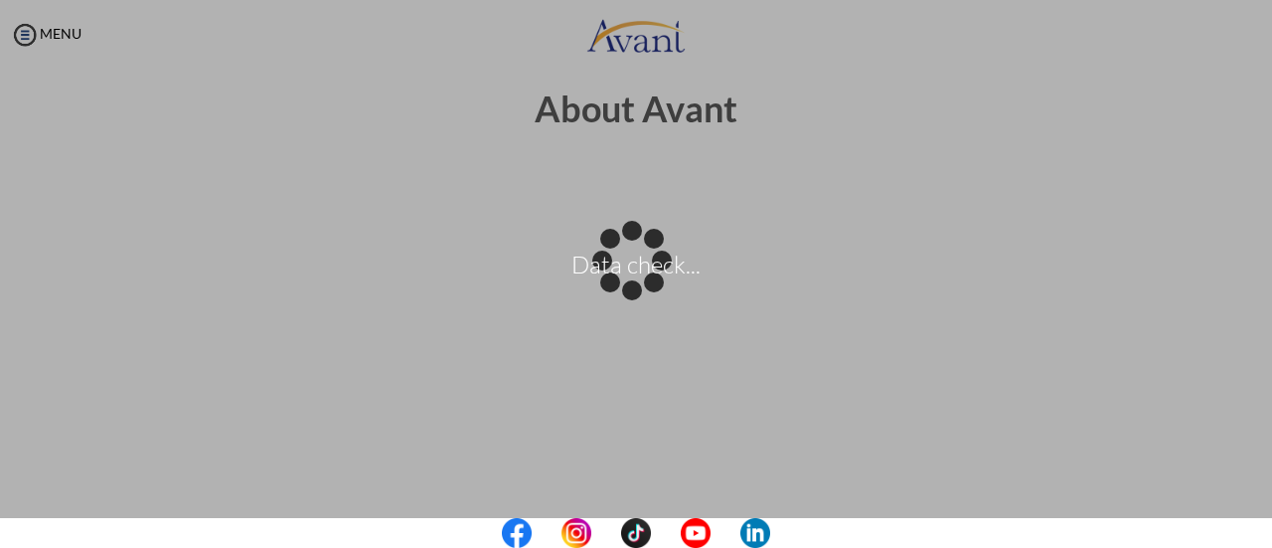
click at [910, 169] on body "Data check... Maintenance break. Please come back in 2 hours. MENU My Status Wh…" at bounding box center [636, 274] width 1272 height 548
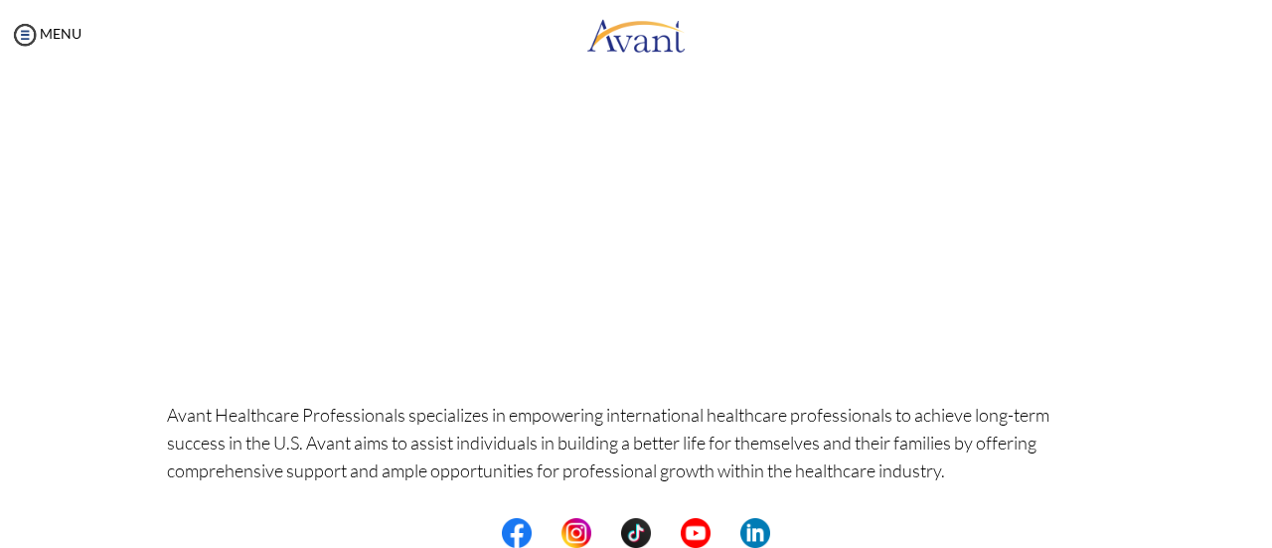
scroll to position [0, 0]
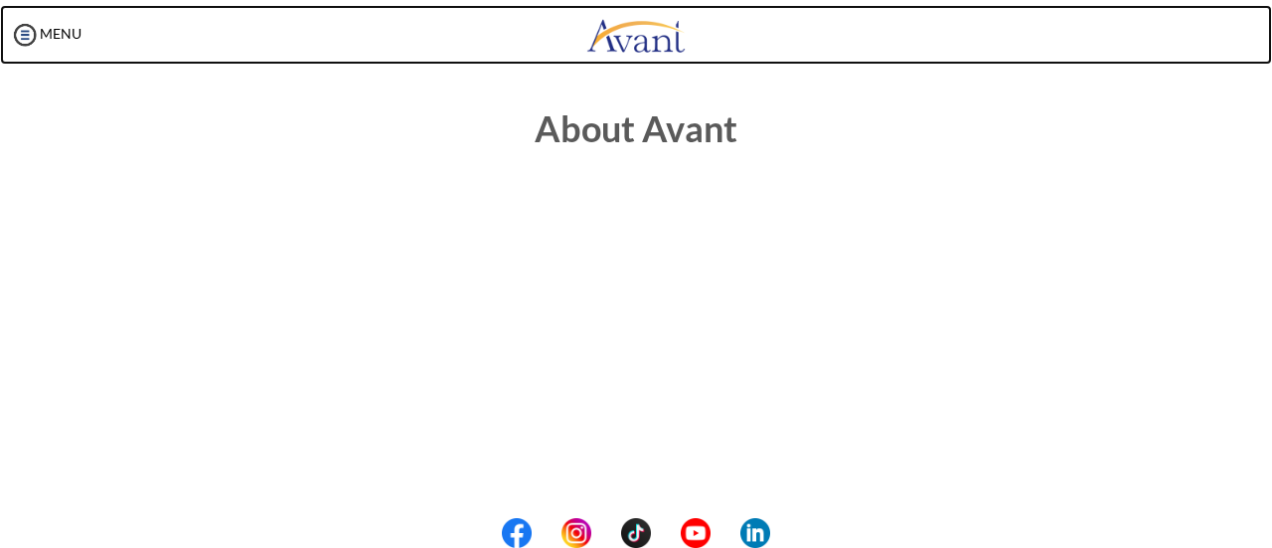
click at [1026, 32] on body "Maintenance break. Please come back in 2 hours. MENU My Status What is the next…" at bounding box center [636, 274] width 1272 height 548
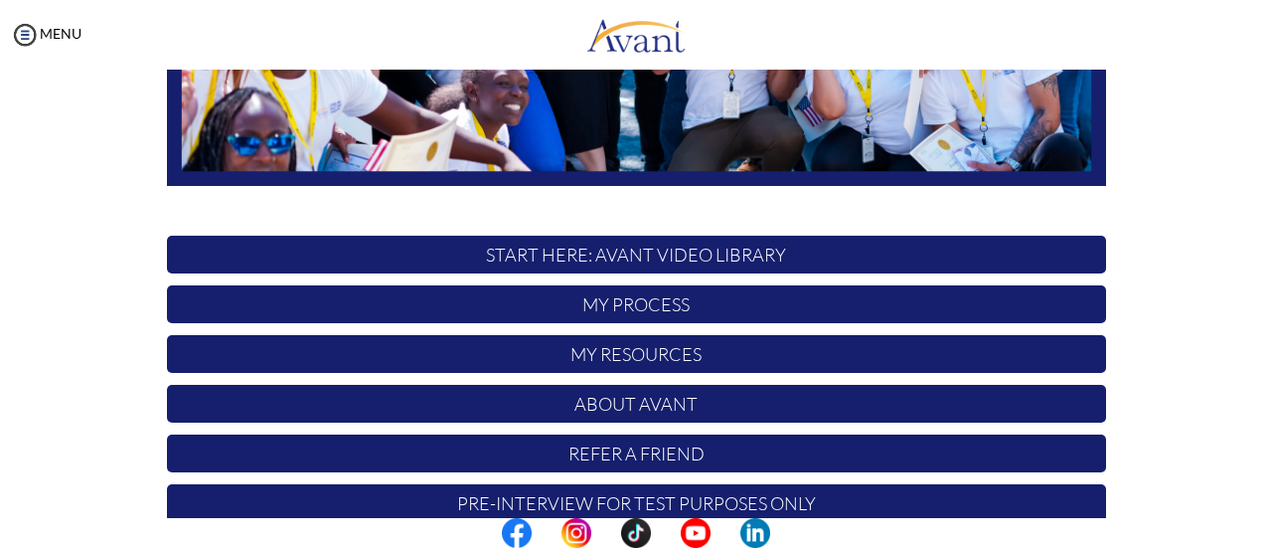
scroll to position [525, 0]
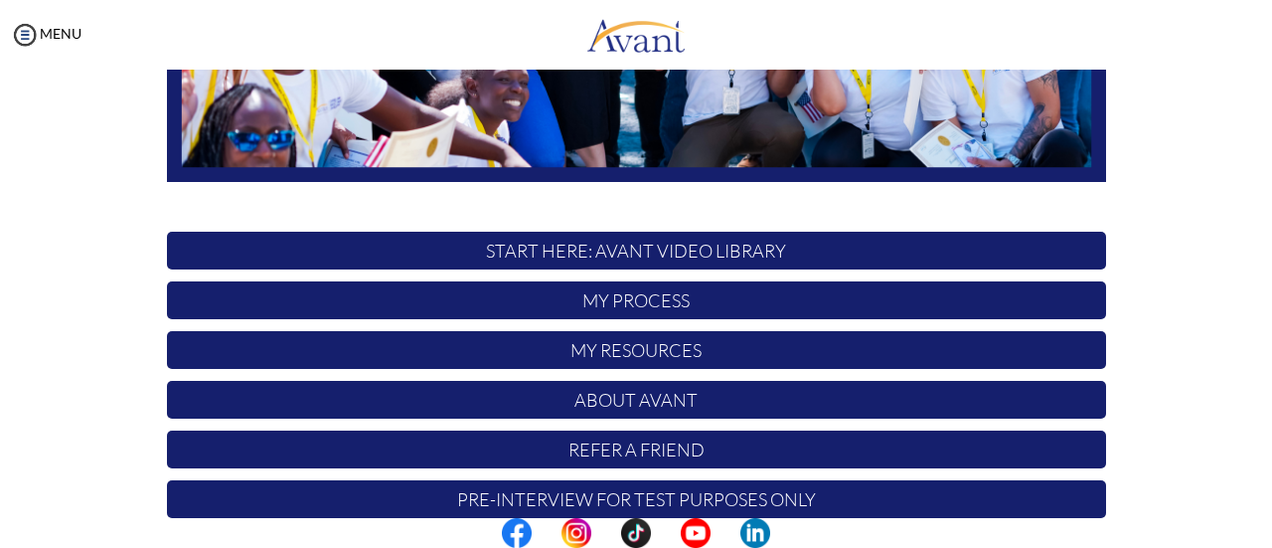
click at [704, 345] on p "My Resources" at bounding box center [636, 350] width 939 height 38
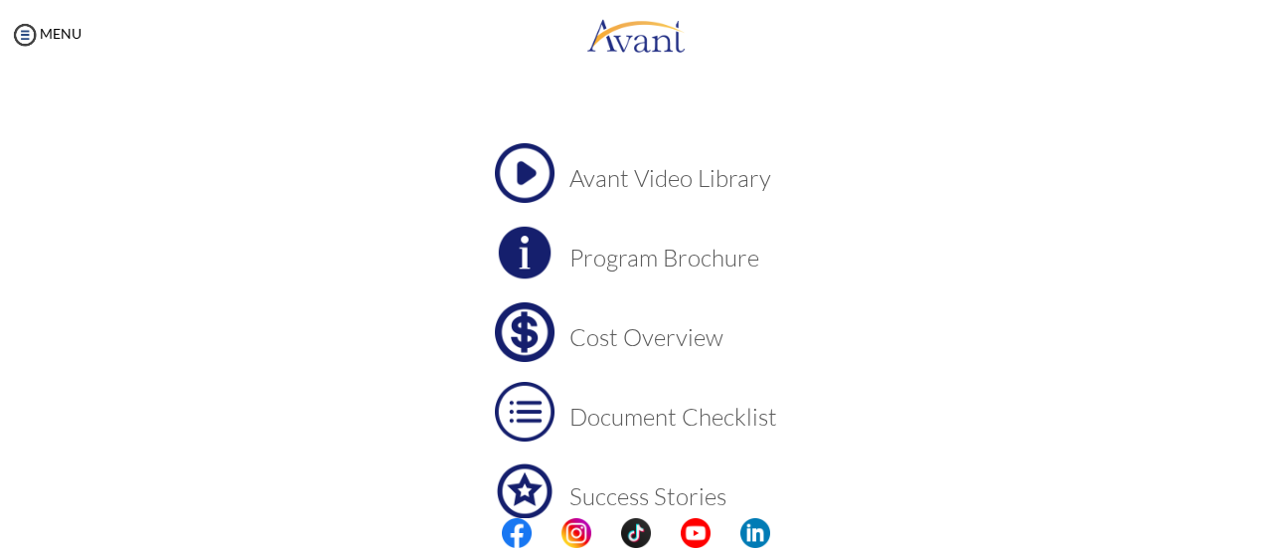
scroll to position [77, 0]
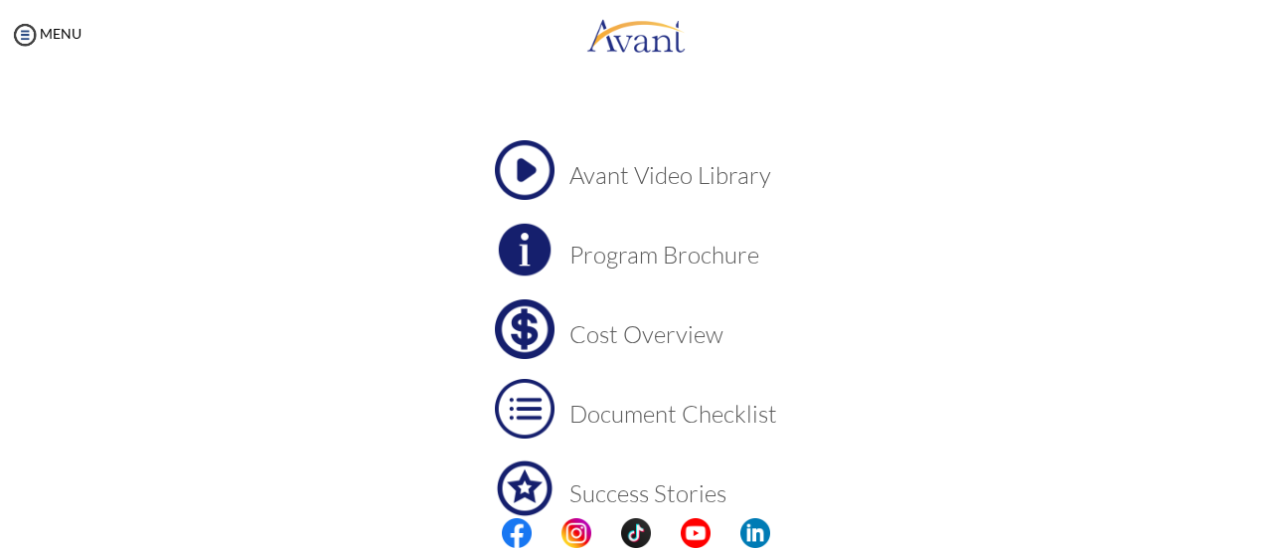
click at [661, 346] on h3 "Cost Overview" at bounding box center [674, 334] width 208 height 26
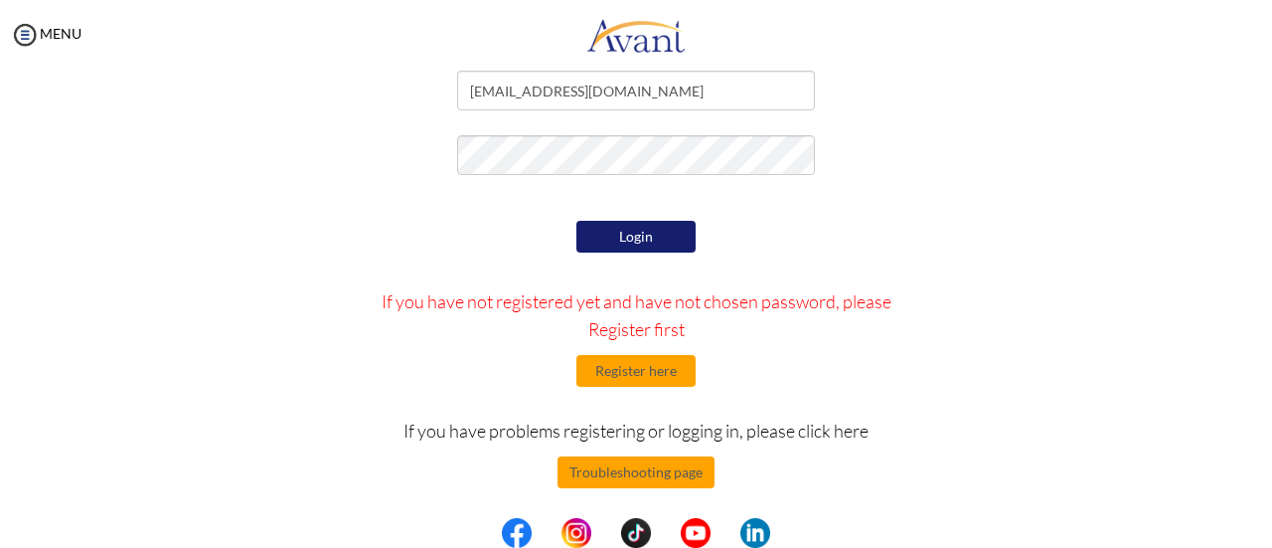
scroll to position [121, 0]
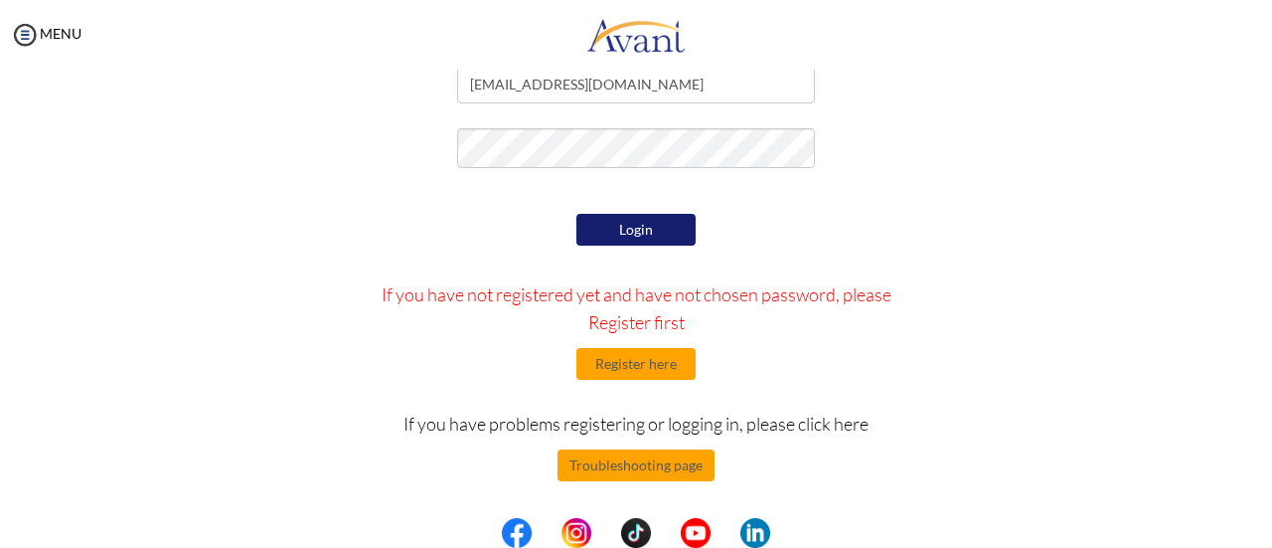
click at [638, 221] on button "Login" at bounding box center [635, 230] width 119 height 32
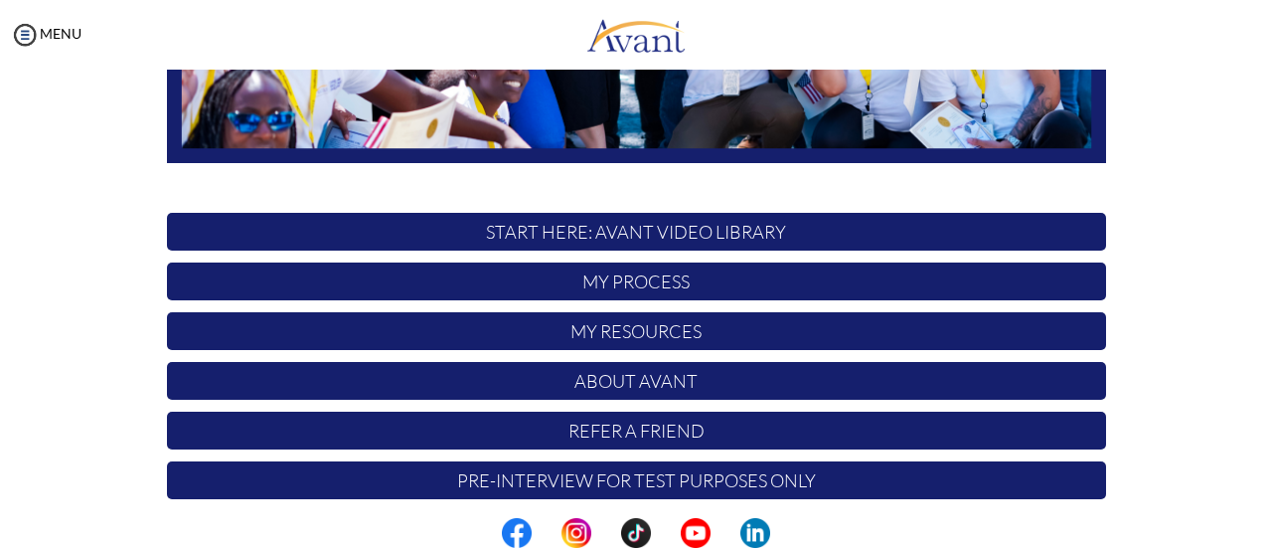
scroll to position [557, 0]
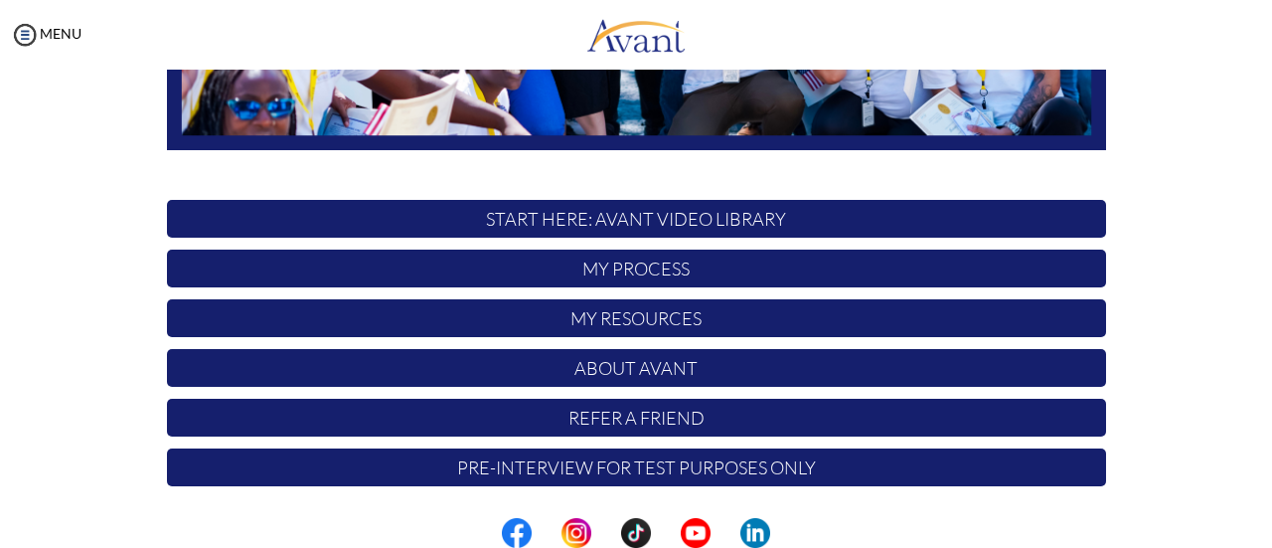
click at [857, 468] on p "Pre-Interview for test purposes only" at bounding box center [636, 467] width 939 height 38
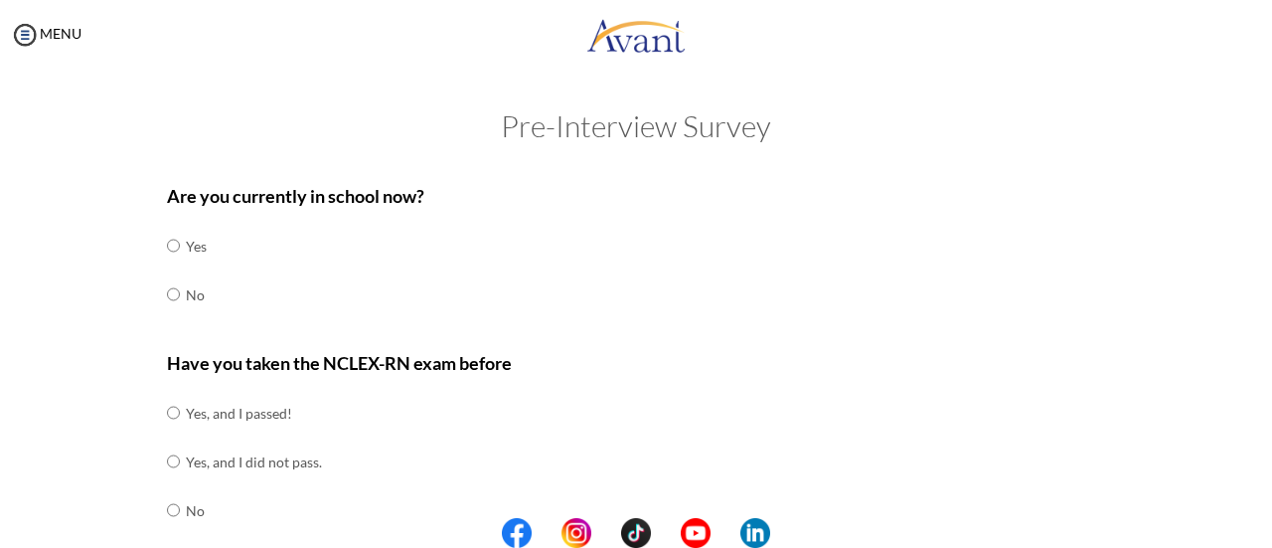
click at [586, 369] on p "Have you taken the NCLEX-RN exam before" at bounding box center [636, 363] width 939 height 28
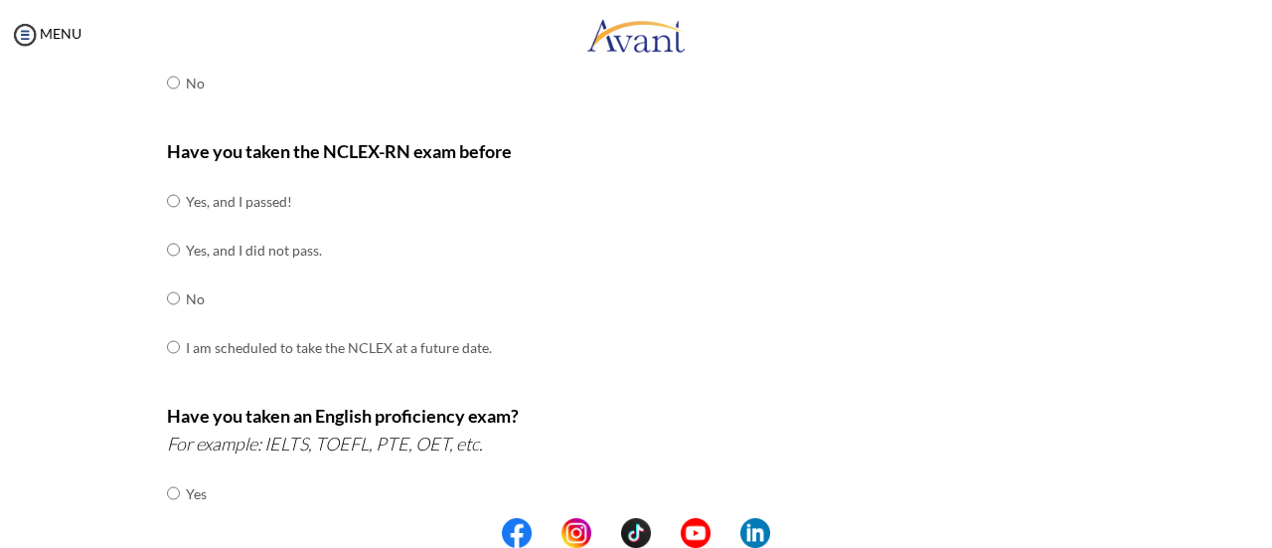
click at [586, 357] on div "Have you taken the NCLEX-RN exam before Yes, and I passed! Yes, and I did not p…" at bounding box center [636, 264] width 939 height 254
click at [745, 263] on div "Have you taken the NCLEX-RN exam before Yes, and I passed! Yes, and I did not p…" at bounding box center [636, 263] width 939 height 254
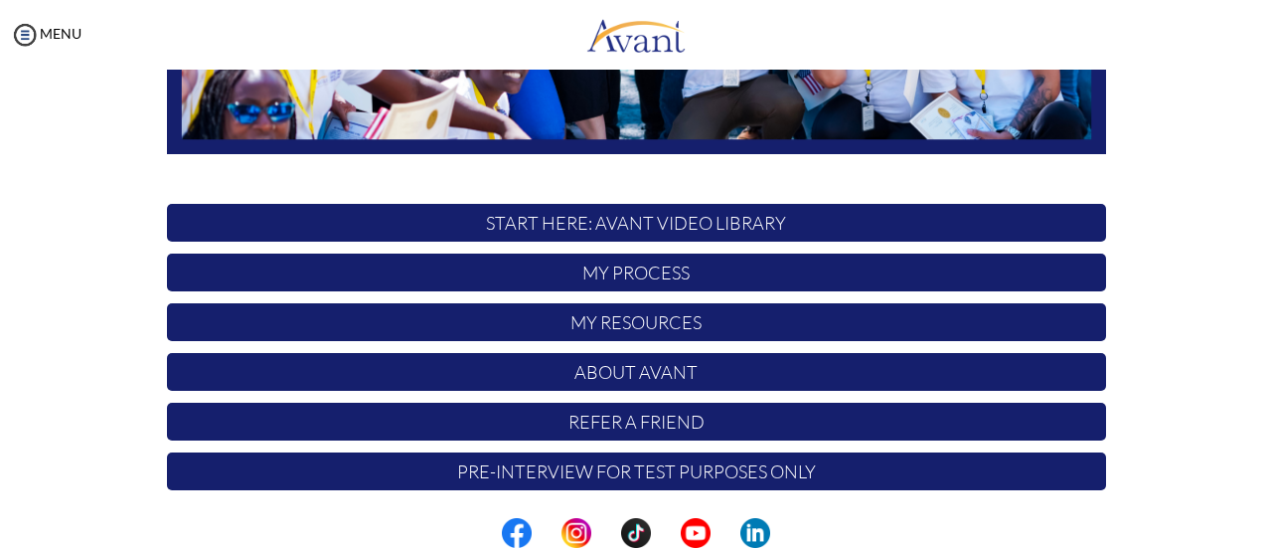
scroll to position [557, 0]
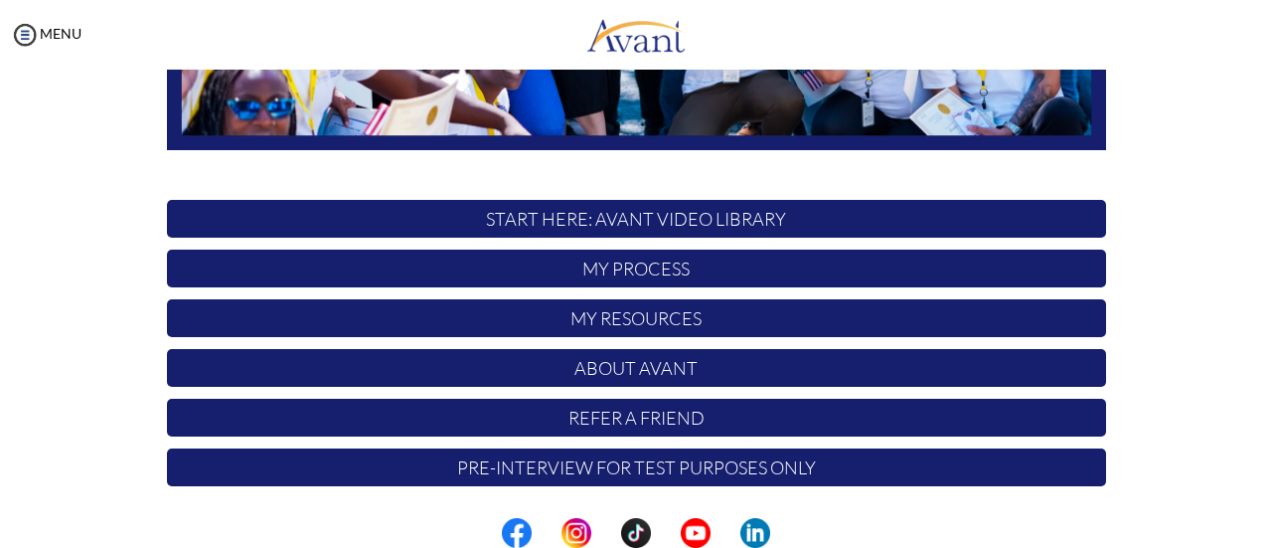
click at [725, 318] on p "My Resources" at bounding box center [636, 318] width 939 height 38
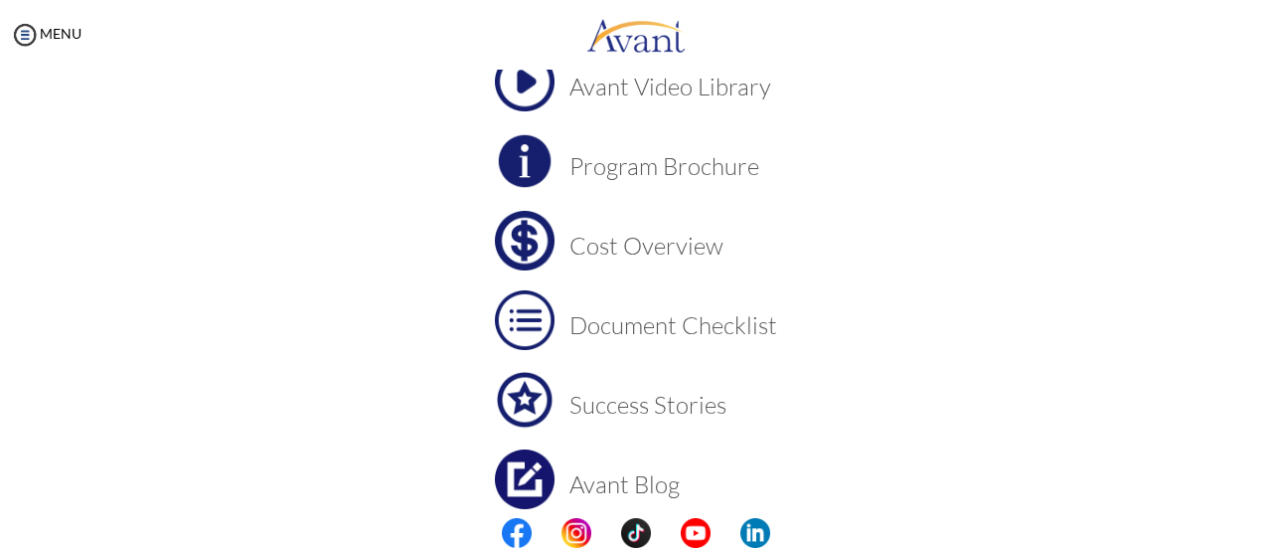
scroll to position [255, 0]
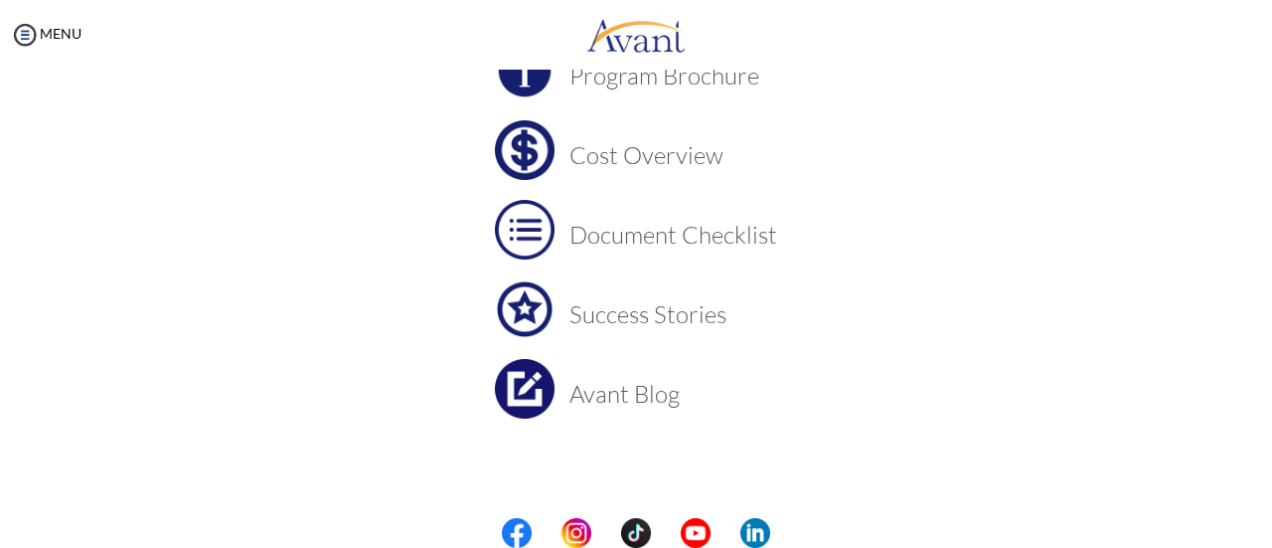
click at [643, 403] on h3 "Avant Blog" at bounding box center [674, 394] width 208 height 26
